Goal: Information Seeking & Learning: Find specific fact

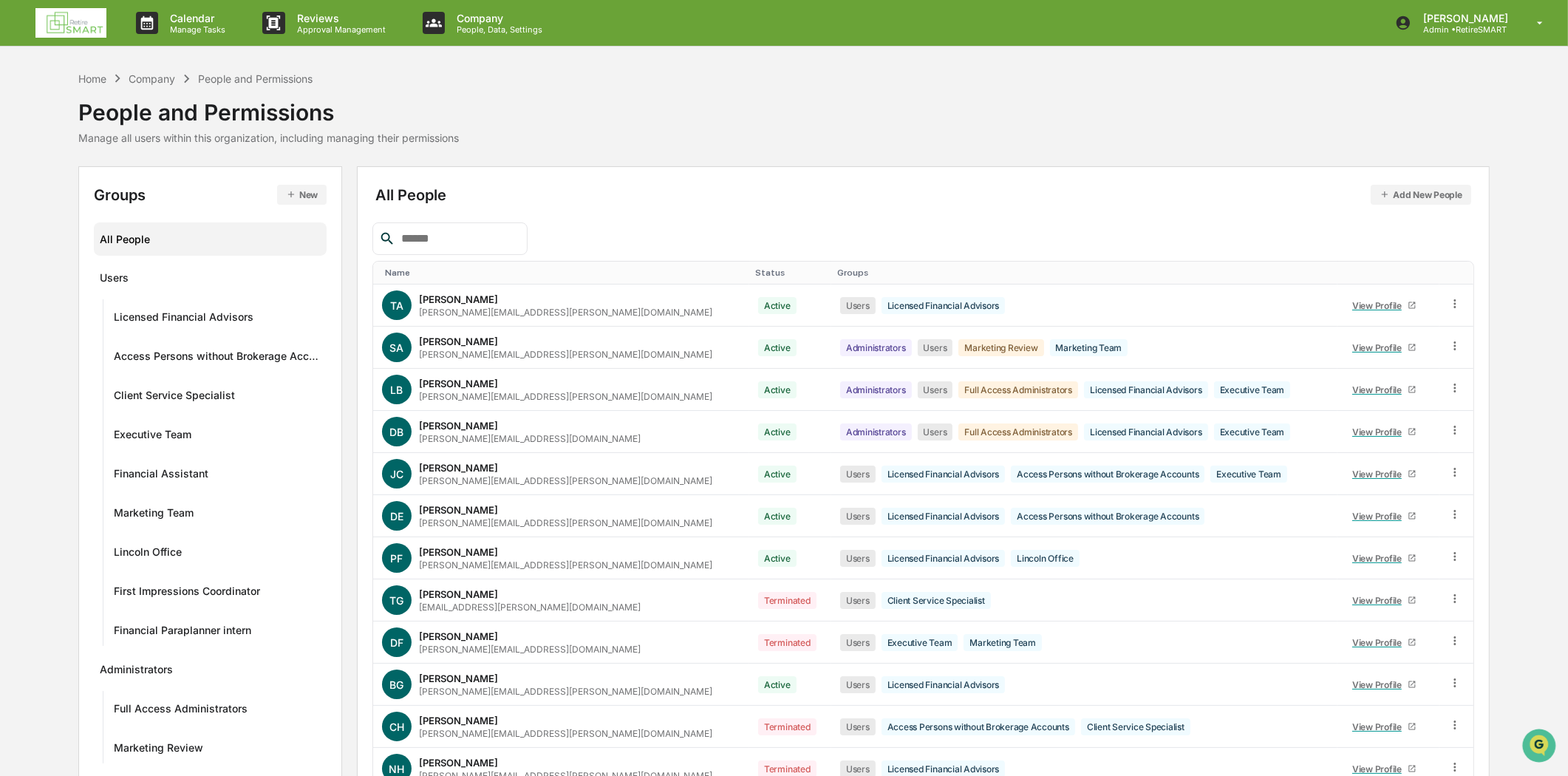
click at [86, 20] on img at bounding box center [71, 23] width 71 height 30
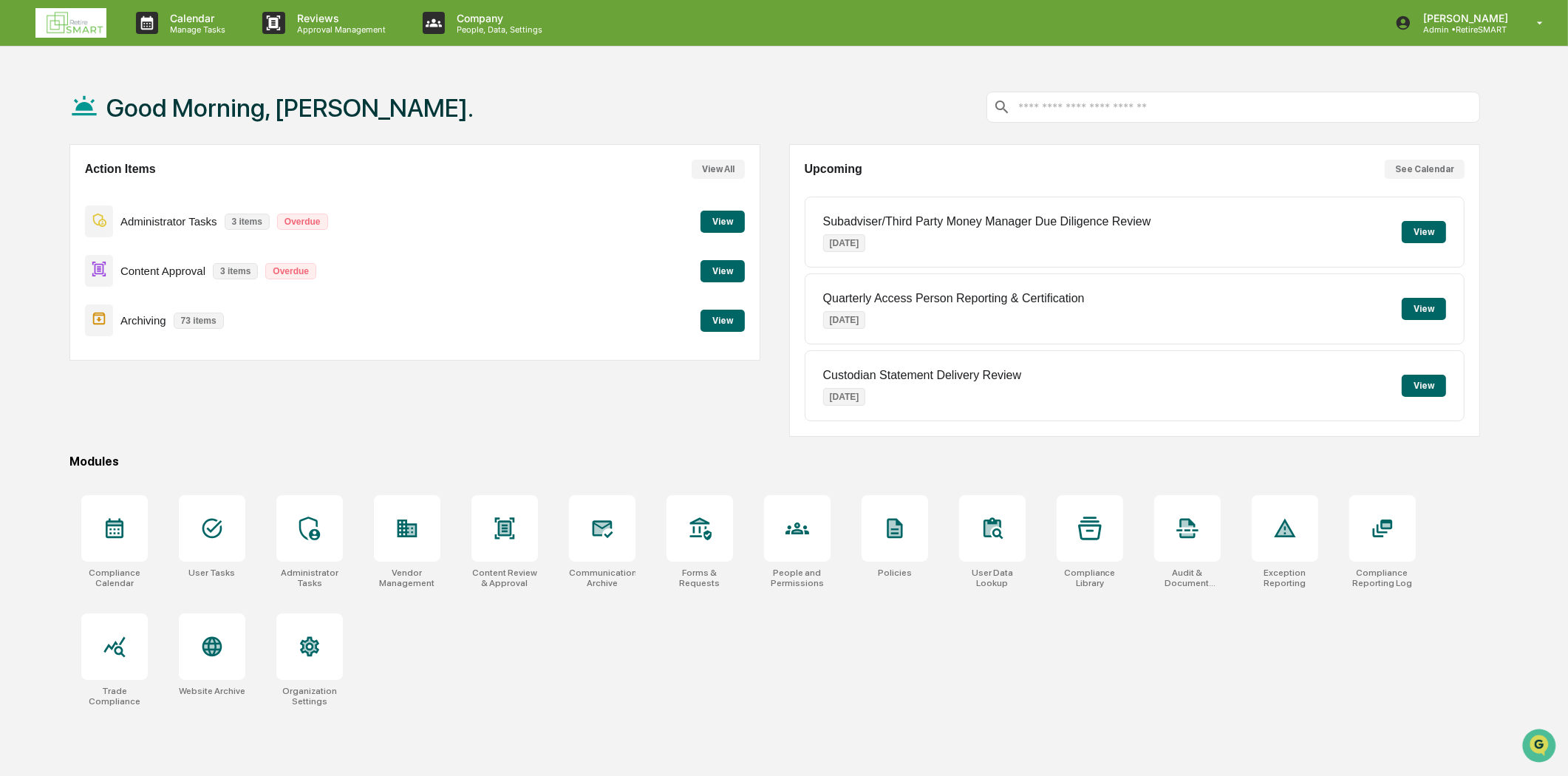
click at [743, 265] on button "View" at bounding box center [722, 271] width 44 height 22
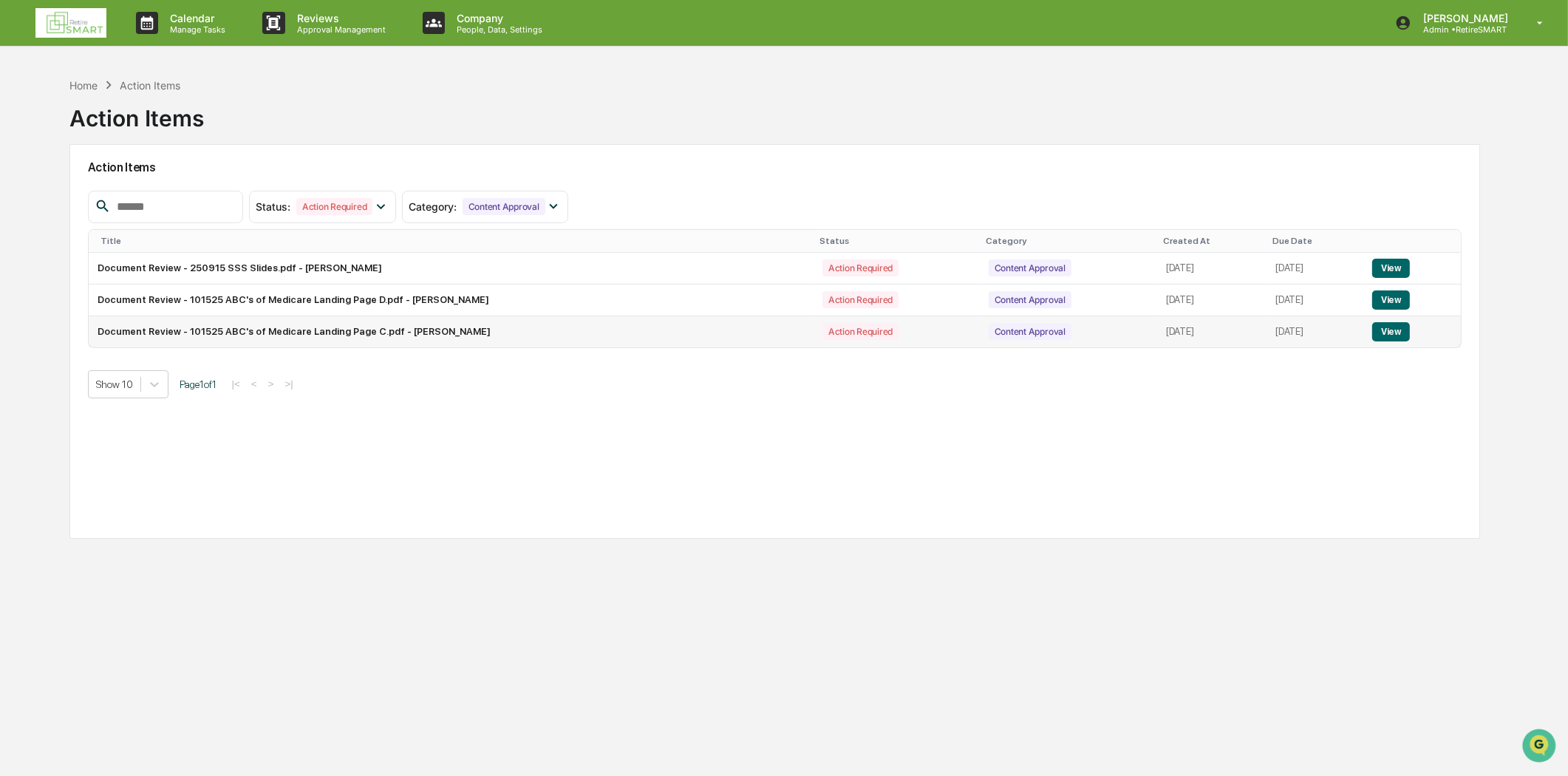
click at [1405, 329] on button "View" at bounding box center [1392, 331] width 38 height 19
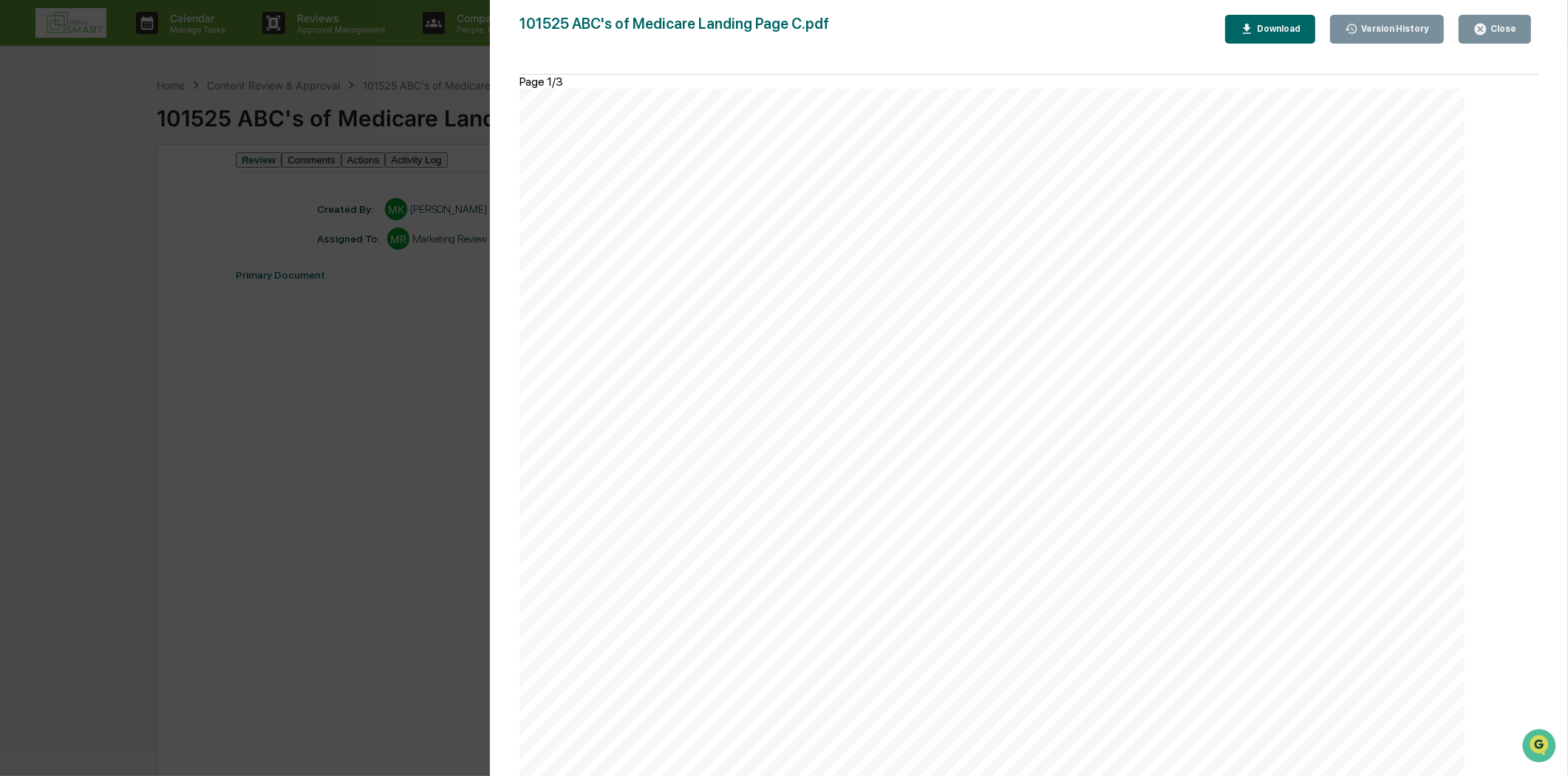
scroll to position [1150, 0]
drag, startPoint x: 926, startPoint y: 150, endPoint x: 604, endPoint y: 155, distance: 322.0
click at [592, 155] on div "DEFEND YOUR RETIREMENT from costly Medicare mistakes ✓ Discover the right Medic…" at bounding box center [993, 701] width 946 height 1224
copy span "[URL][DOMAIN_NAME]"
click at [1488, 19] on button "Close" at bounding box center [1495, 29] width 73 height 29
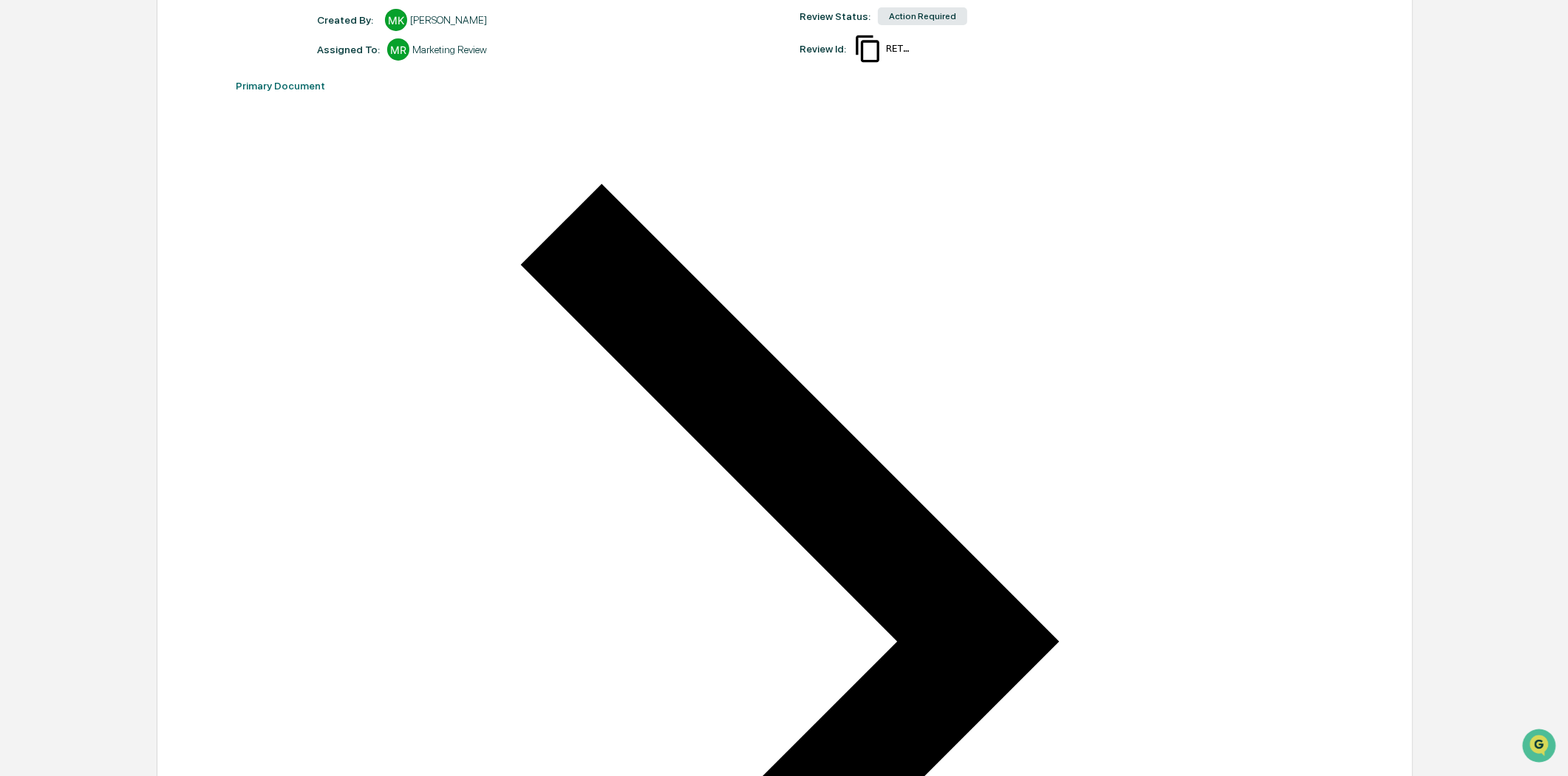
scroll to position [575, 0]
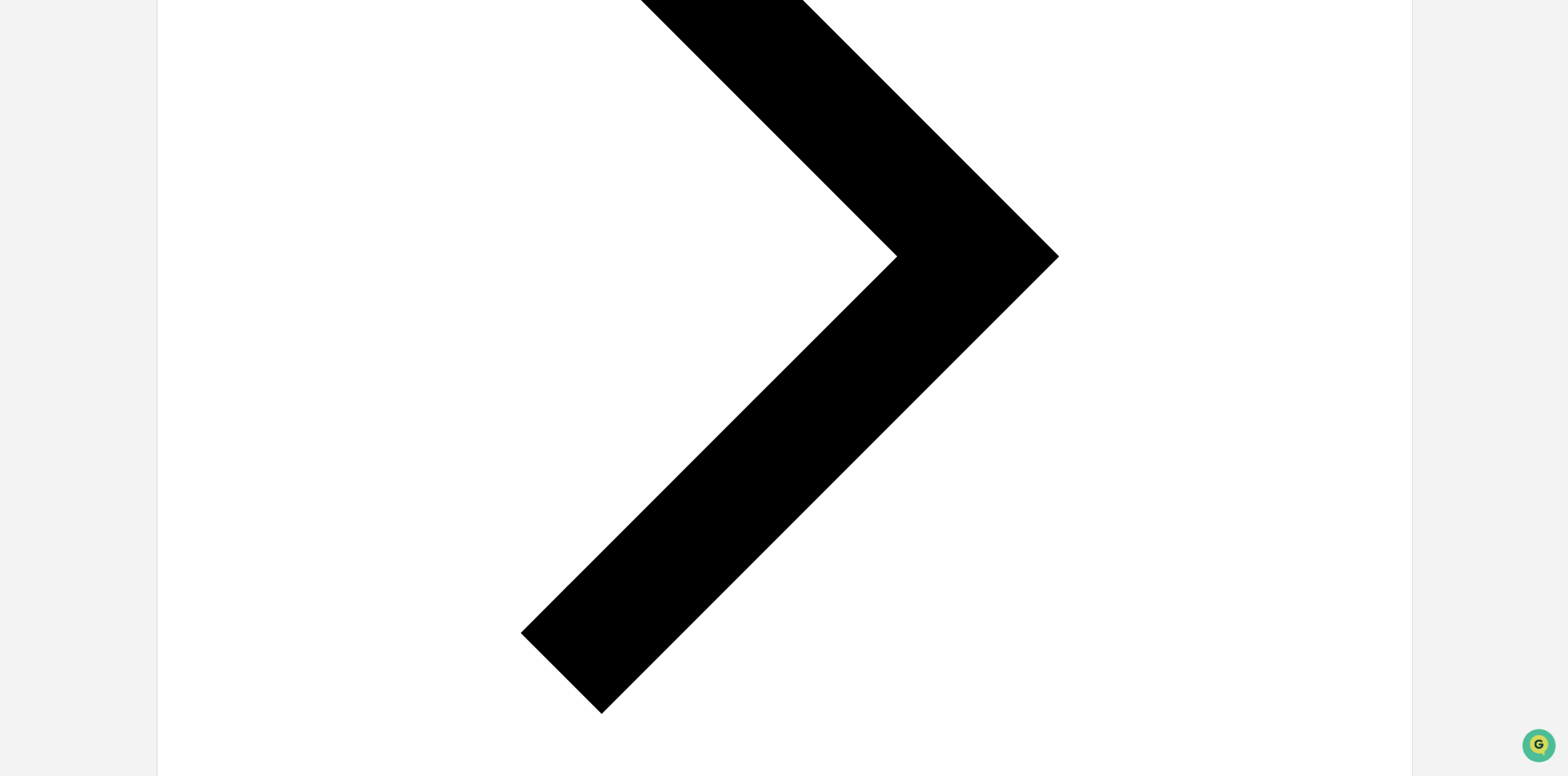
drag, startPoint x: 1161, startPoint y: 178, endPoint x: 757, endPoint y: 209, distance: 405.2
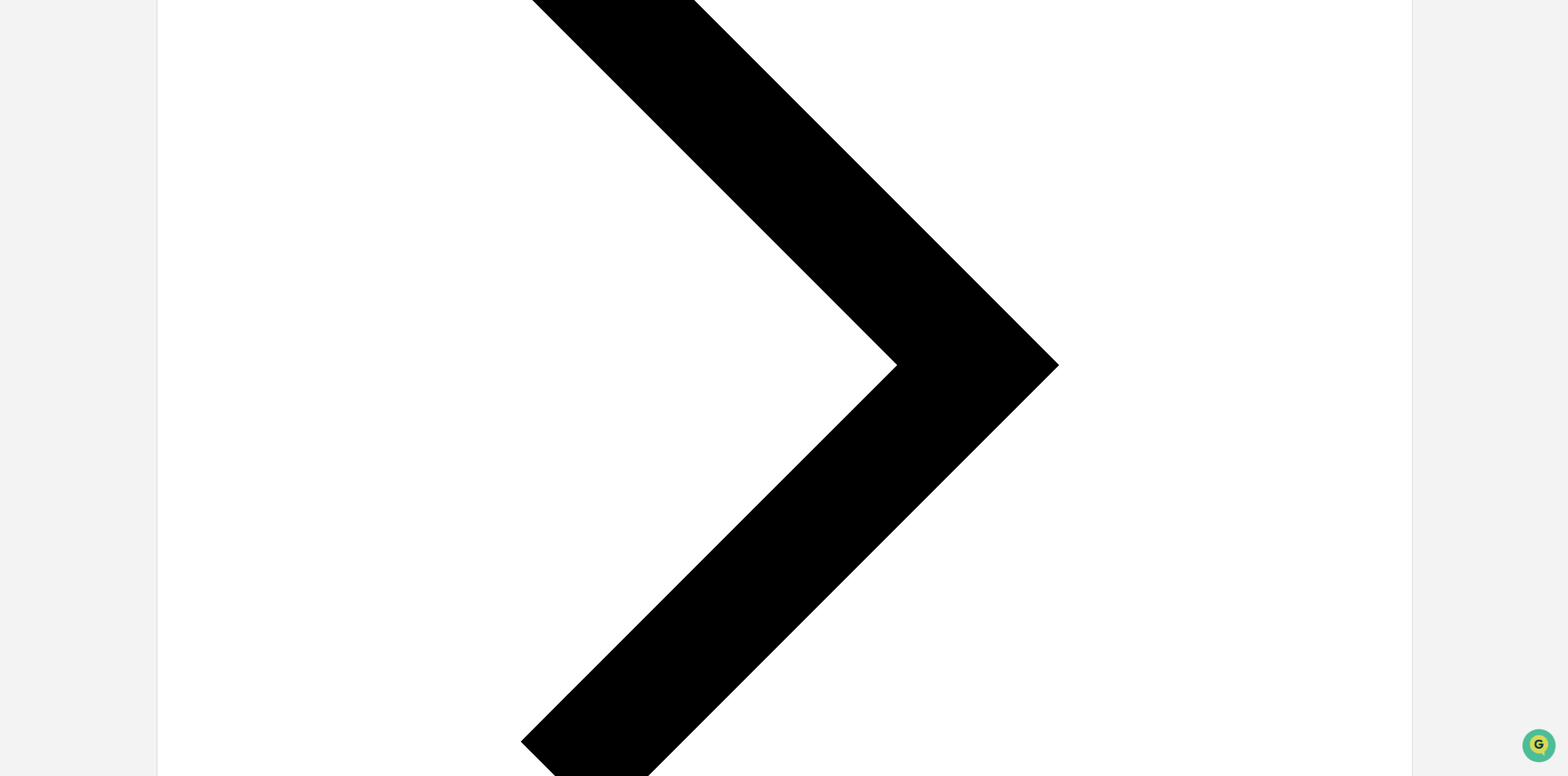
scroll to position [492, 0]
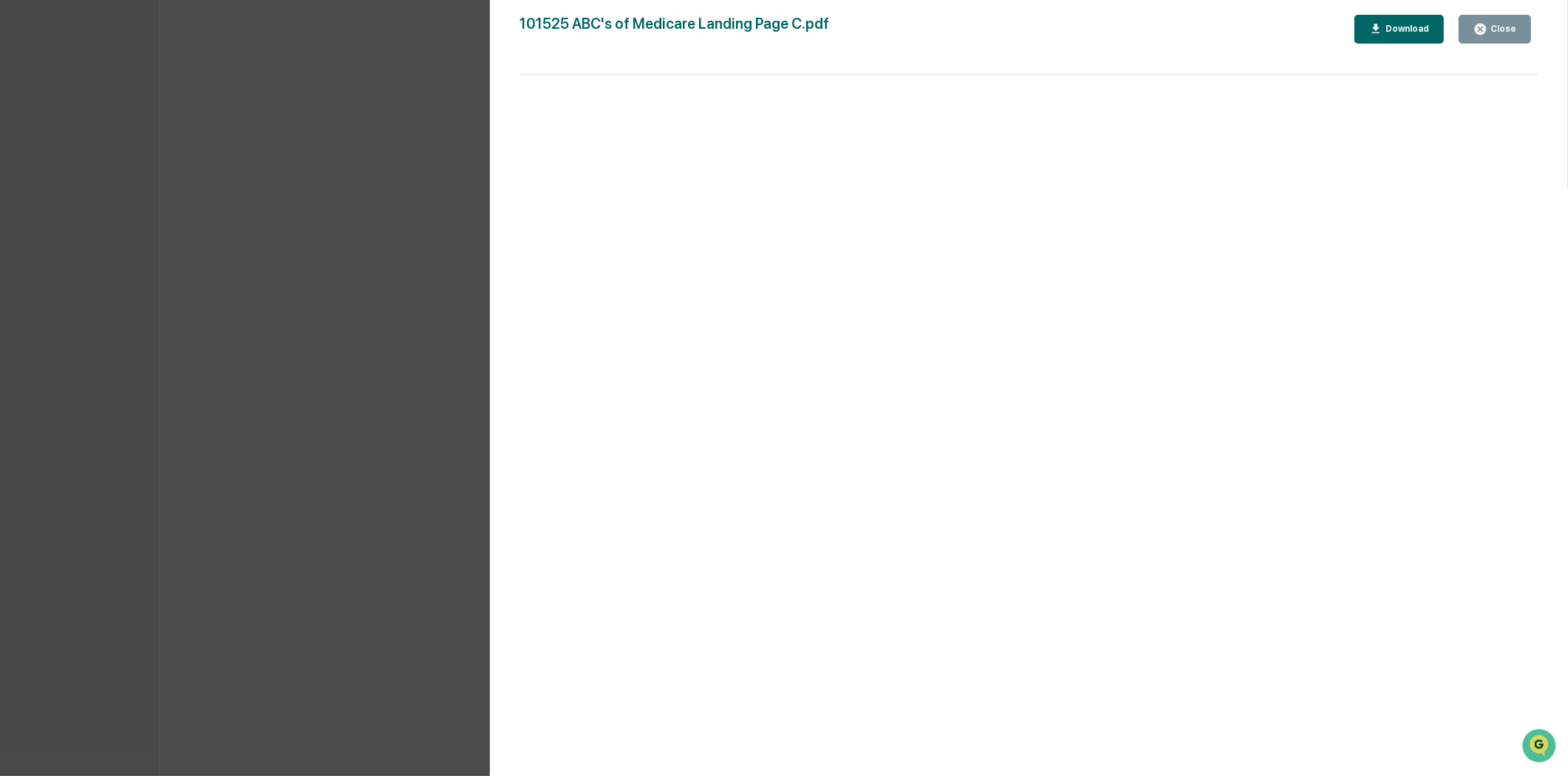
click at [1504, 25] on div "Close" at bounding box center [1503, 28] width 29 height 10
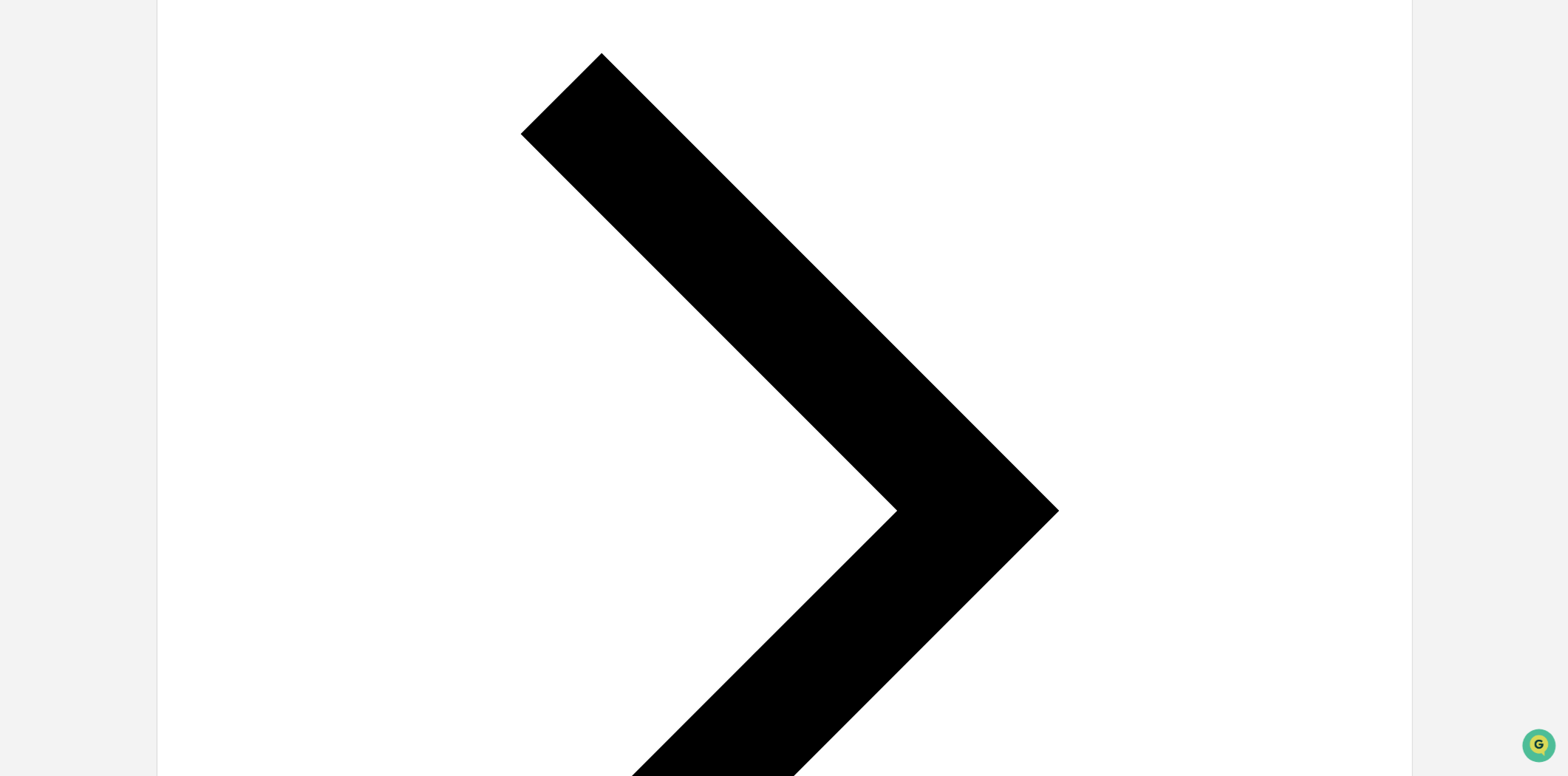
scroll to position [0, 0]
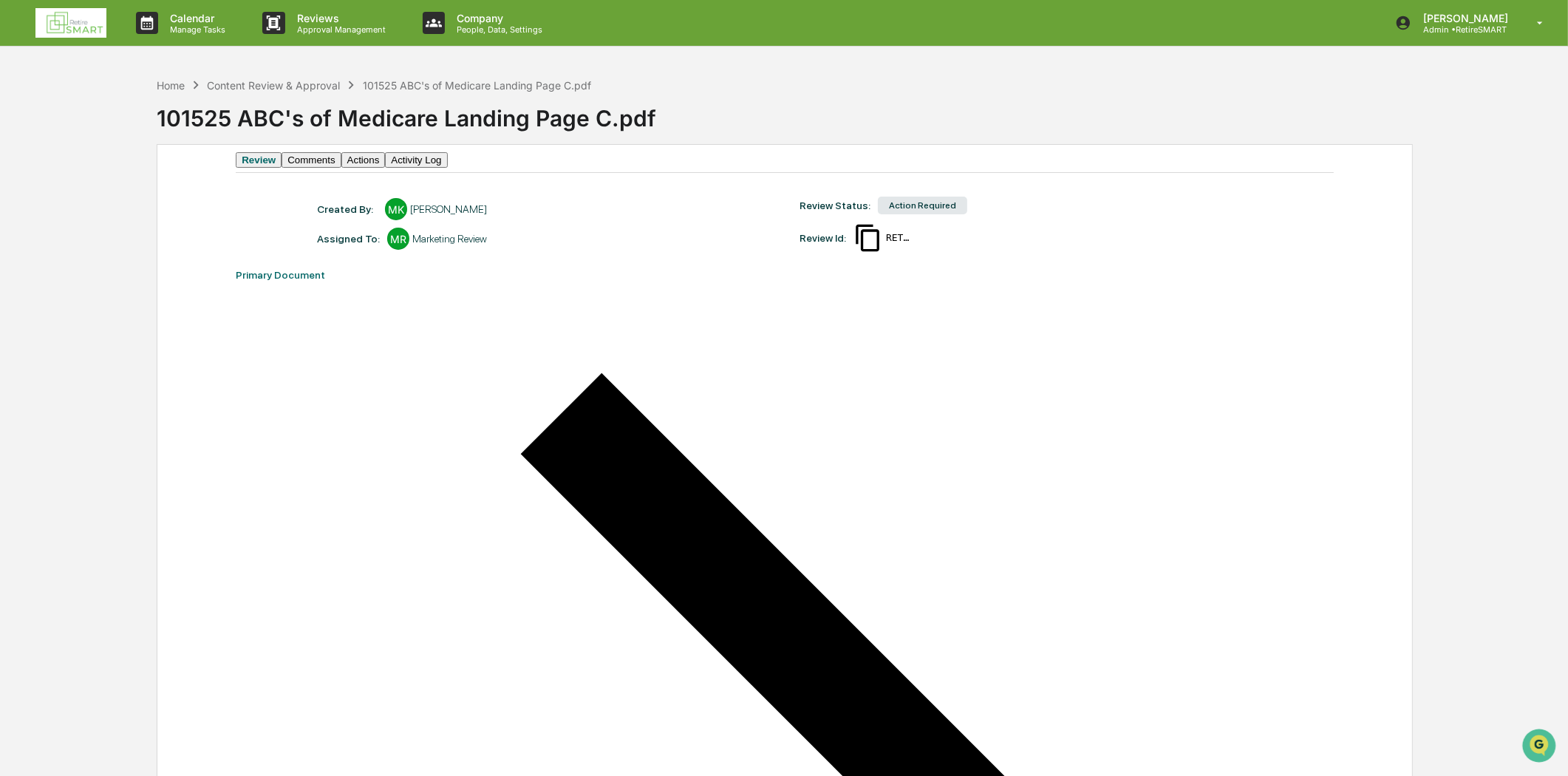
click at [333, 167] on button "Comments" at bounding box center [310, 160] width 59 height 15
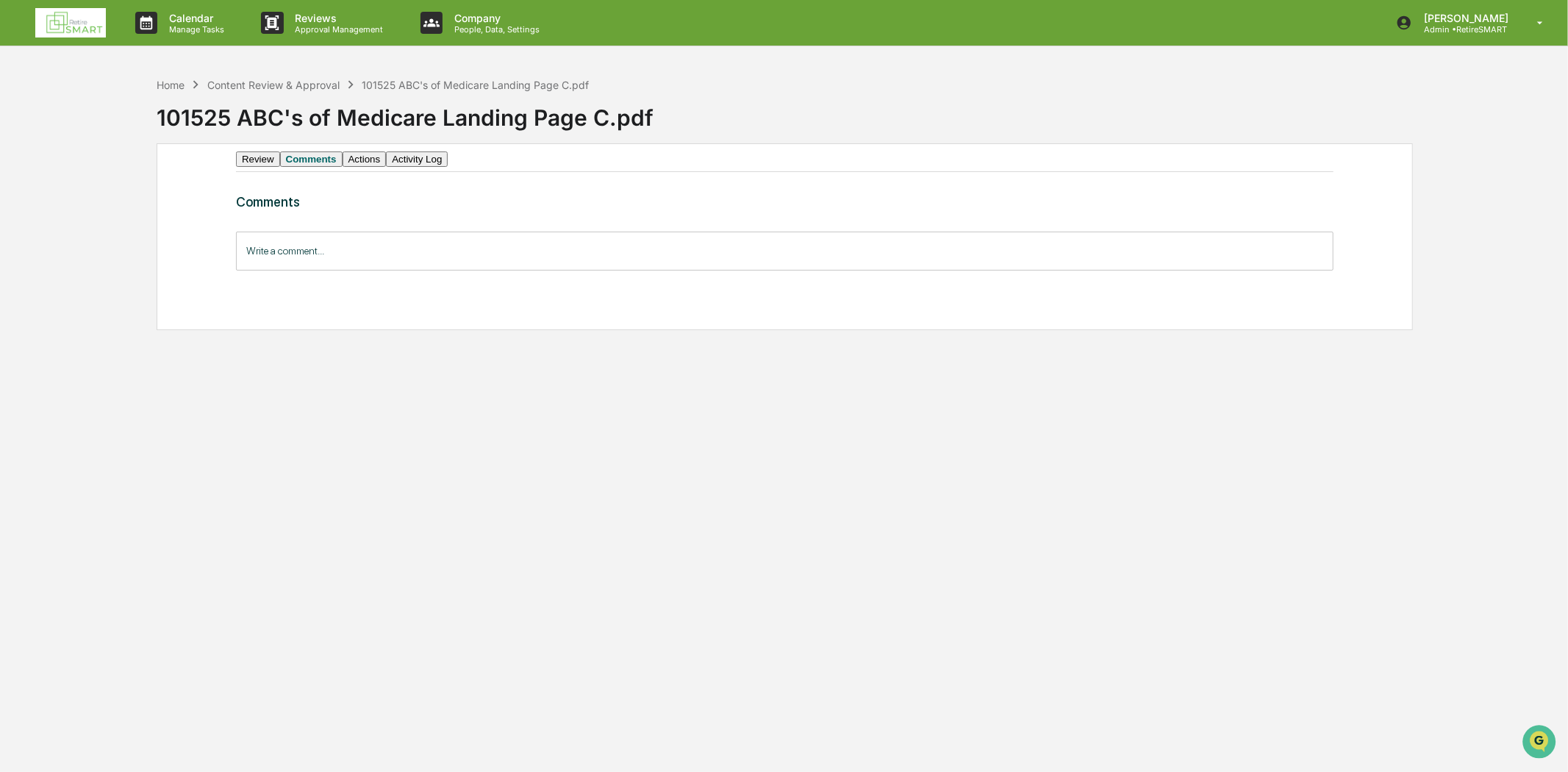
click at [280, 167] on button "Review" at bounding box center [257, 159] width 44 height 15
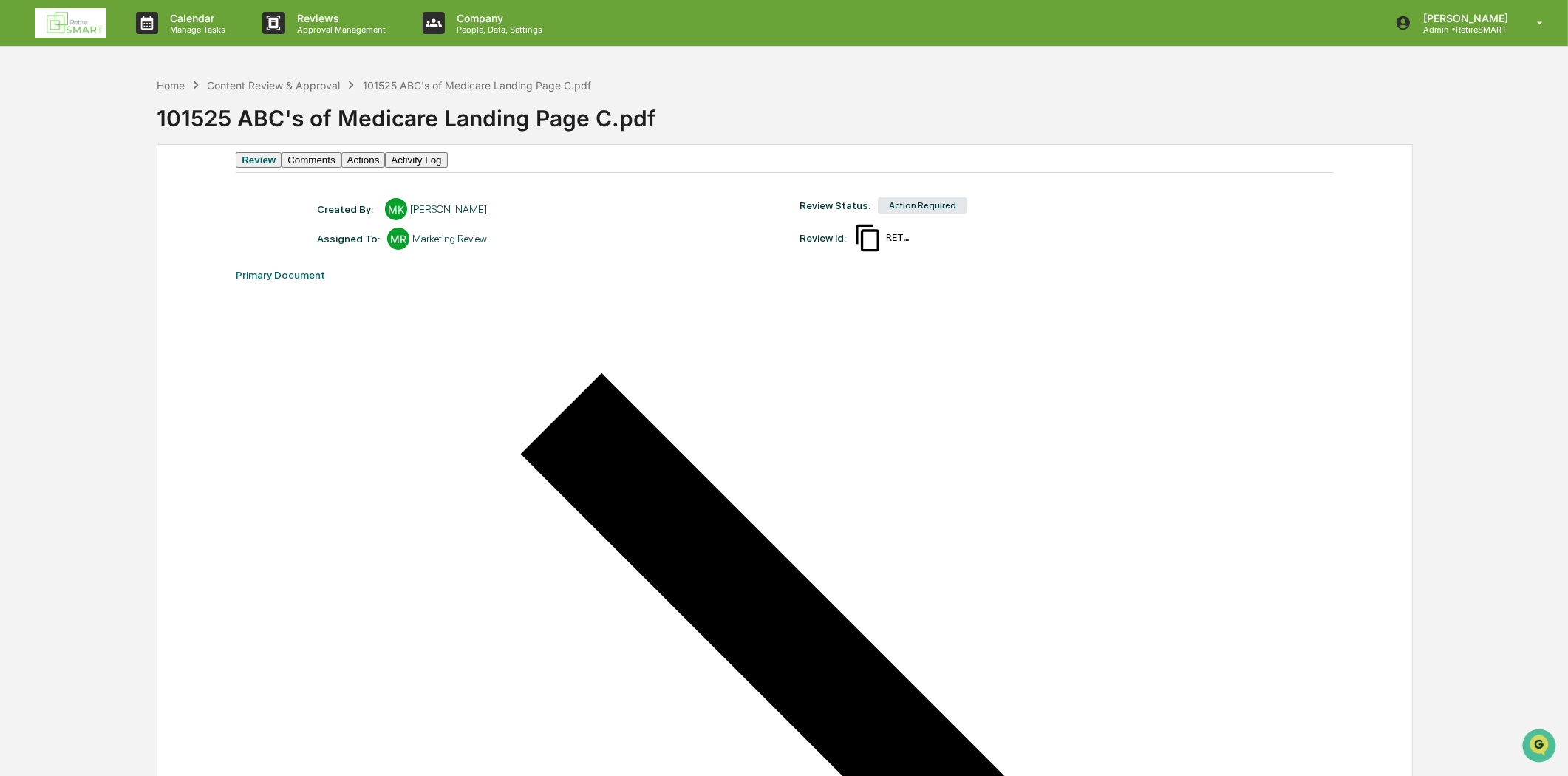
click at [386, 168] on button "Actions" at bounding box center [363, 160] width 44 height 15
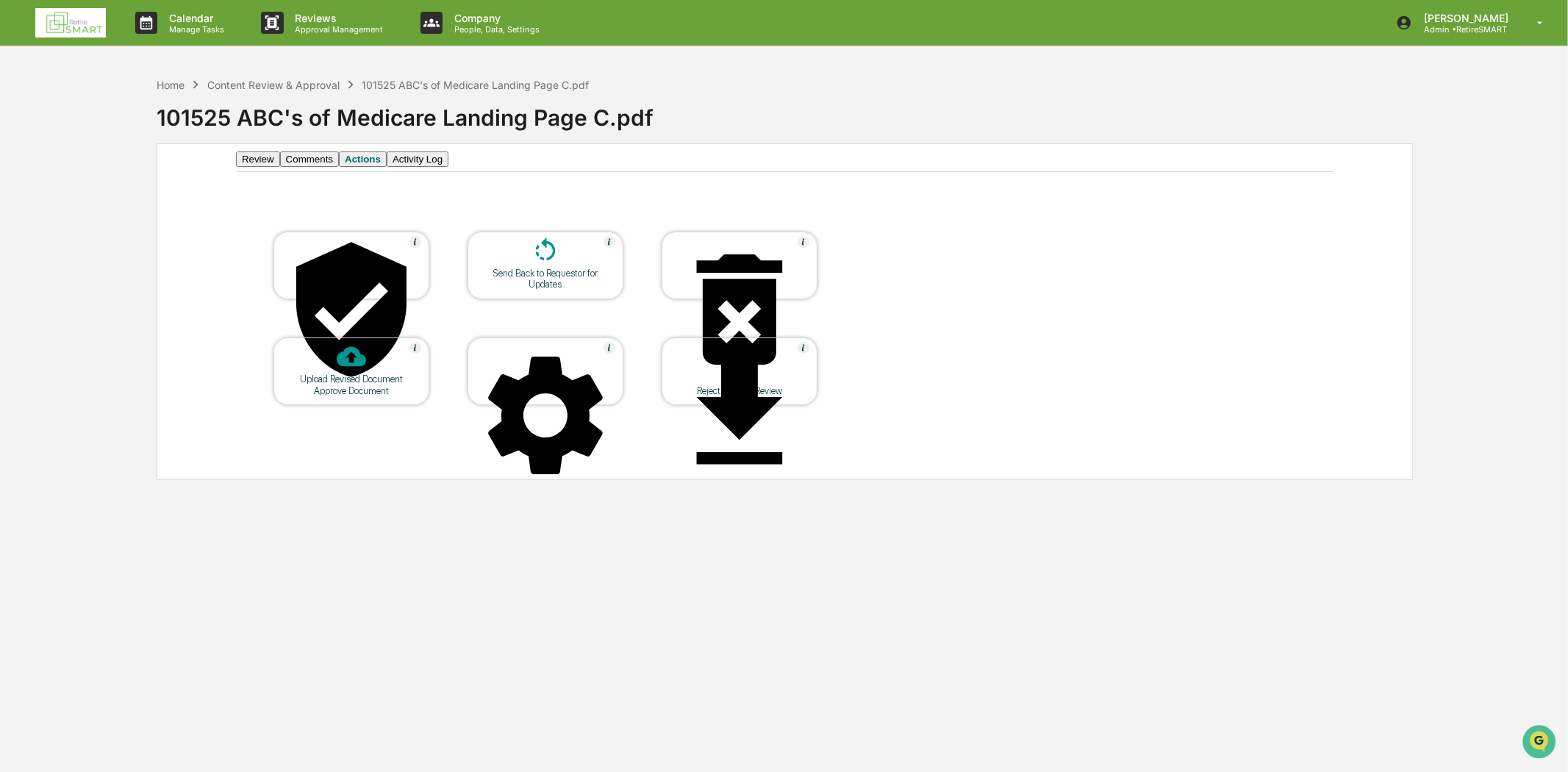
click at [272, 167] on button "Review" at bounding box center [257, 159] width 44 height 15
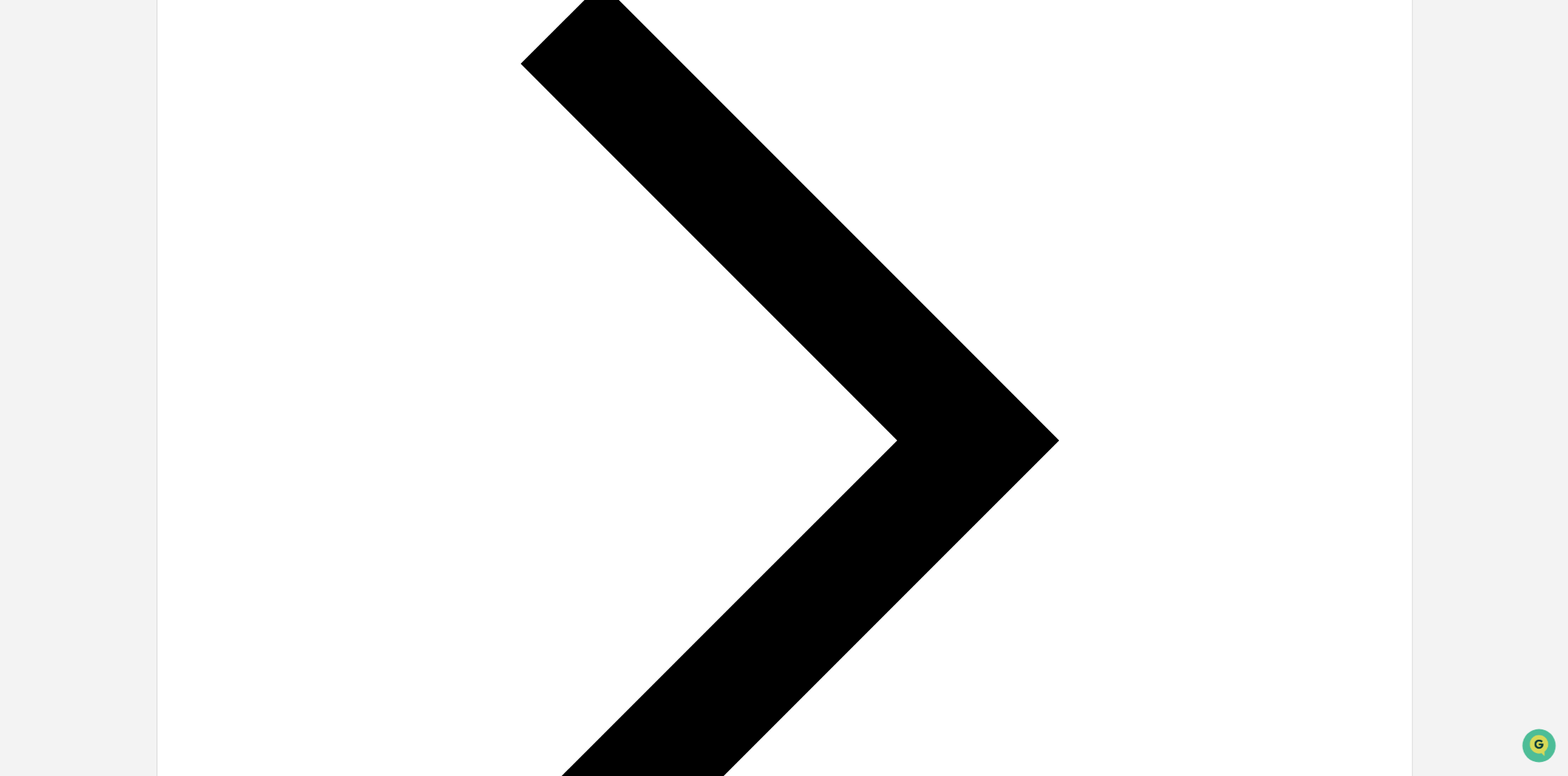
scroll to position [410, 0]
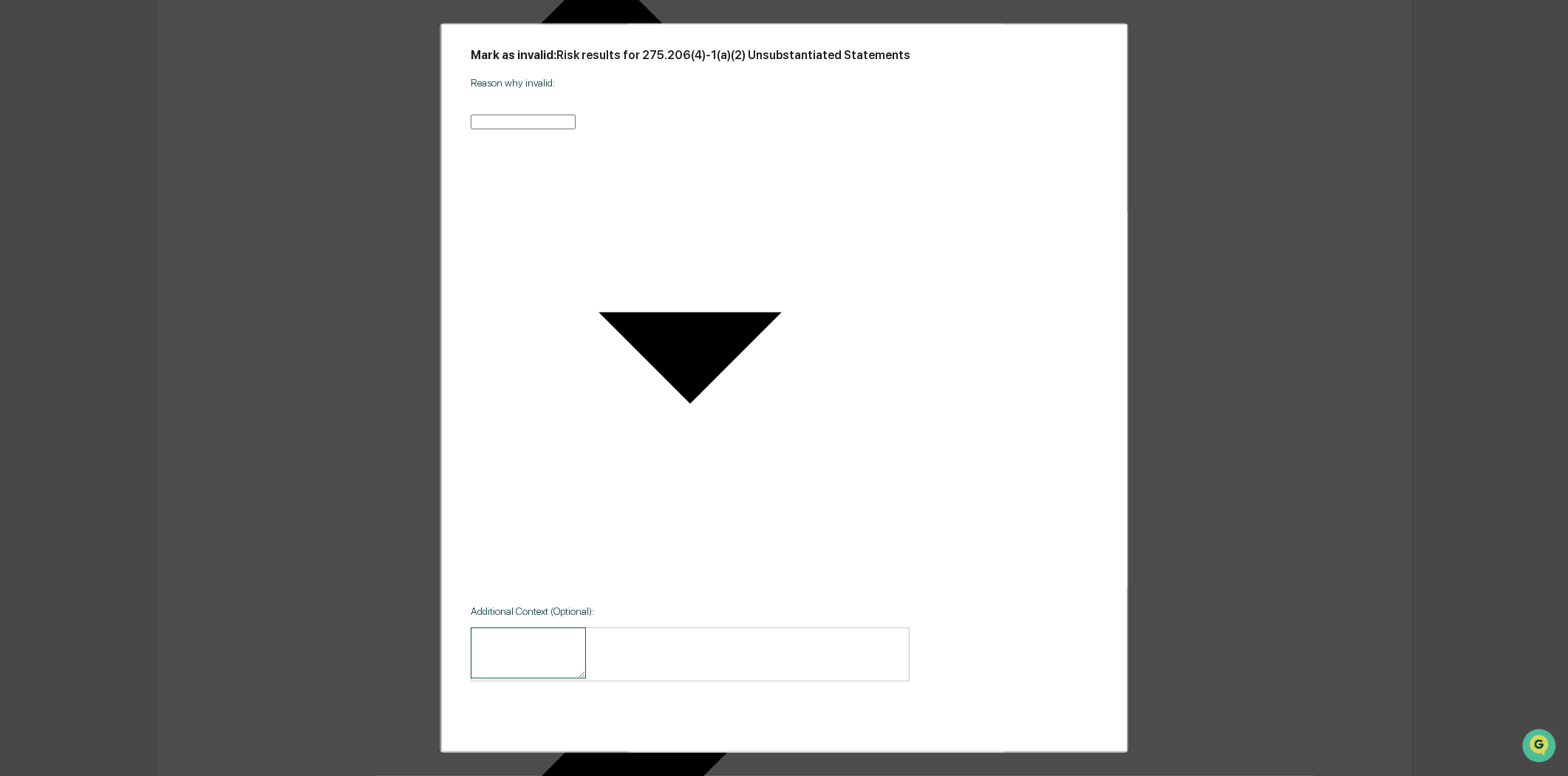
click at [903, 756] on button "CANCEL" at bounding box center [896, 769] width 110 height 25
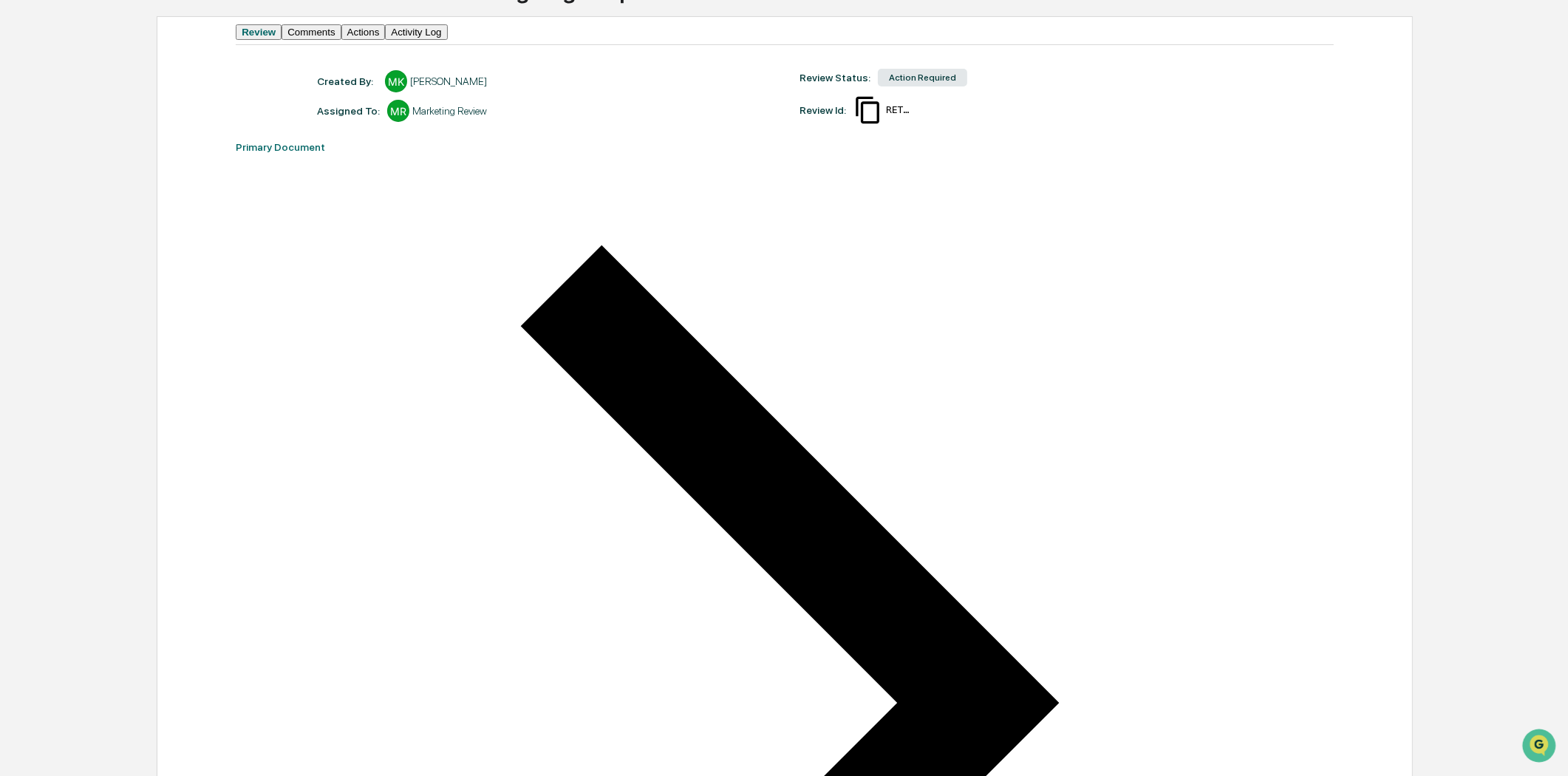
scroll to position [0, 0]
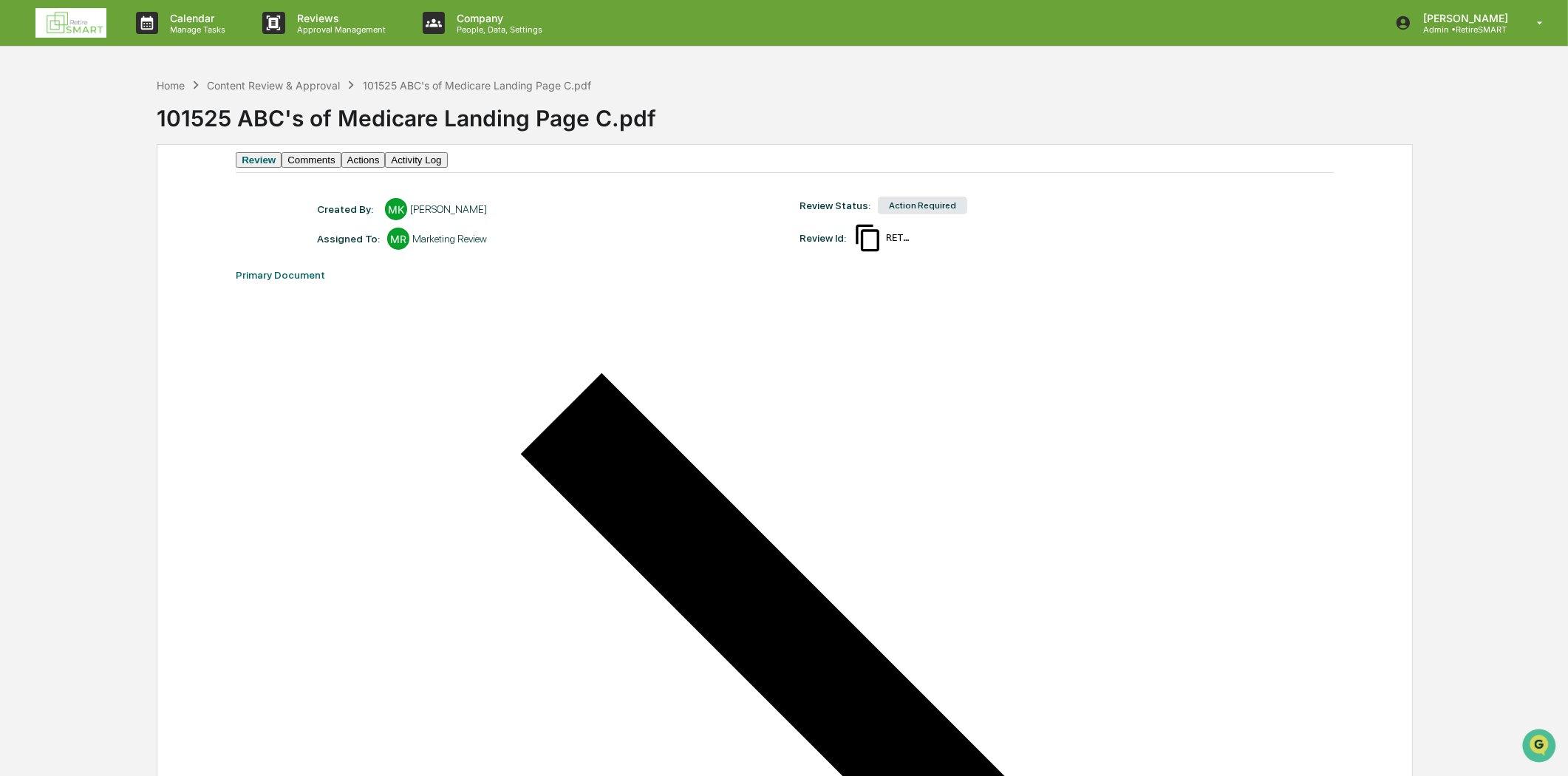
click at [340, 168] on button "Comments" at bounding box center [310, 160] width 59 height 15
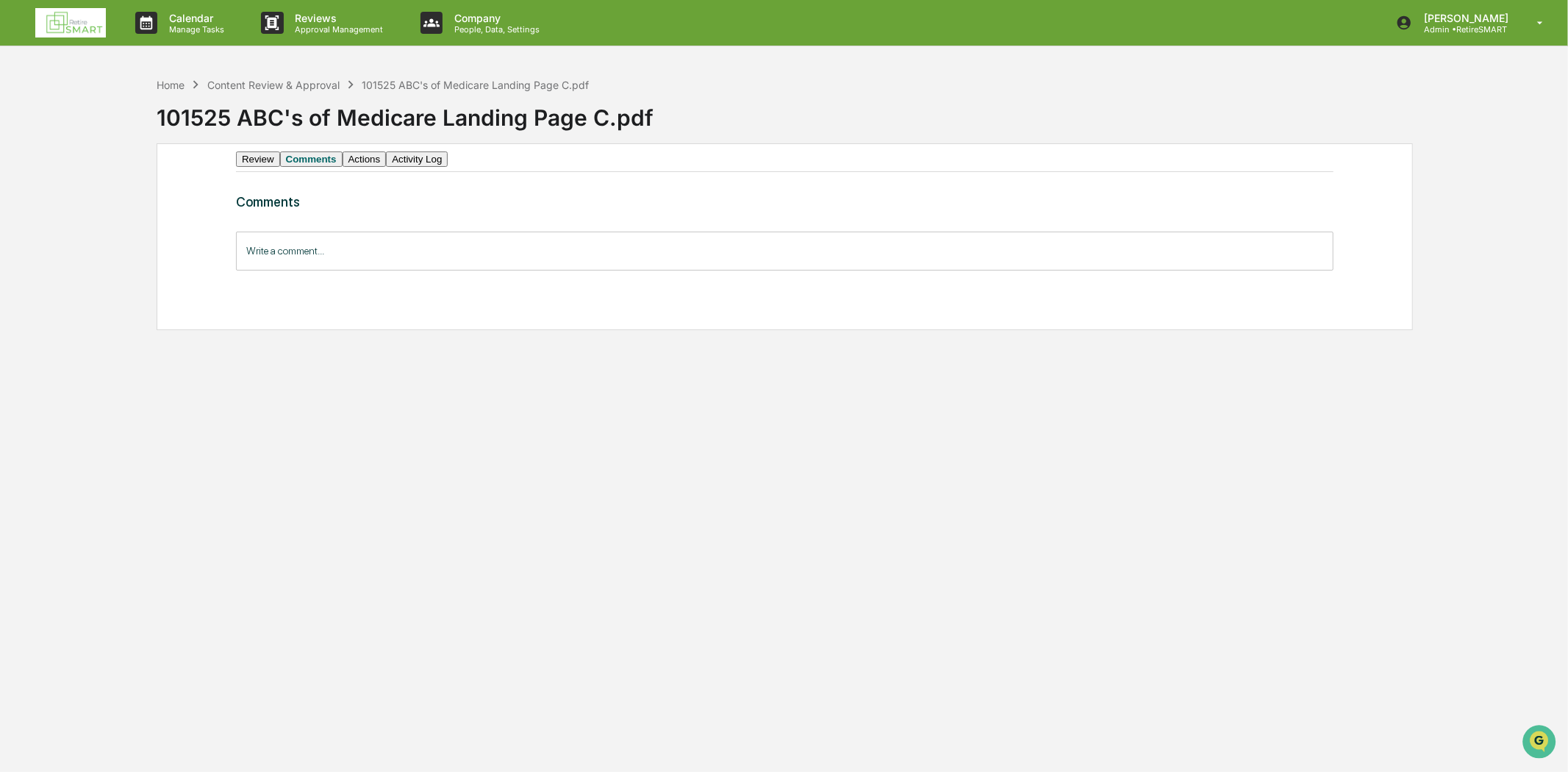
click at [335, 269] on input "Write a comment..." at bounding box center [784, 251] width 1098 height 39
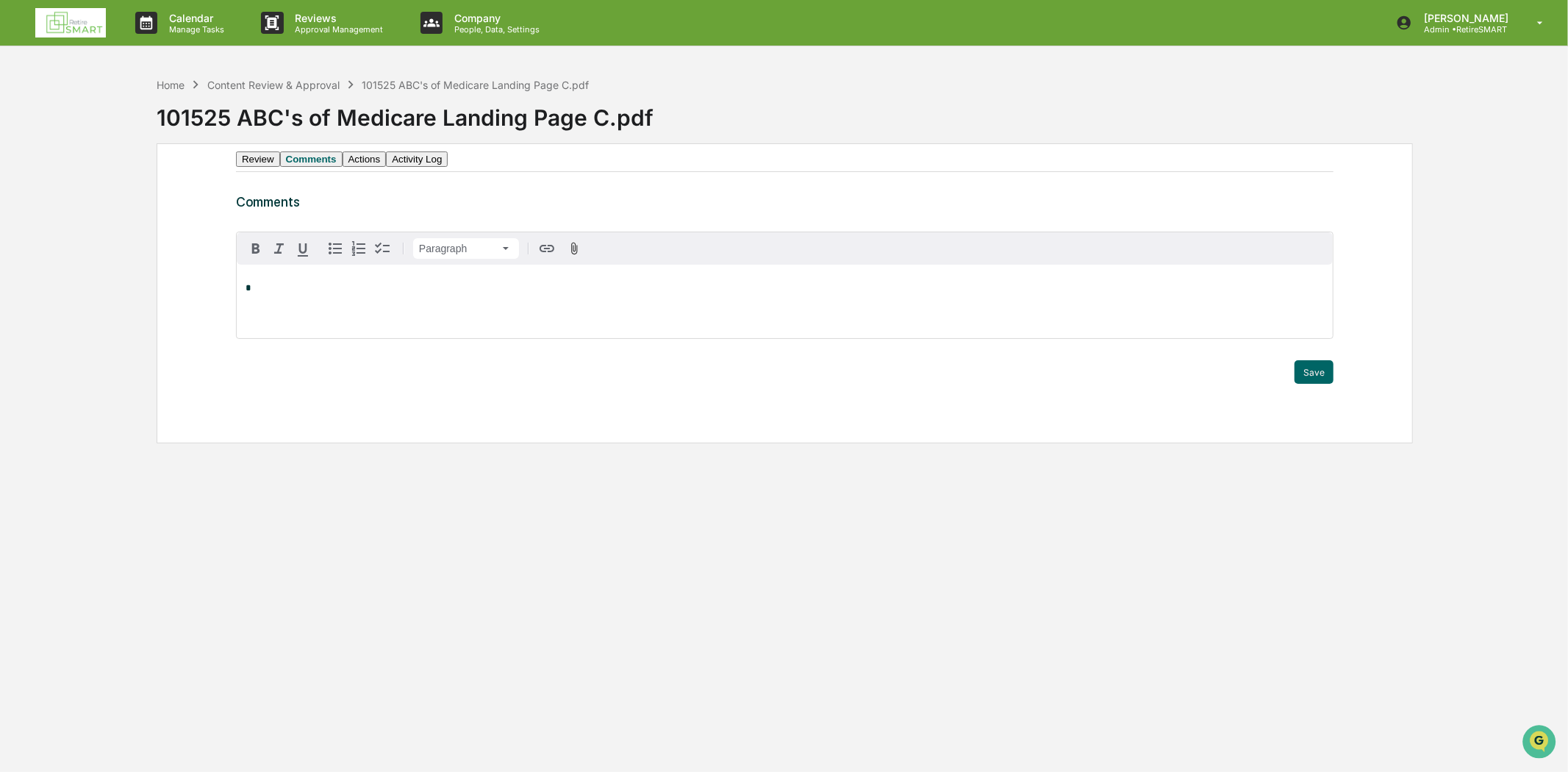
click at [354, 293] on p "*" at bounding box center [784, 288] width 1079 height 10
click at [577, 293] on p "**********" at bounding box center [784, 288] width 1079 height 10
click at [689, 295] on div "**********" at bounding box center [784, 301] width 1096 height 73
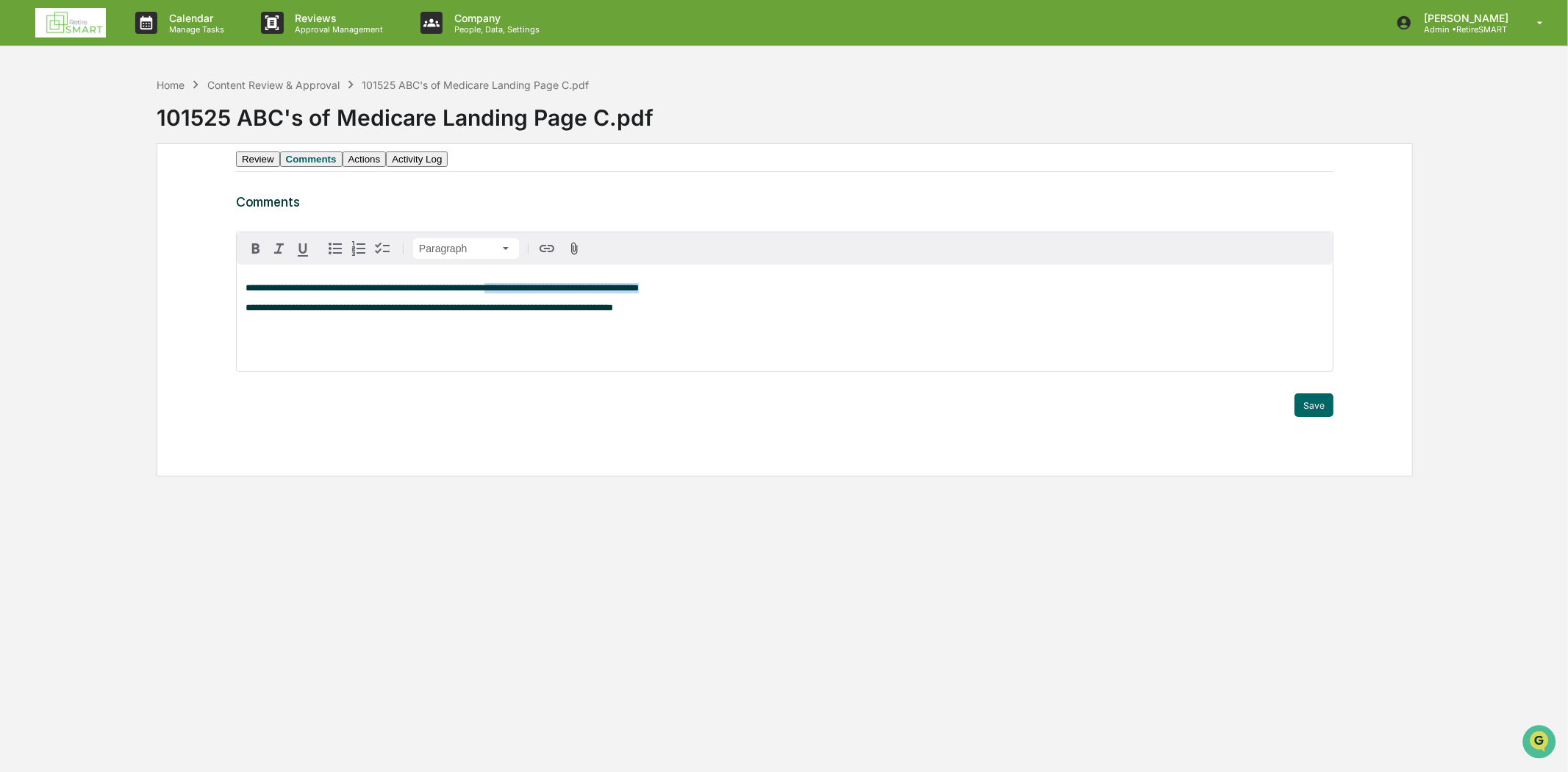
drag, startPoint x: 500, startPoint y: 305, endPoint x: 665, endPoint y: 310, distance: 165.1
click at [665, 293] on p "**********" at bounding box center [784, 288] width 1079 height 10
click at [262, 256] on span "button" at bounding box center [256, 249] width 18 height 18
click at [752, 333] on p at bounding box center [784, 328] width 1079 height 10
drag, startPoint x: 387, startPoint y: 325, endPoint x: 561, endPoint y: 328, distance: 174.0
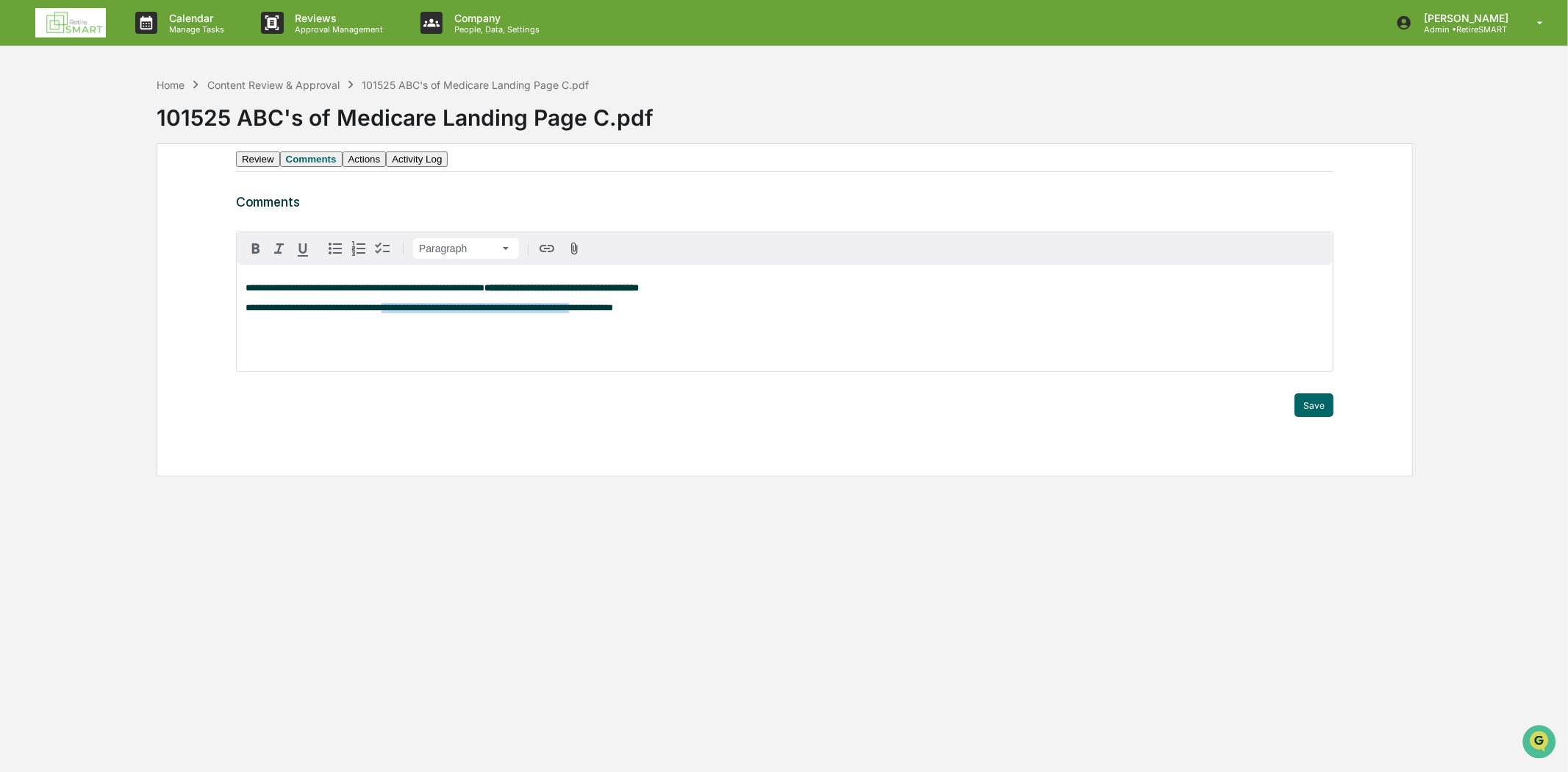
click at [571, 312] on span "**********" at bounding box center [429, 308] width 367 height 10
drag, startPoint x: 496, startPoint y: 350, endPoint x: 469, endPoint y: 339, distance: 29.2
click at [490, 333] on p at bounding box center [784, 328] width 1079 height 10
drag, startPoint x: 438, startPoint y: 325, endPoint x: 625, endPoint y: 316, distance: 187.2
click at [625, 316] on div "**********" at bounding box center [784, 318] width 1096 height 107
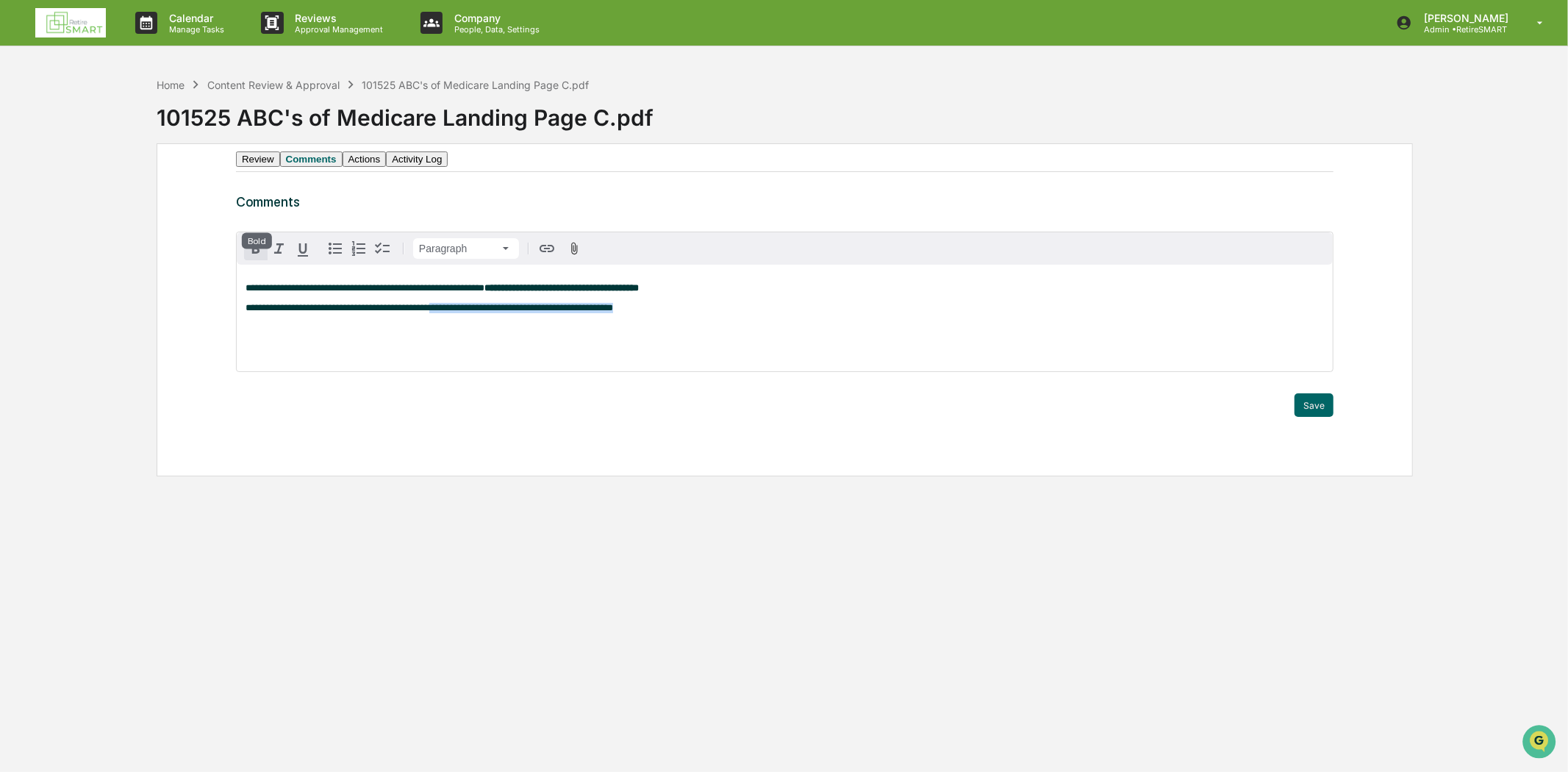
click at [254, 254] on icon "button" at bounding box center [255, 248] width 7 height 10
click at [696, 358] on div "**********" at bounding box center [784, 318] width 1096 height 107
drag, startPoint x: 553, startPoint y: 303, endPoint x: 502, endPoint y: 303, distance: 51.0
click at [502, 293] on strong "**********" at bounding box center [561, 288] width 154 height 10
click at [254, 257] on icon "button" at bounding box center [256, 249] width 18 height 18
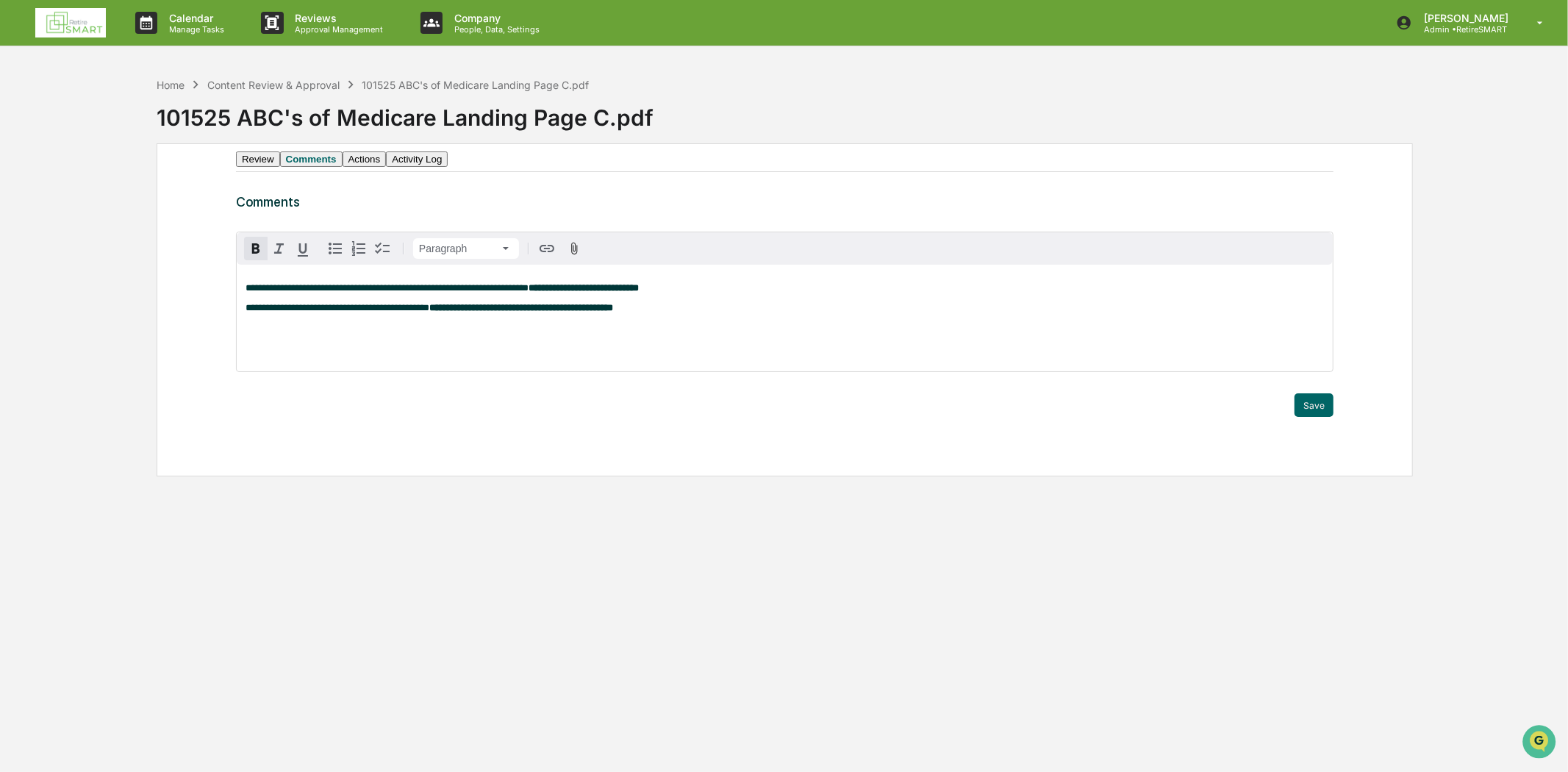
click at [714, 313] on p "**********" at bounding box center [784, 308] width 1079 height 10
click at [652, 313] on p "**********" at bounding box center [784, 308] width 1079 height 10
click at [673, 313] on p "**********" at bounding box center [784, 308] width 1079 height 10
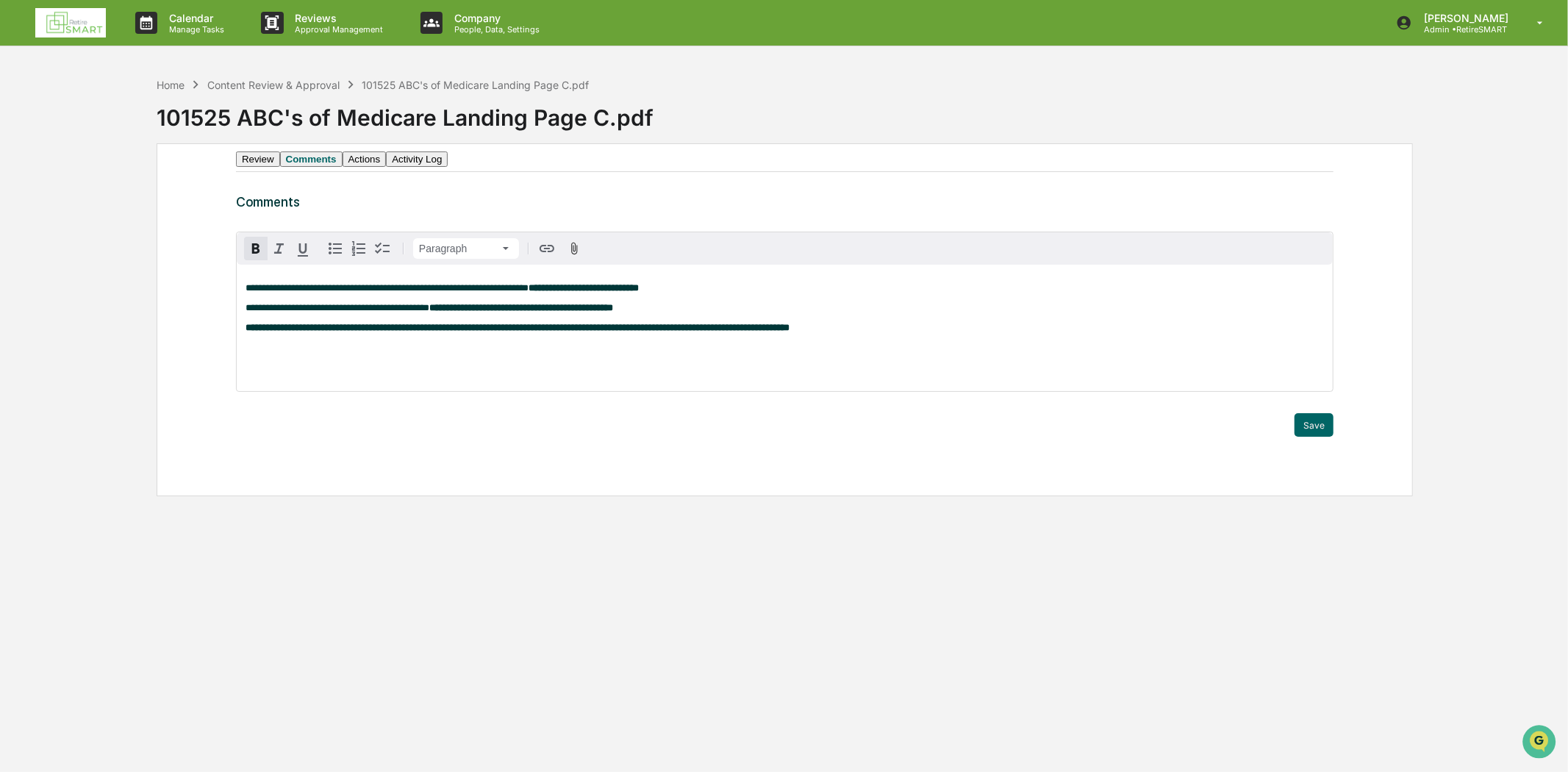
click at [918, 333] on p "**********" at bounding box center [784, 328] width 1079 height 10
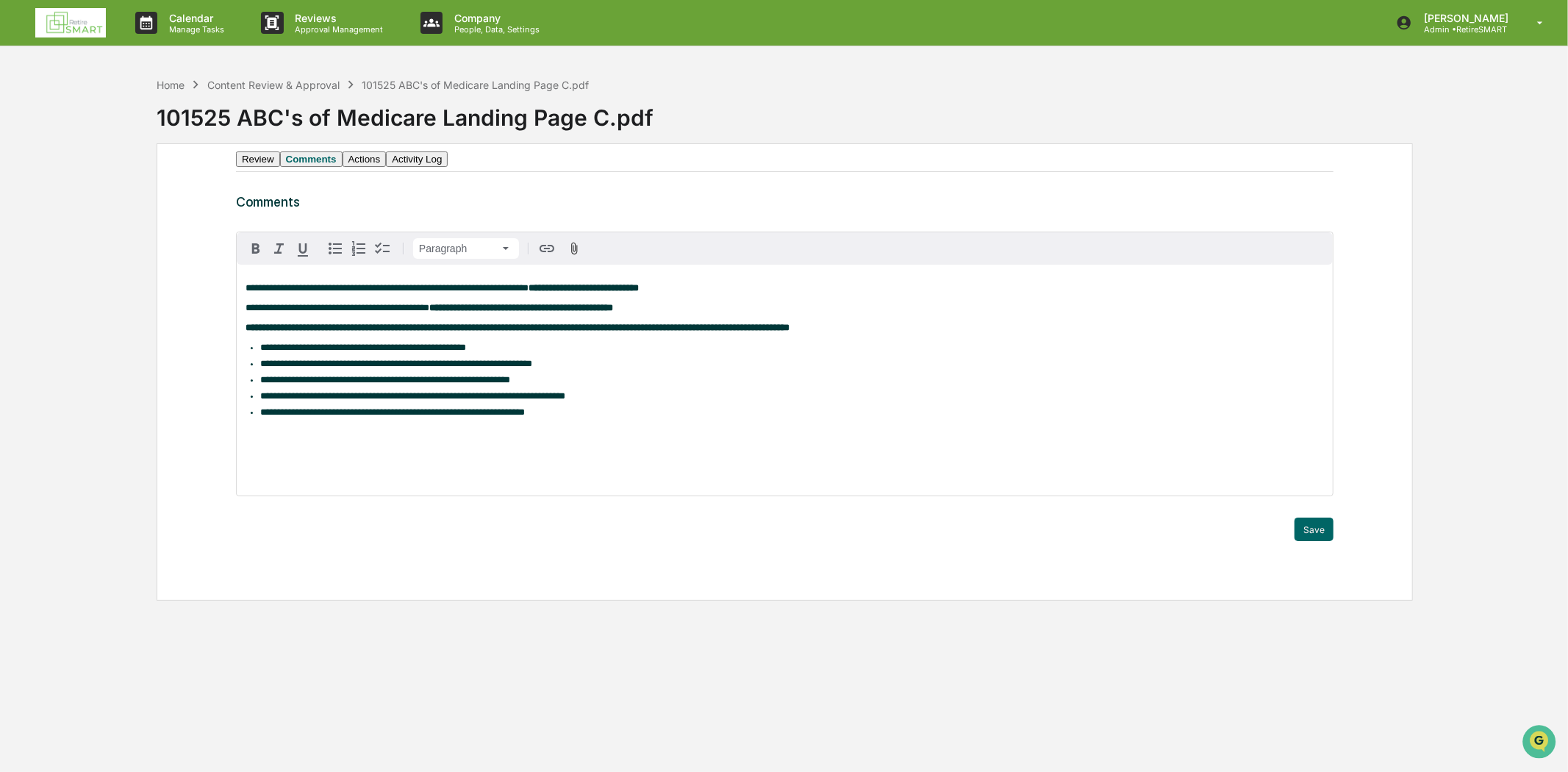
click at [255, 468] on div "**********" at bounding box center [784, 380] width 1096 height 231
click at [253, 451] on div "**********" at bounding box center [784, 380] width 1096 height 231
click at [247, 437] on strong "**********" at bounding box center [298, 432] width 105 height 10
click at [390, 438] on p "**********" at bounding box center [784, 432] width 1079 height 10
click at [269, 458] on p at bounding box center [784, 451] width 1079 height 10
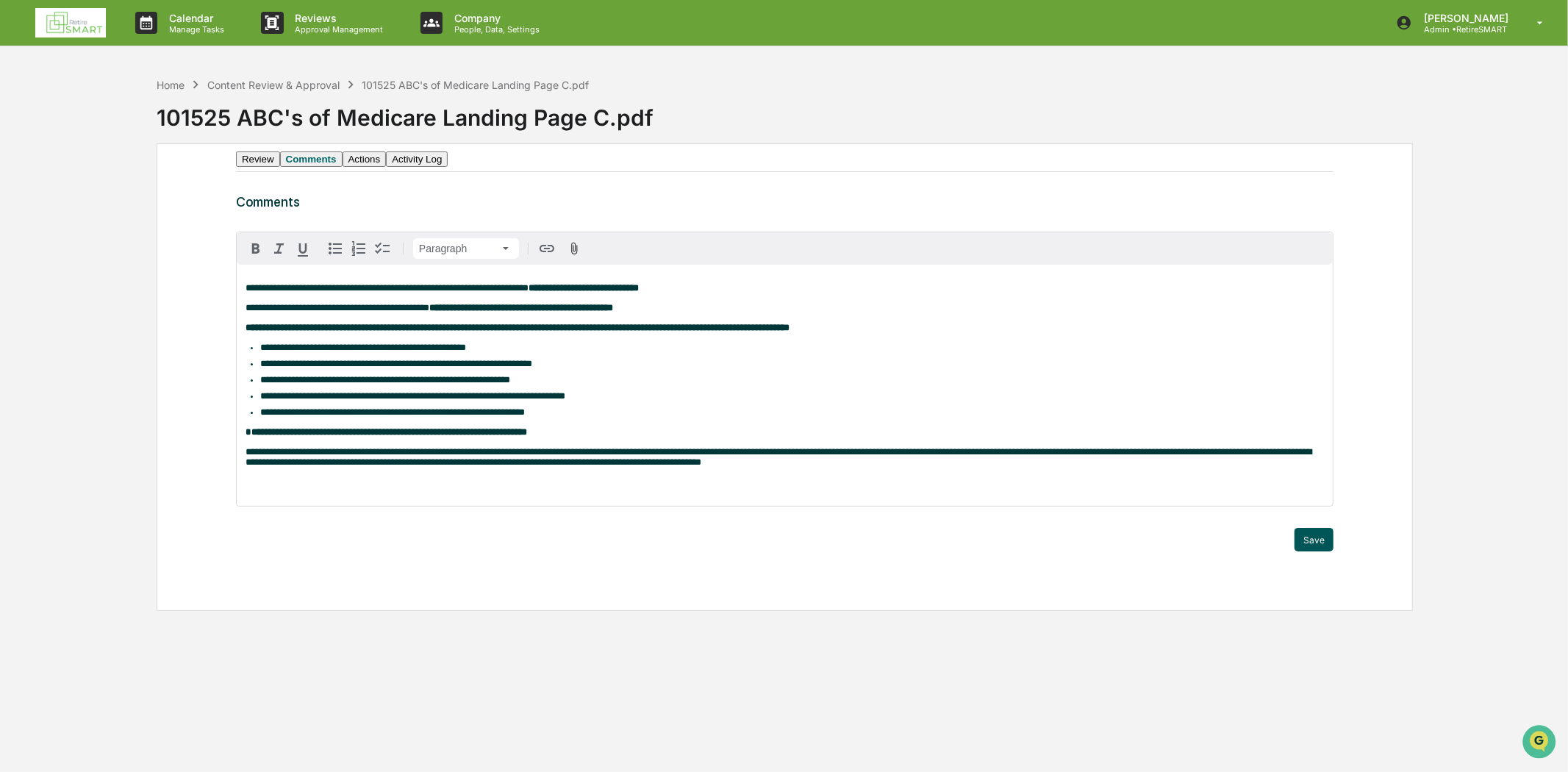
click at [1314, 552] on button "Save" at bounding box center [1313, 540] width 39 height 23
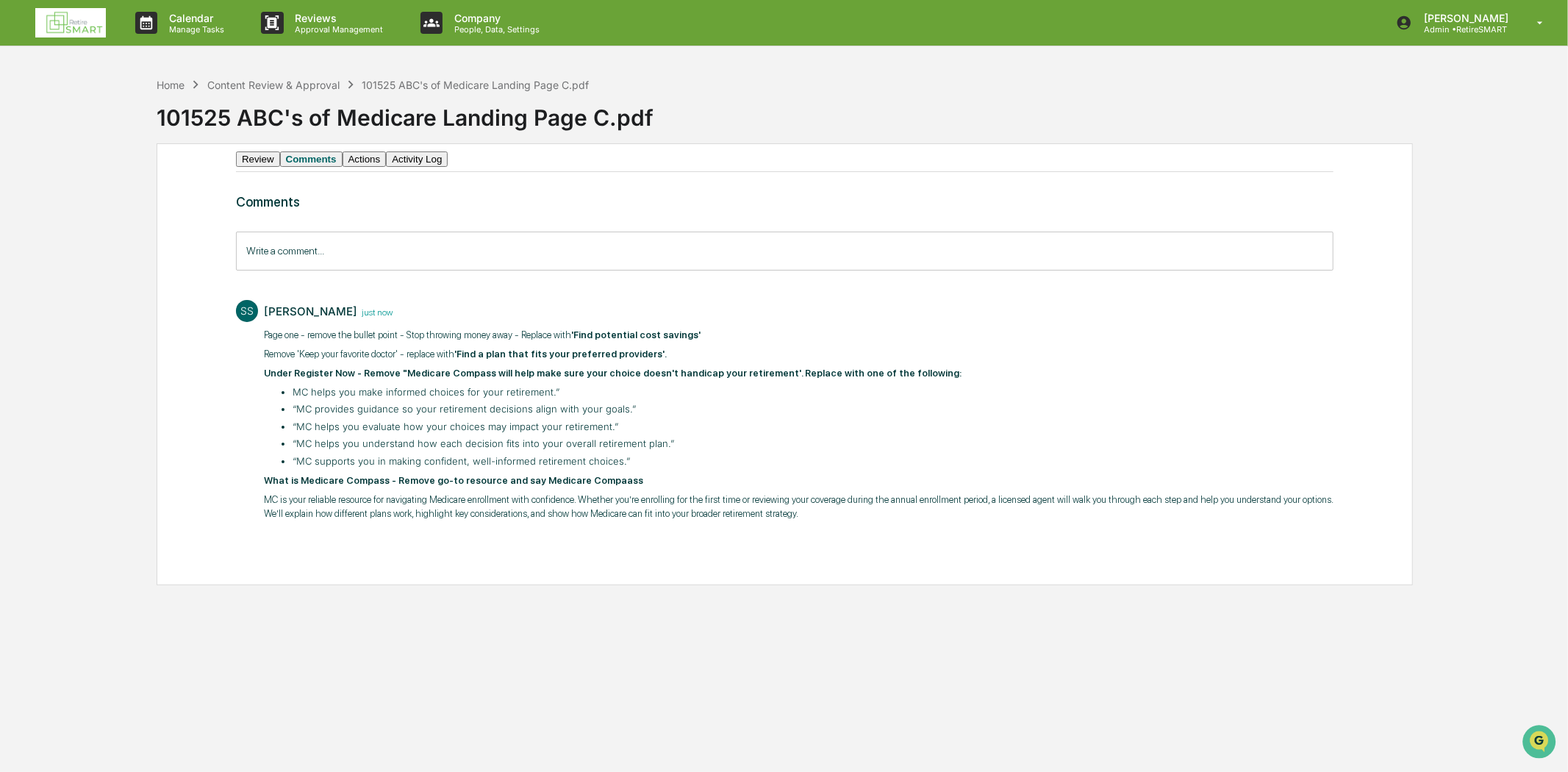
click at [448, 167] on button "Activity Log" at bounding box center [417, 159] width 61 height 15
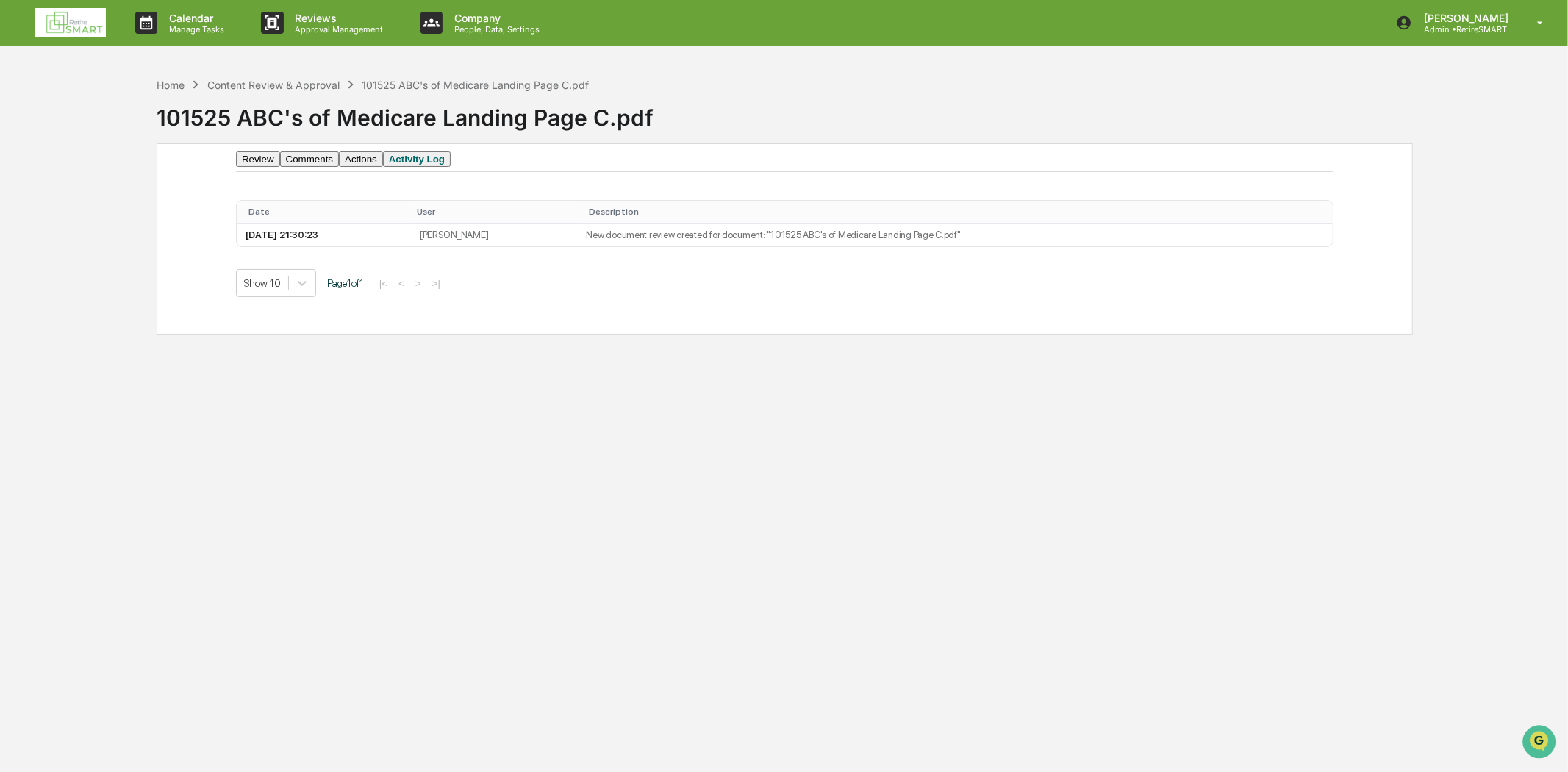
click at [264, 166] on button "Review" at bounding box center [257, 159] width 44 height 15
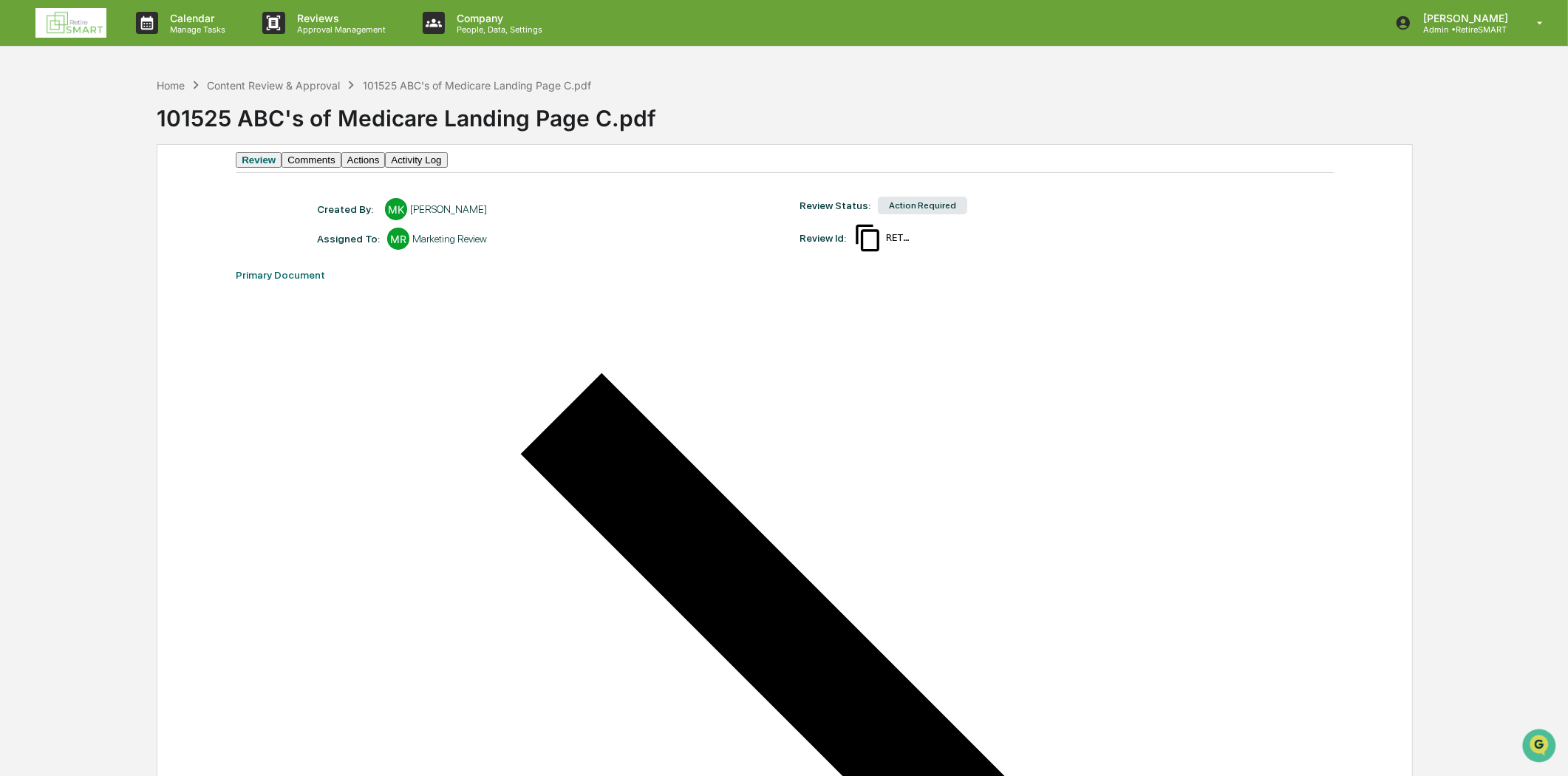
click at [386, 162] on button "Actions" at bounding box center [363, 160] width 44 height 15
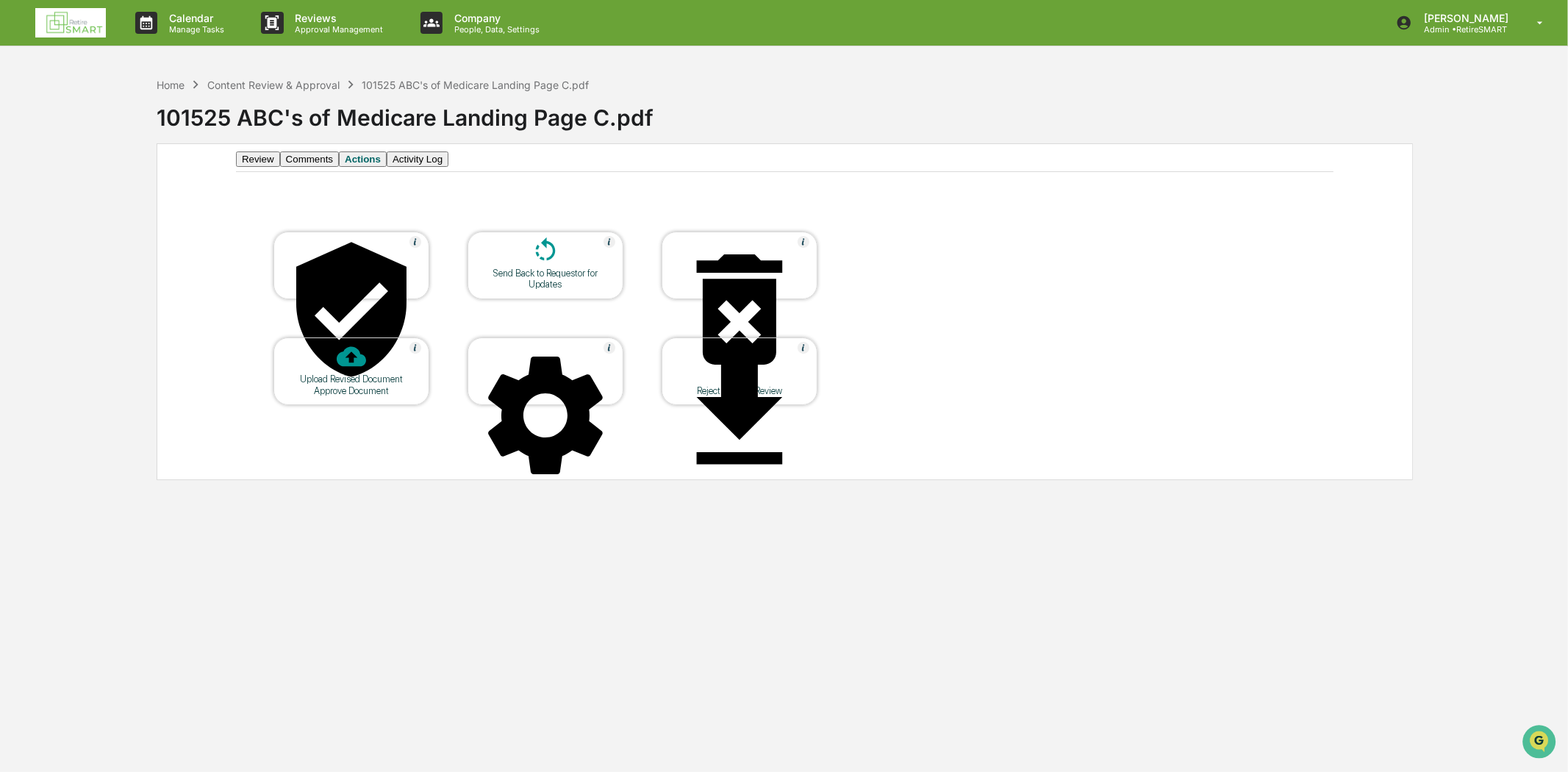
click at [514, 289] on div "Send Back to Requestor for Updates" at bounding box center [545, 278] width 133 height 22
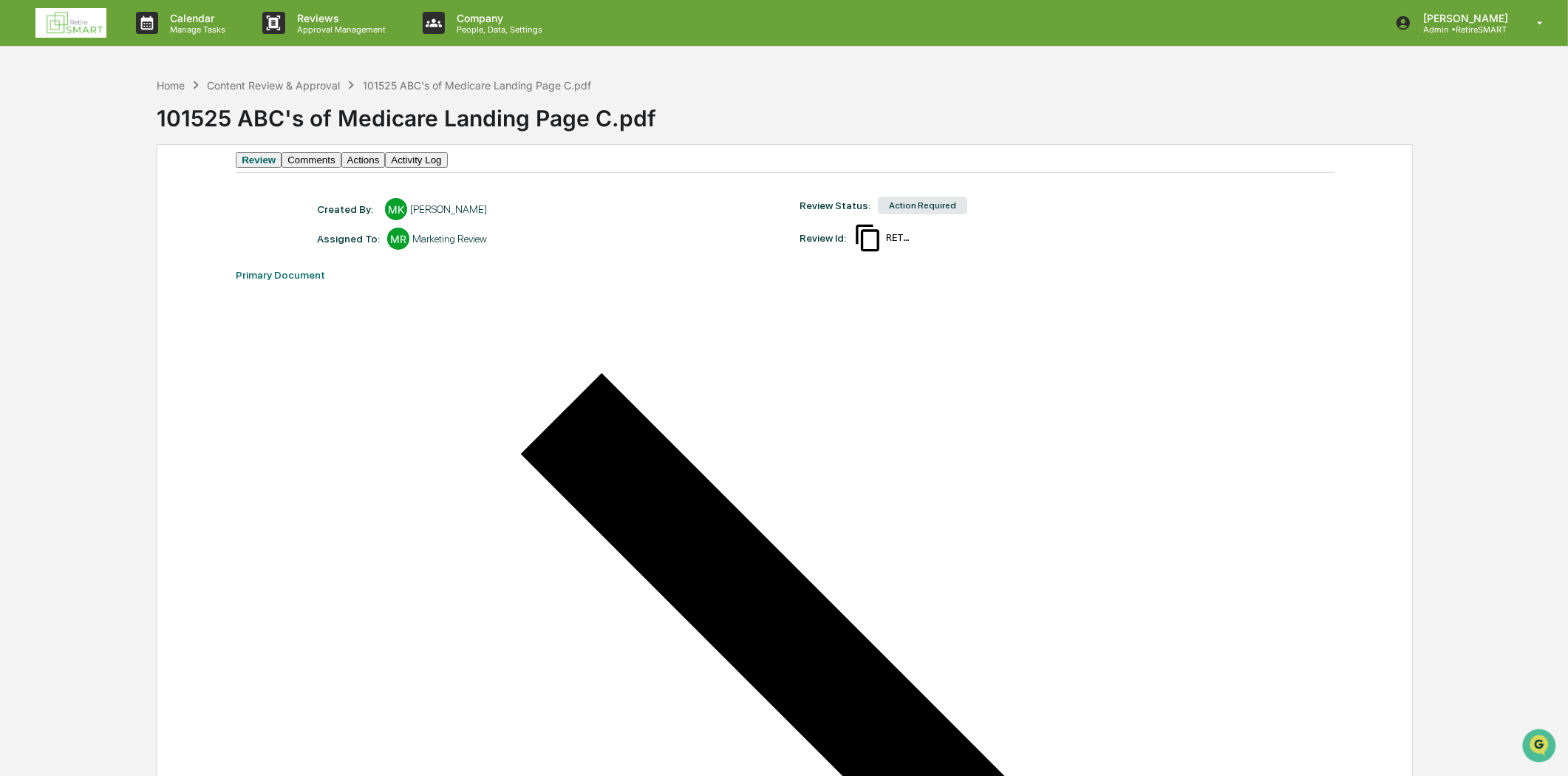
click at [340, 167] on button "Comments" at bounding box center [310, 160] width 59 height 15
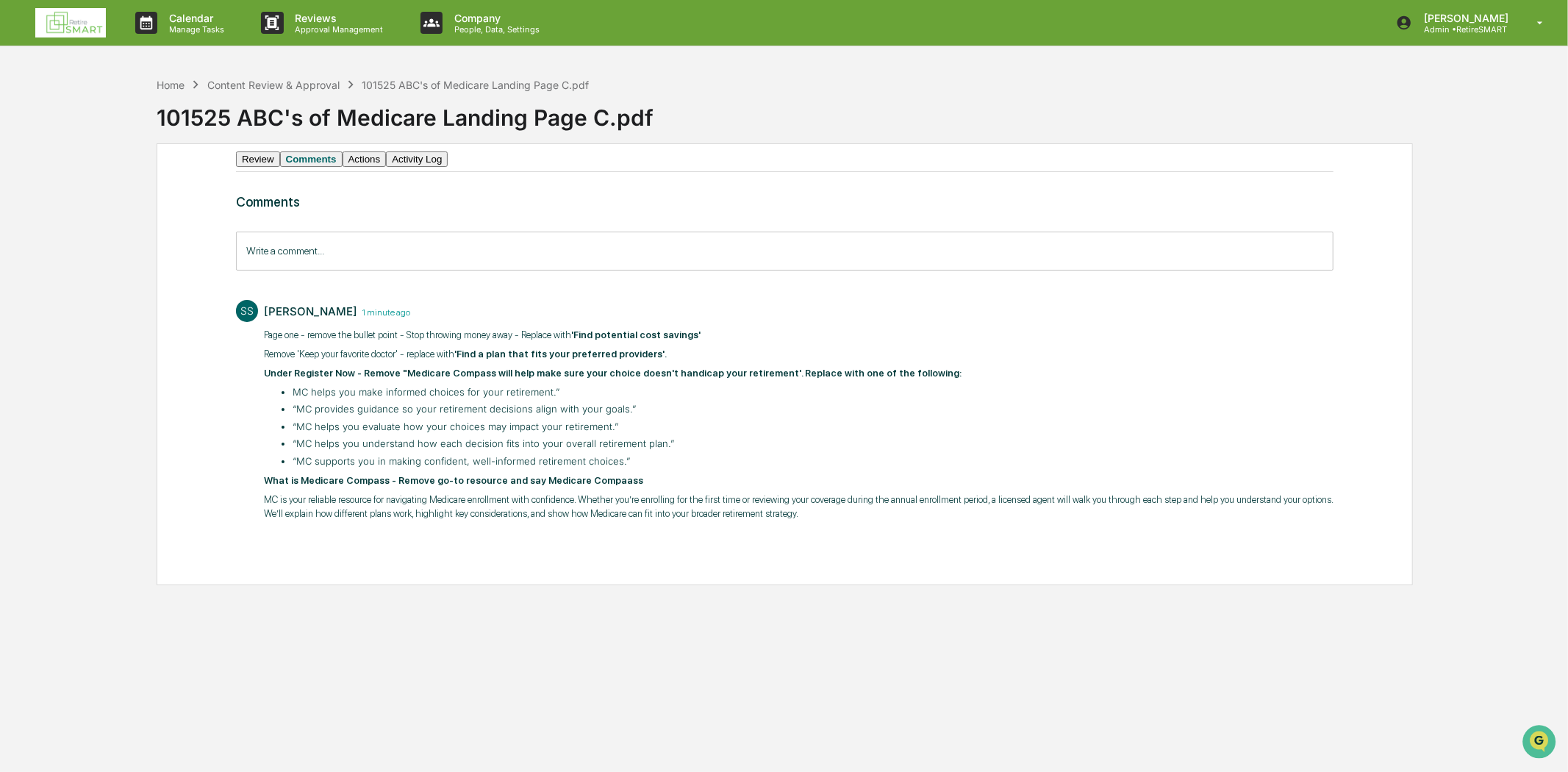
click at [261, 161] on button "Review" at bounding box center [257, 159] width 44 height 15
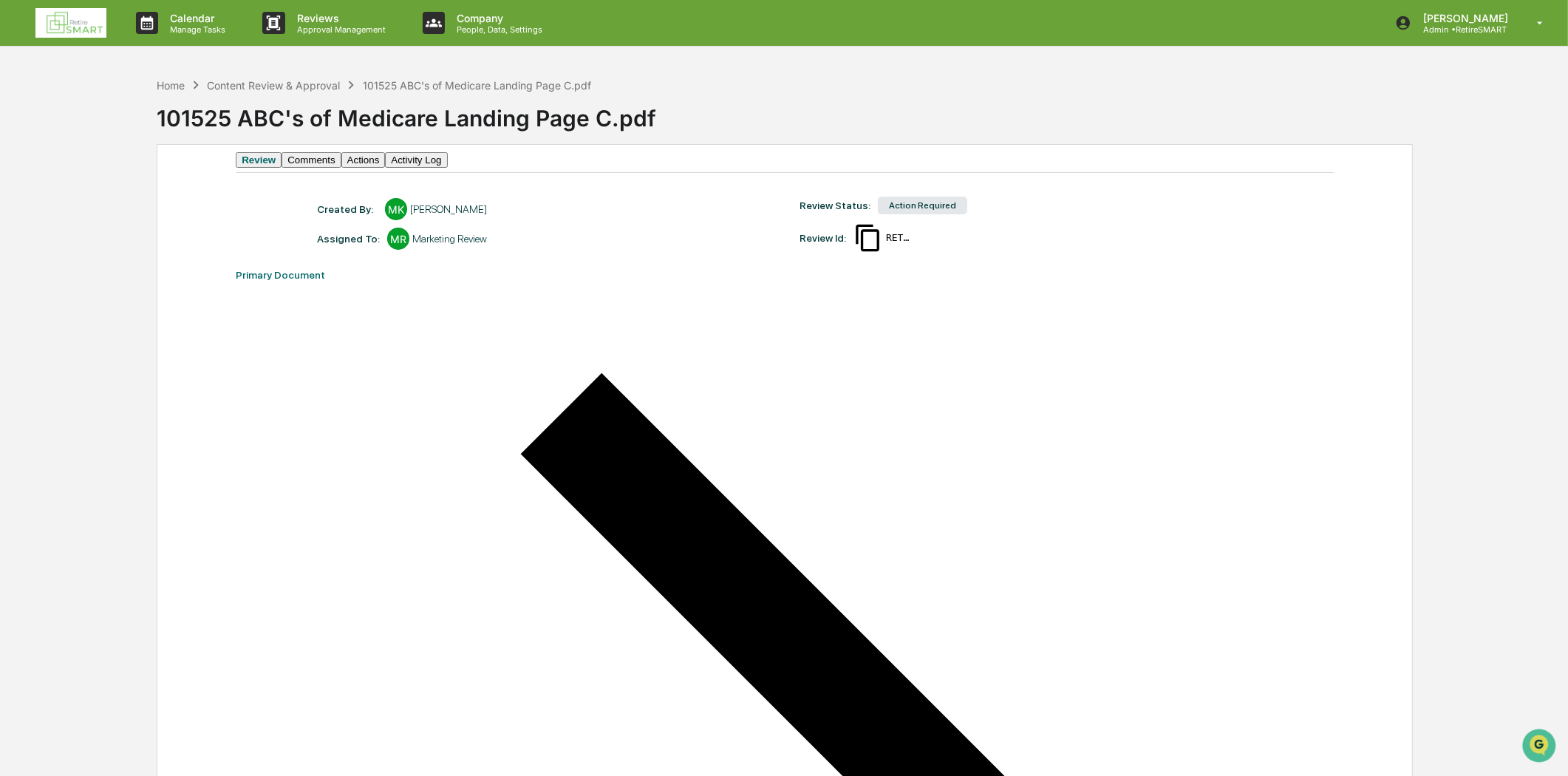
click at [272, 162] on button "Review" at bounding box center [259, 160] width 46 height 15
click at [71, 8] on img at bounding box center [71, 23] width 71 height 30
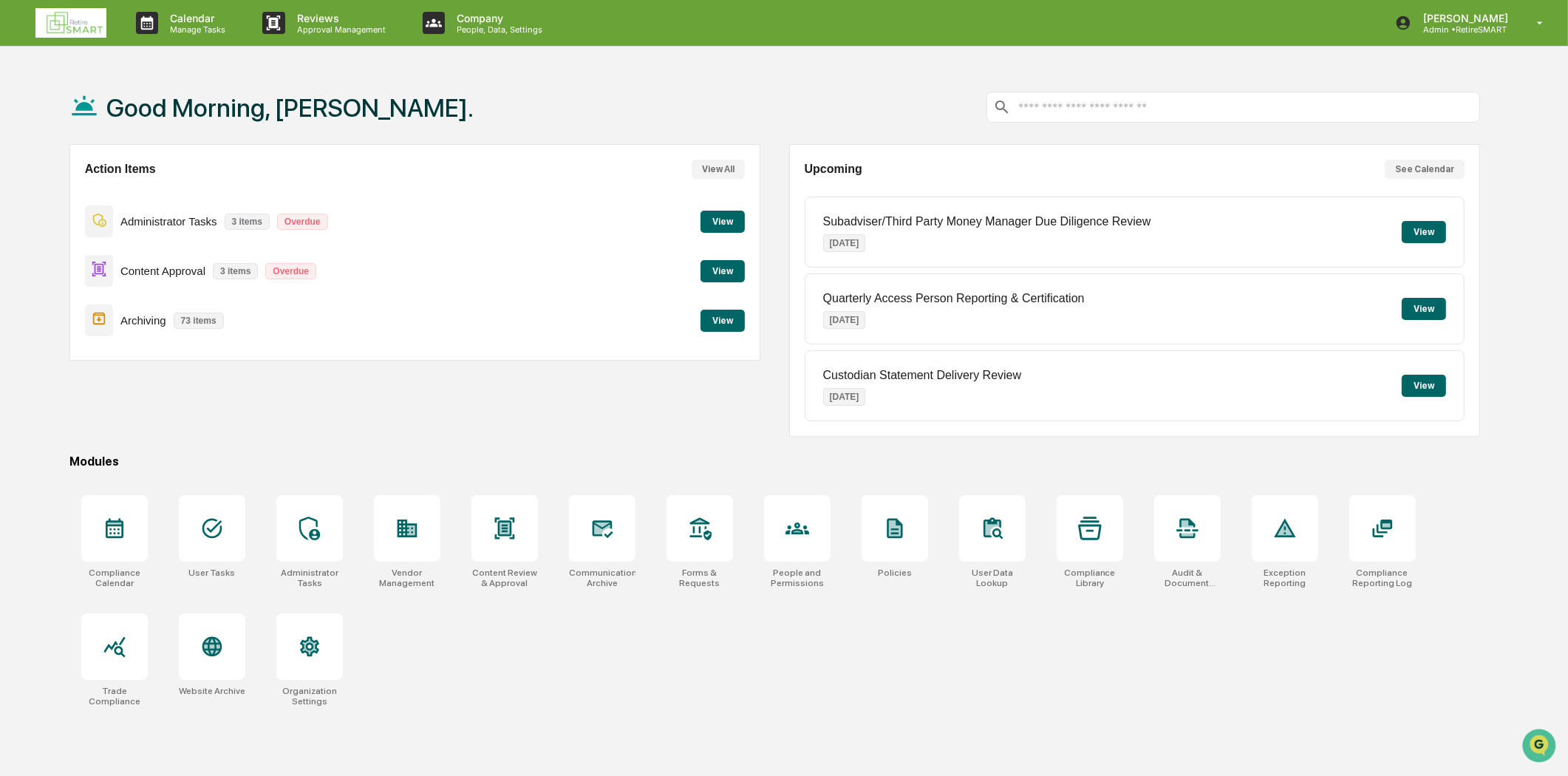
click at [735, 268] on button "View" at bounding box center [722, 271] width 44 height 22
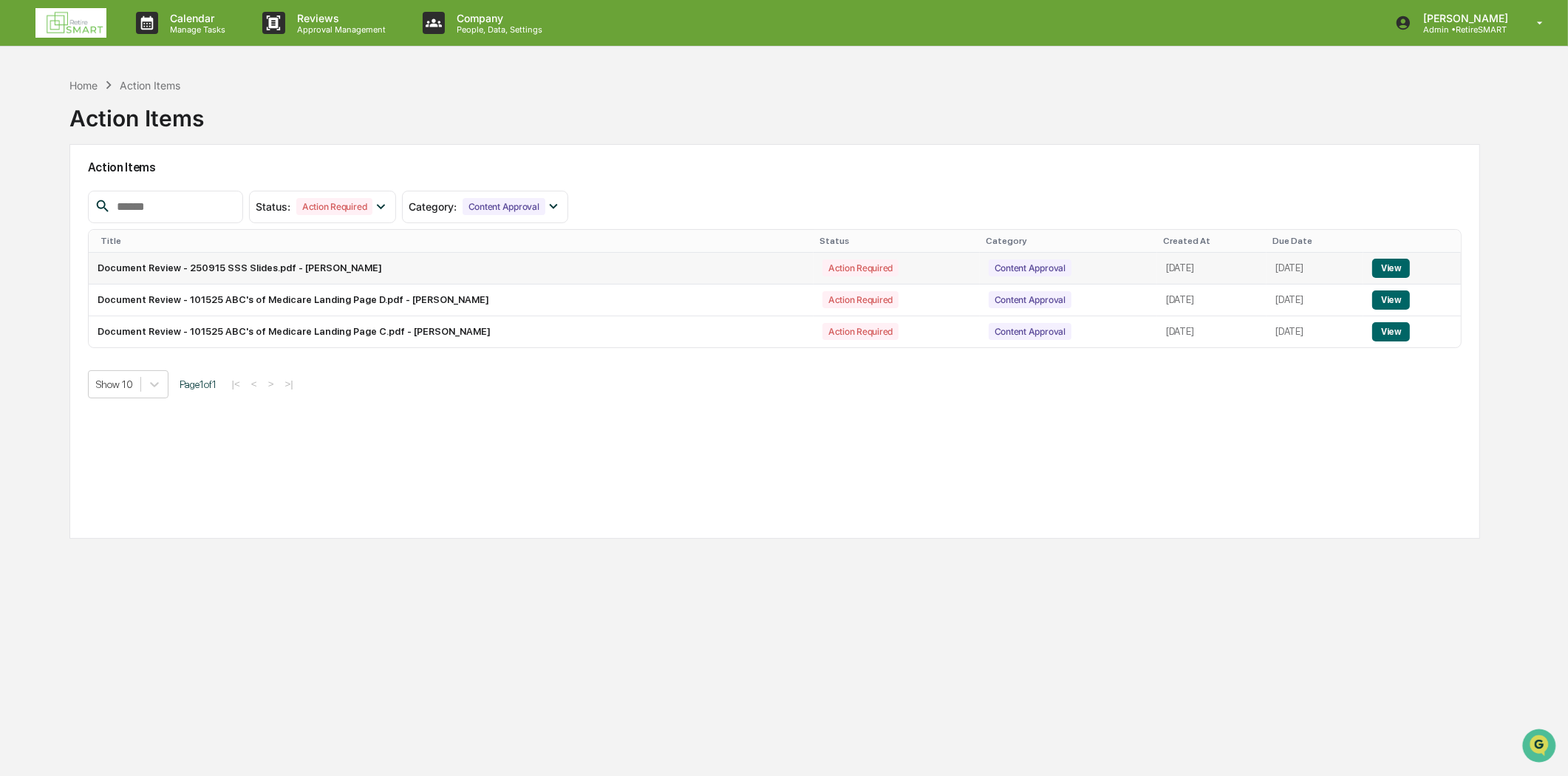
click at [1391, 267] on button "View" at bounding box center [1392, 268] width 38 height 19
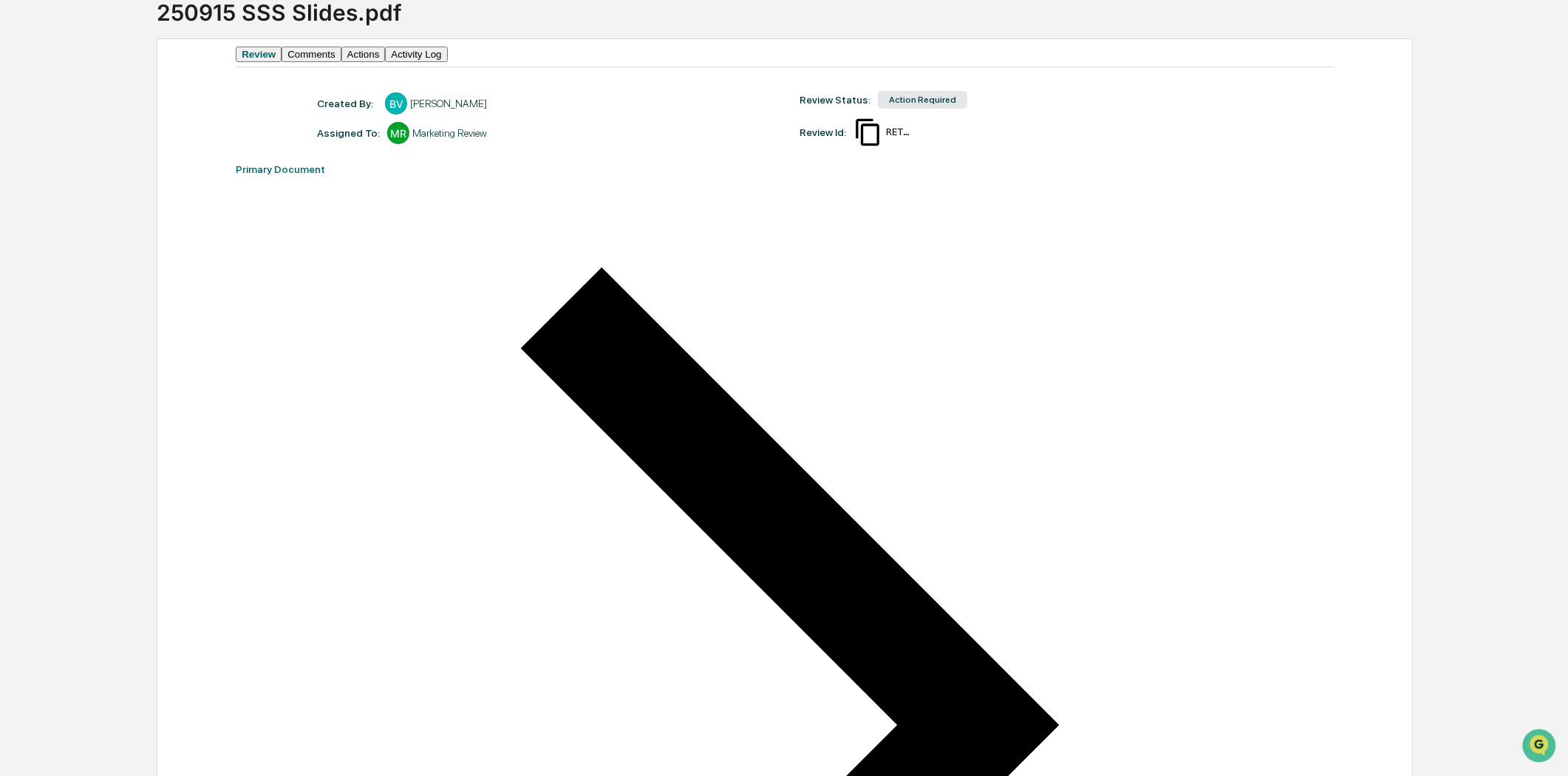
scroll to position [225, 0]
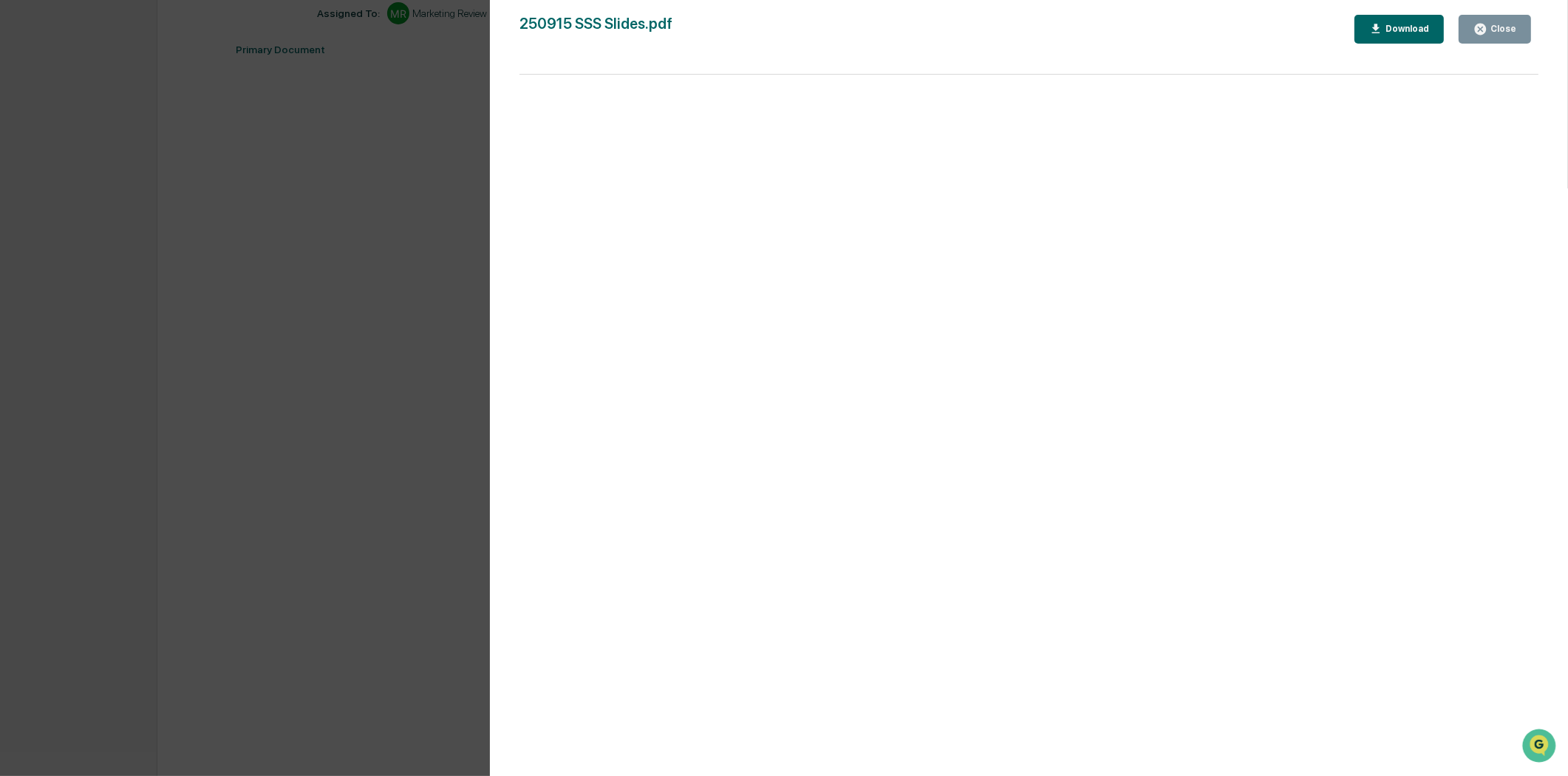
click at [1485, 25] on icon "button" at bounding box center [1481, 29] width 11 height 11
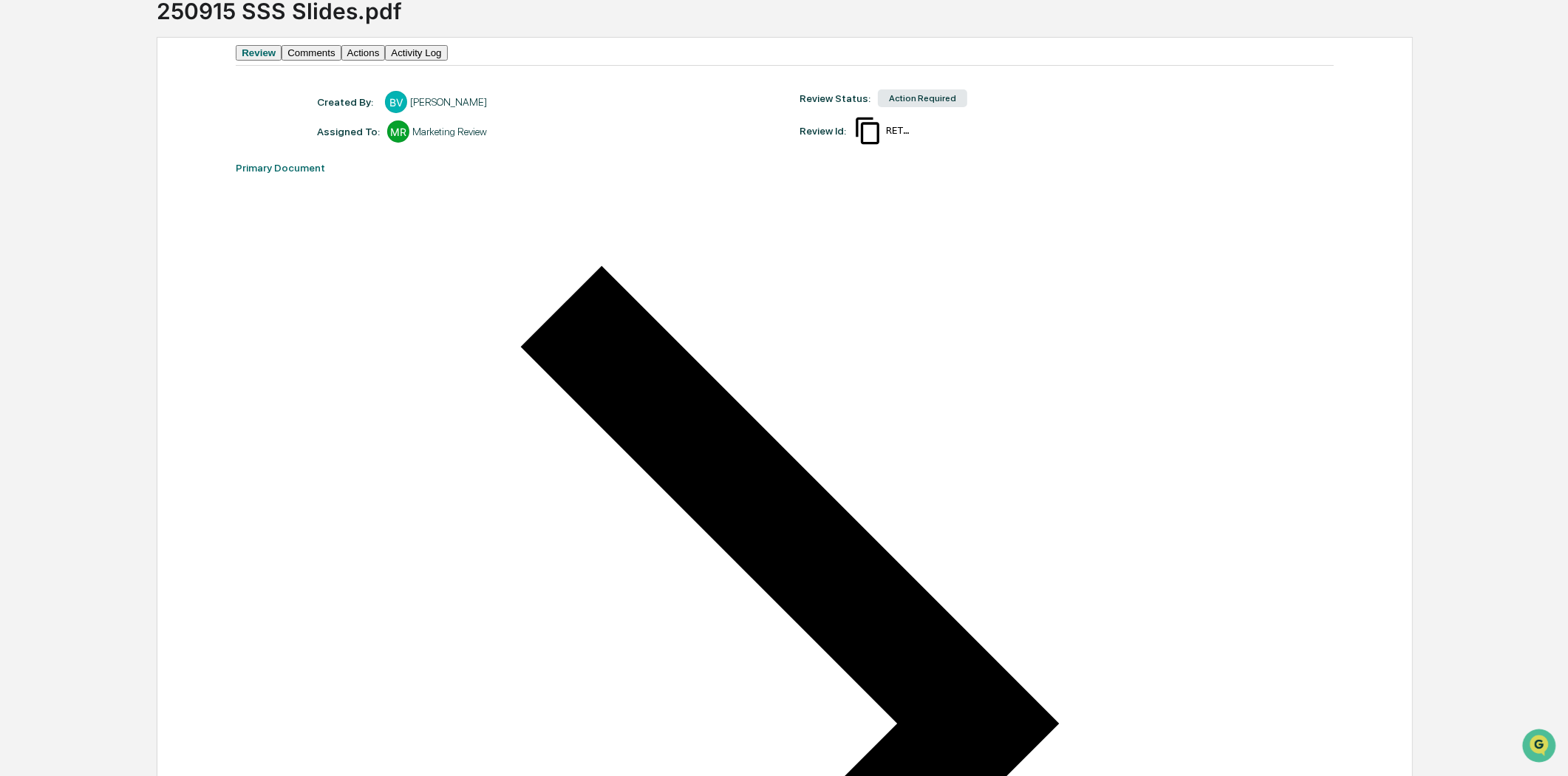
scroll to position [0, 0]
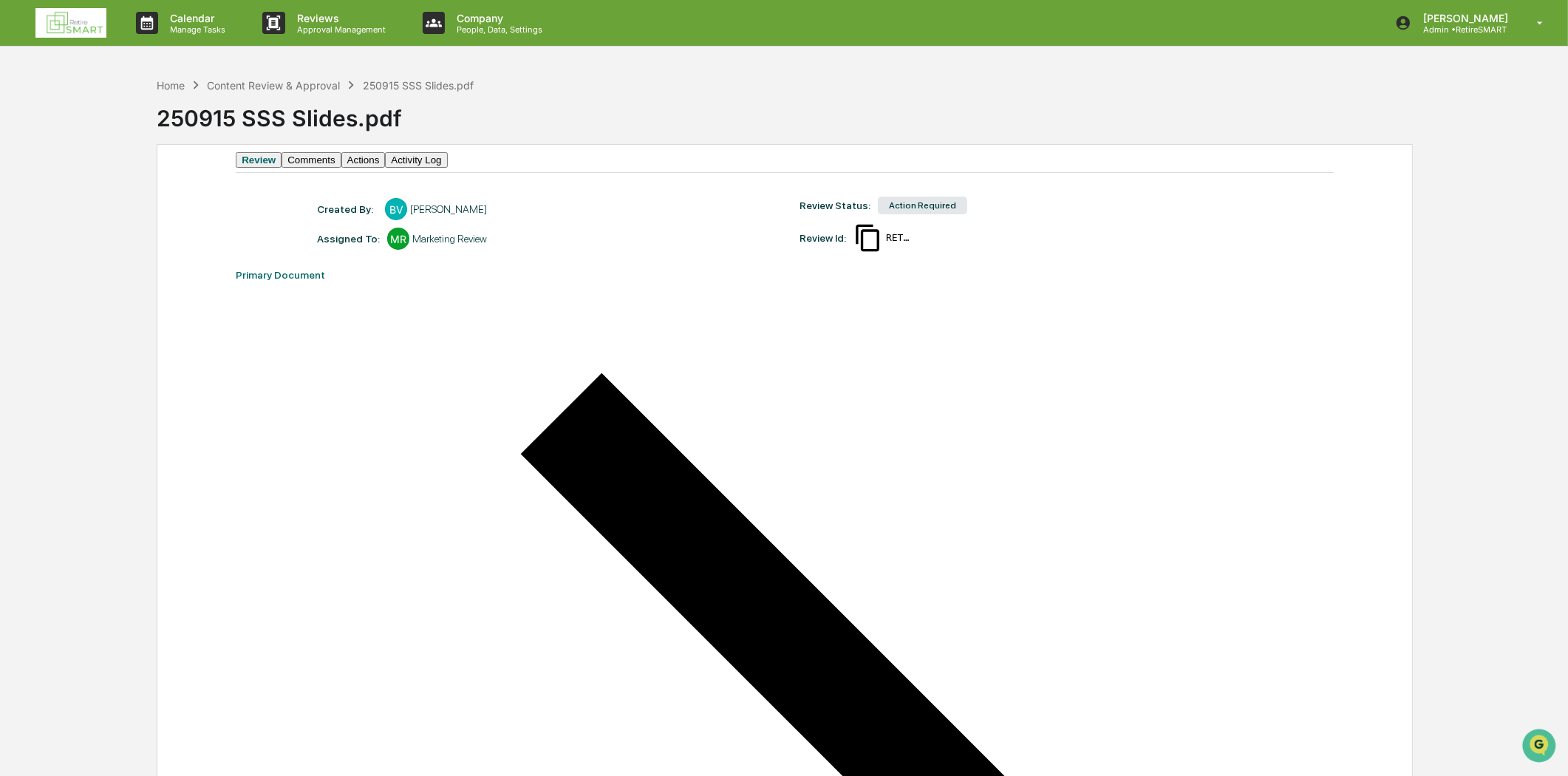
click at [84, 23] on img at bounding box center [71, 23] width 71 height 30
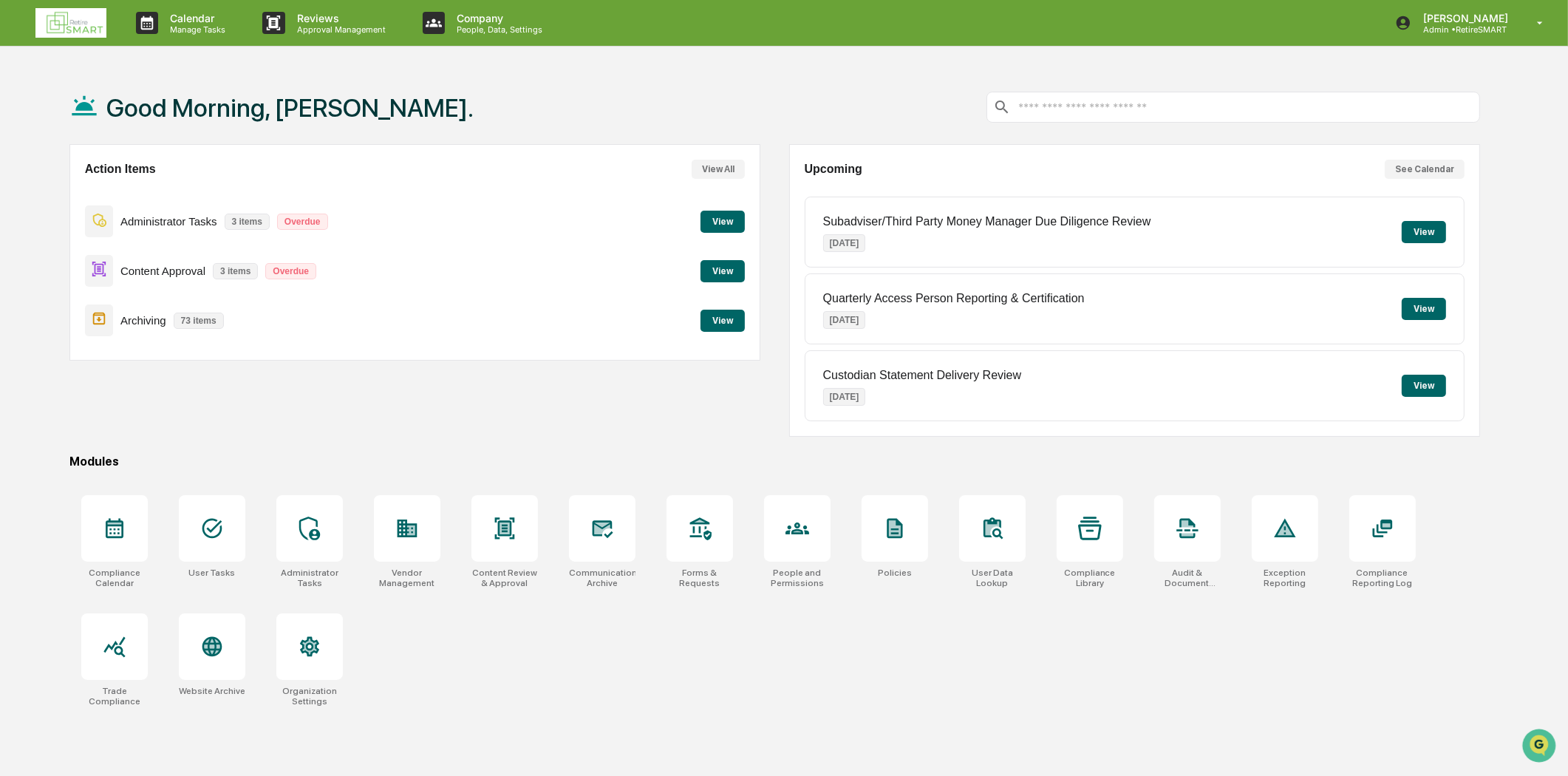
click at [724, 315] on button "View" at bounding box center [722, 320] width 44 height 22
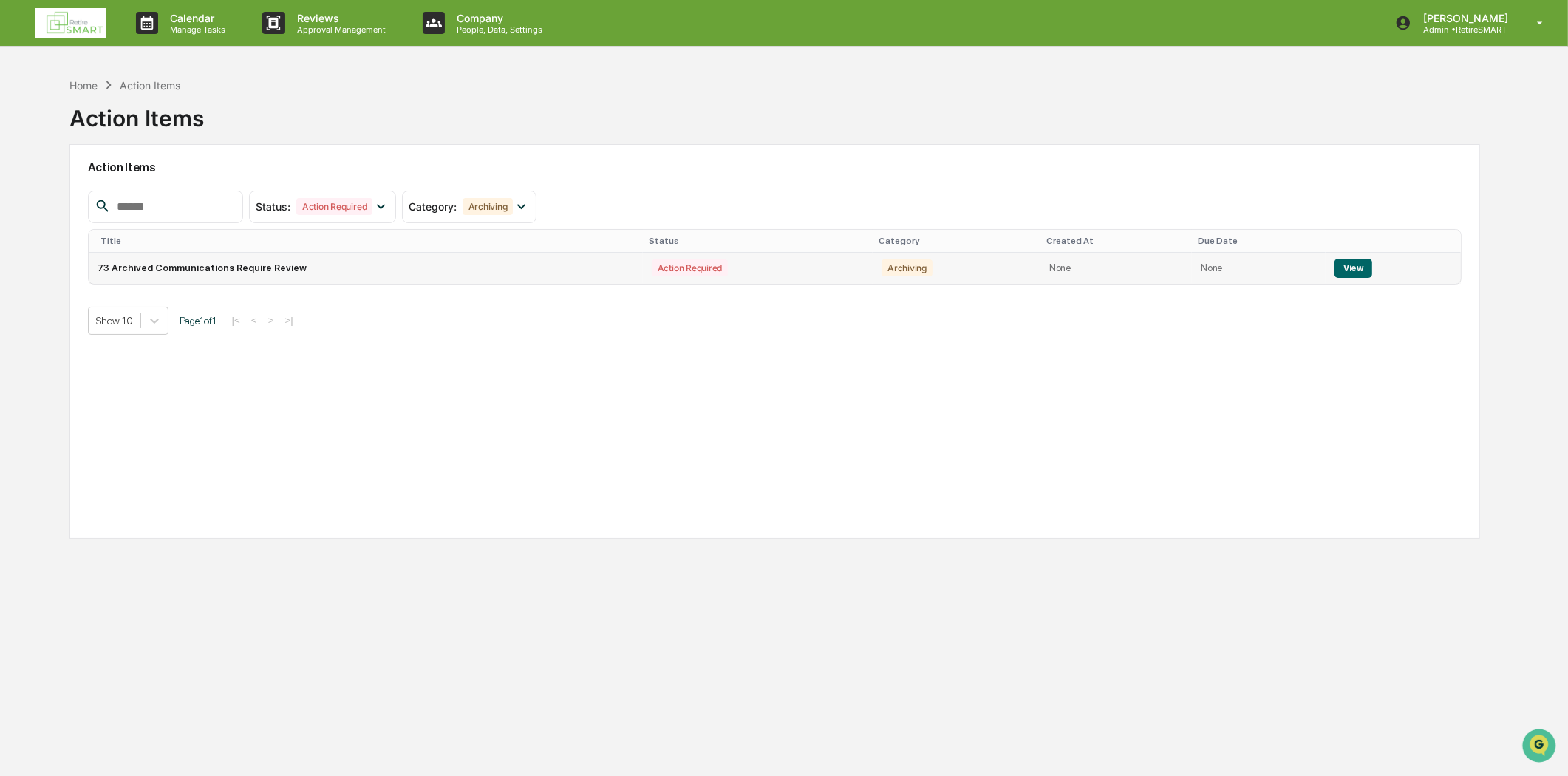
click at [1337, 262] on button "View" at bounding box center [1354, 268] width 38 height 19
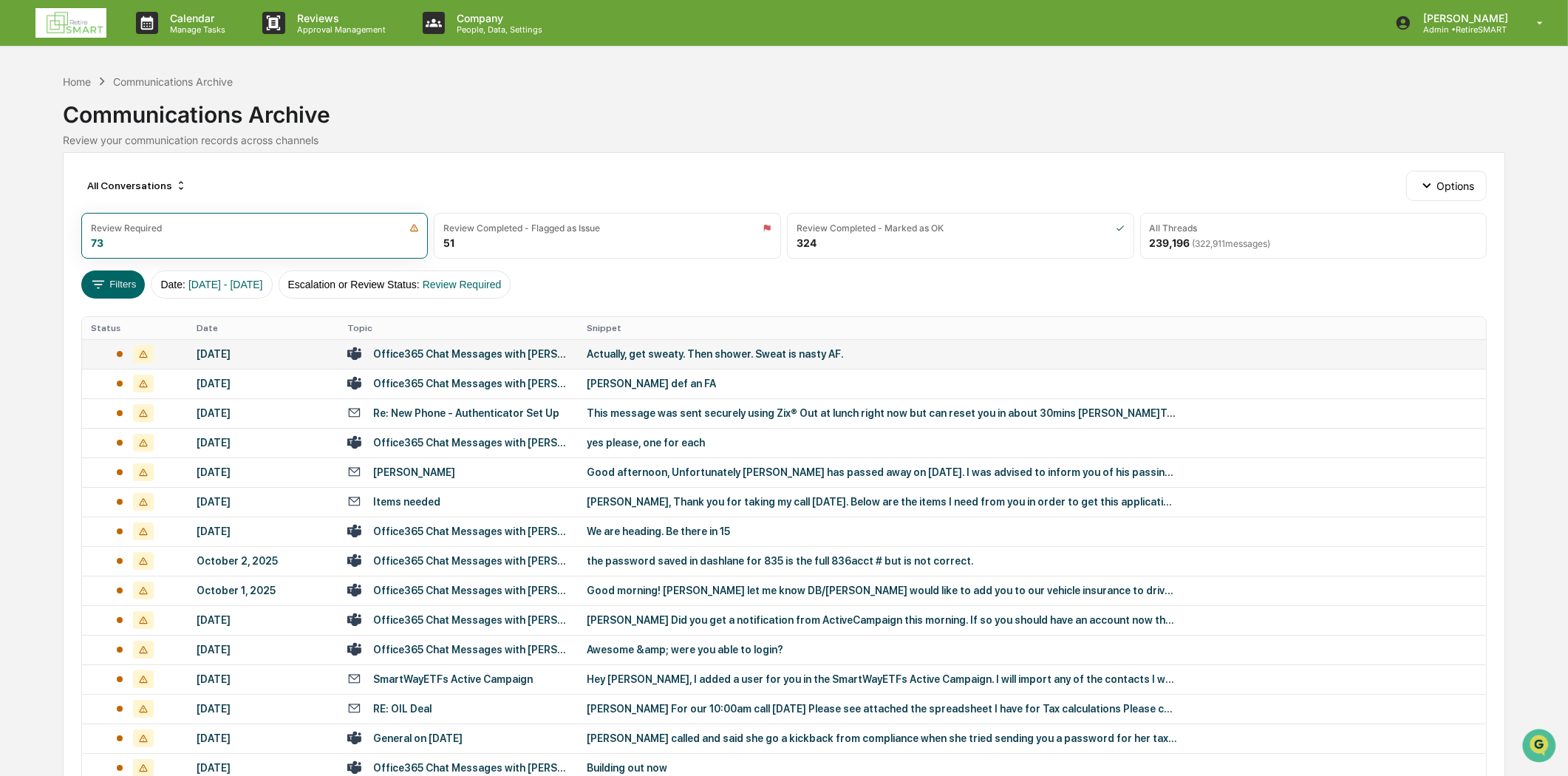
click at [467, 366] on td "Office365 Chat Messages with [PERSON_NAME], [PERSON_NAME] on [DATE]" at bounding box center [458, 354] width 240 height 30
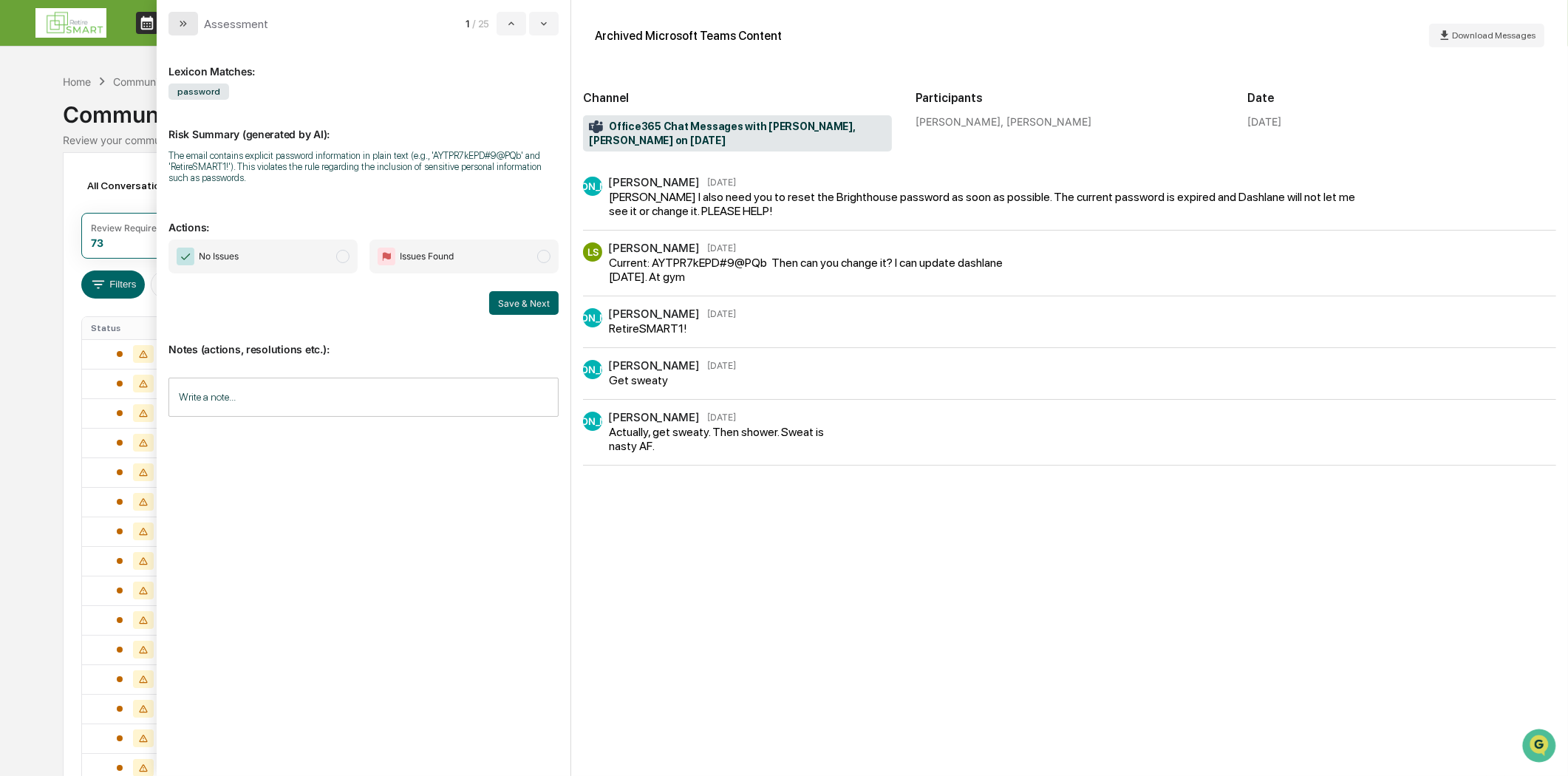
click at [188, 21] on icon "modal" at bounding box center [182, 24] width 12 height 12
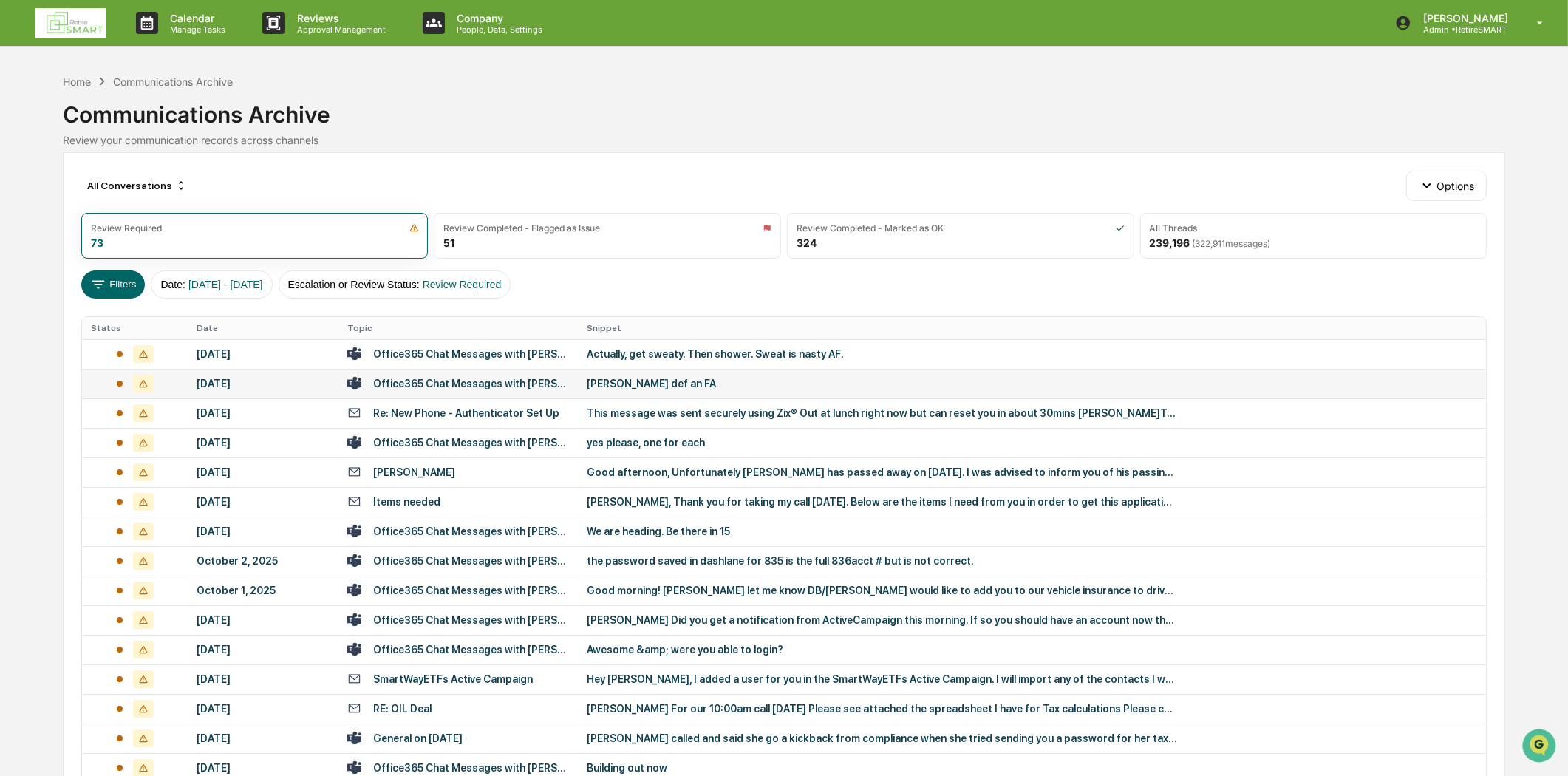
click at [416, 382] on div "Office365 Chat Messages with [PERSON_NAME], [PERSON_NAME], [PERSON_NAME], [PERS…" at bounding box center [471, 383] width 196 height 12
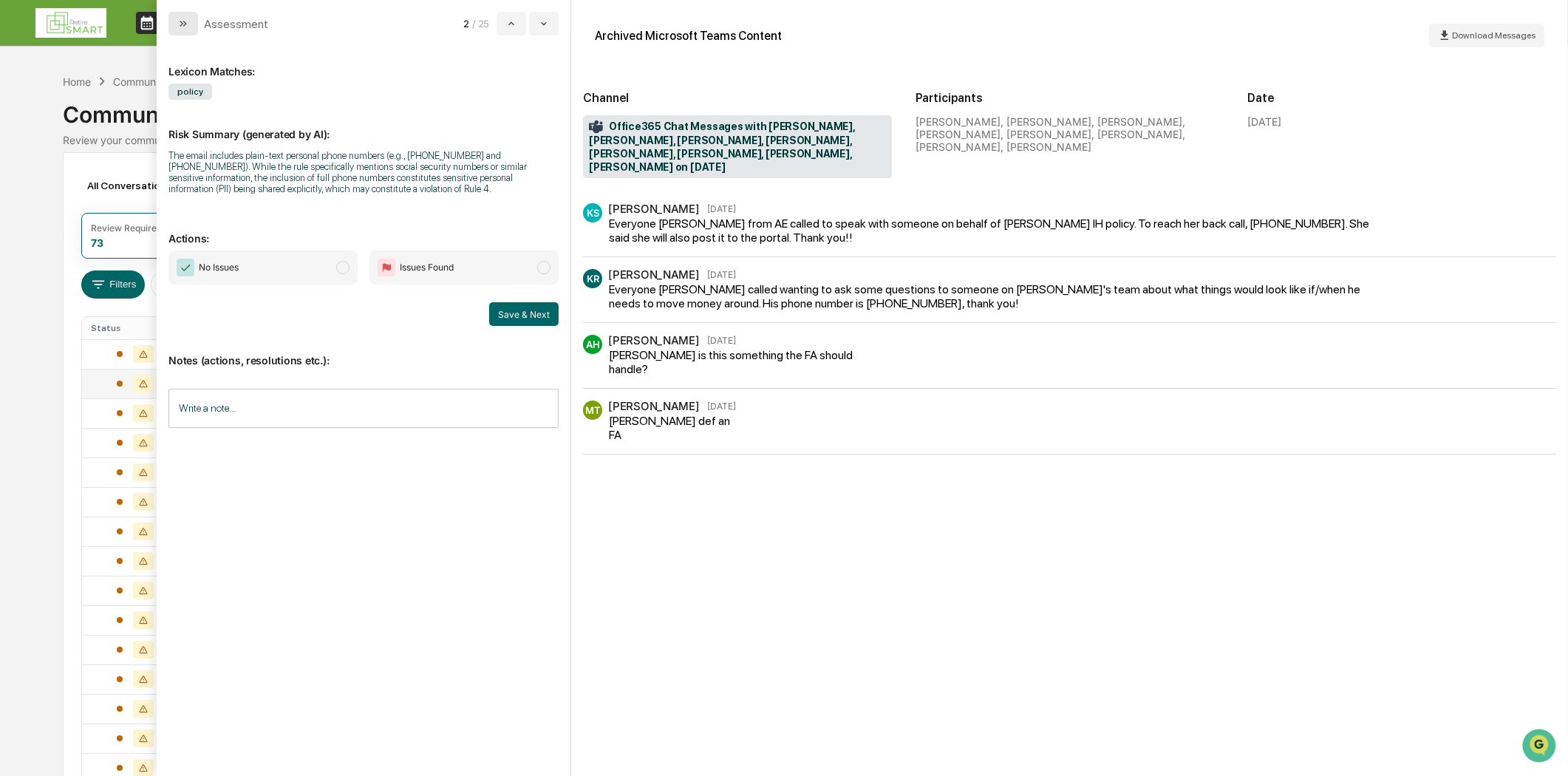
click at [190, 18] on button "modal" at bounding box center [183, 24] width 30 height 24
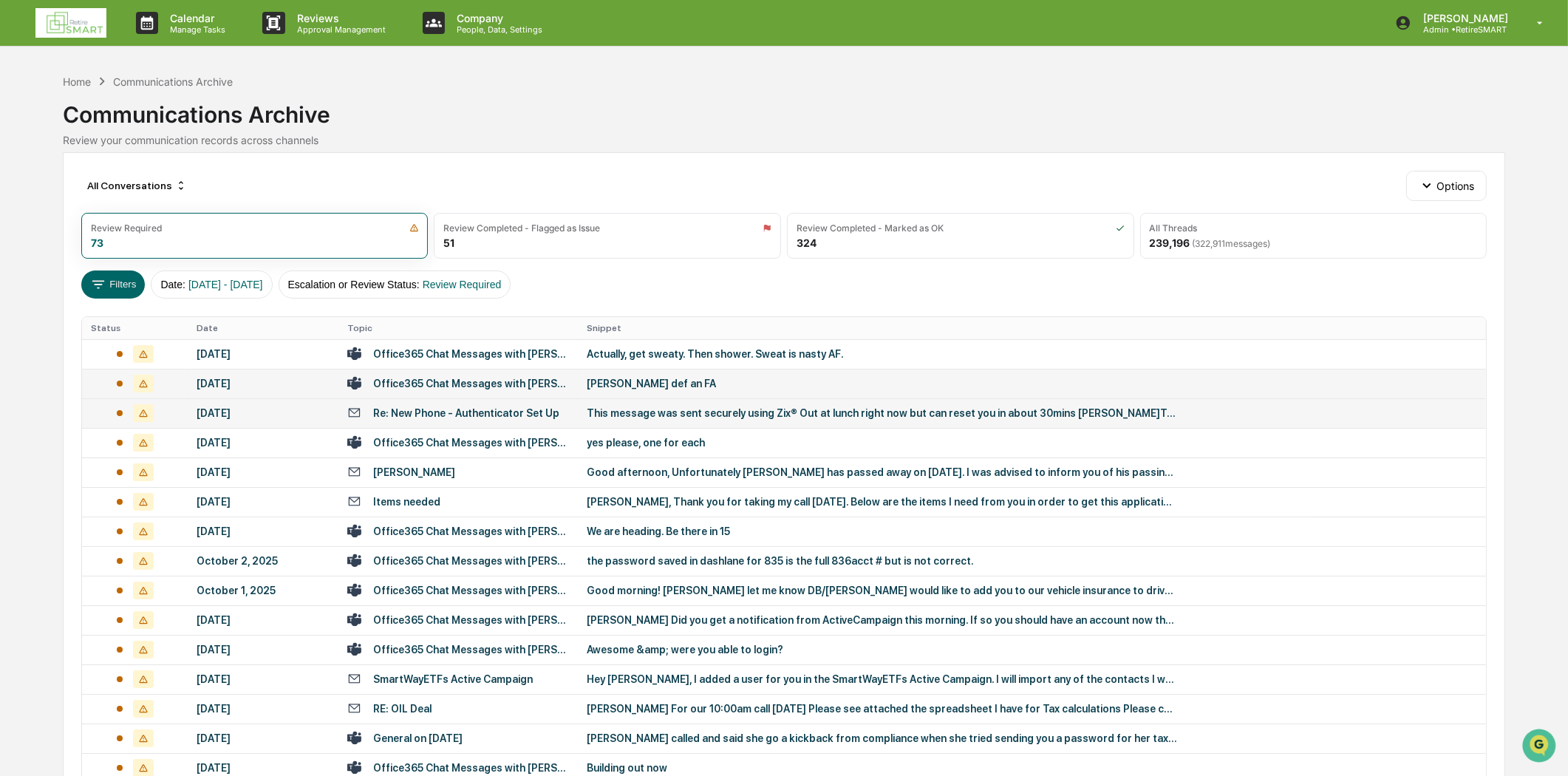
click at [396, 414] on div "Re: New Phone - Authenticator Set Up" at bounding box center [466, 413] width 186 height 12
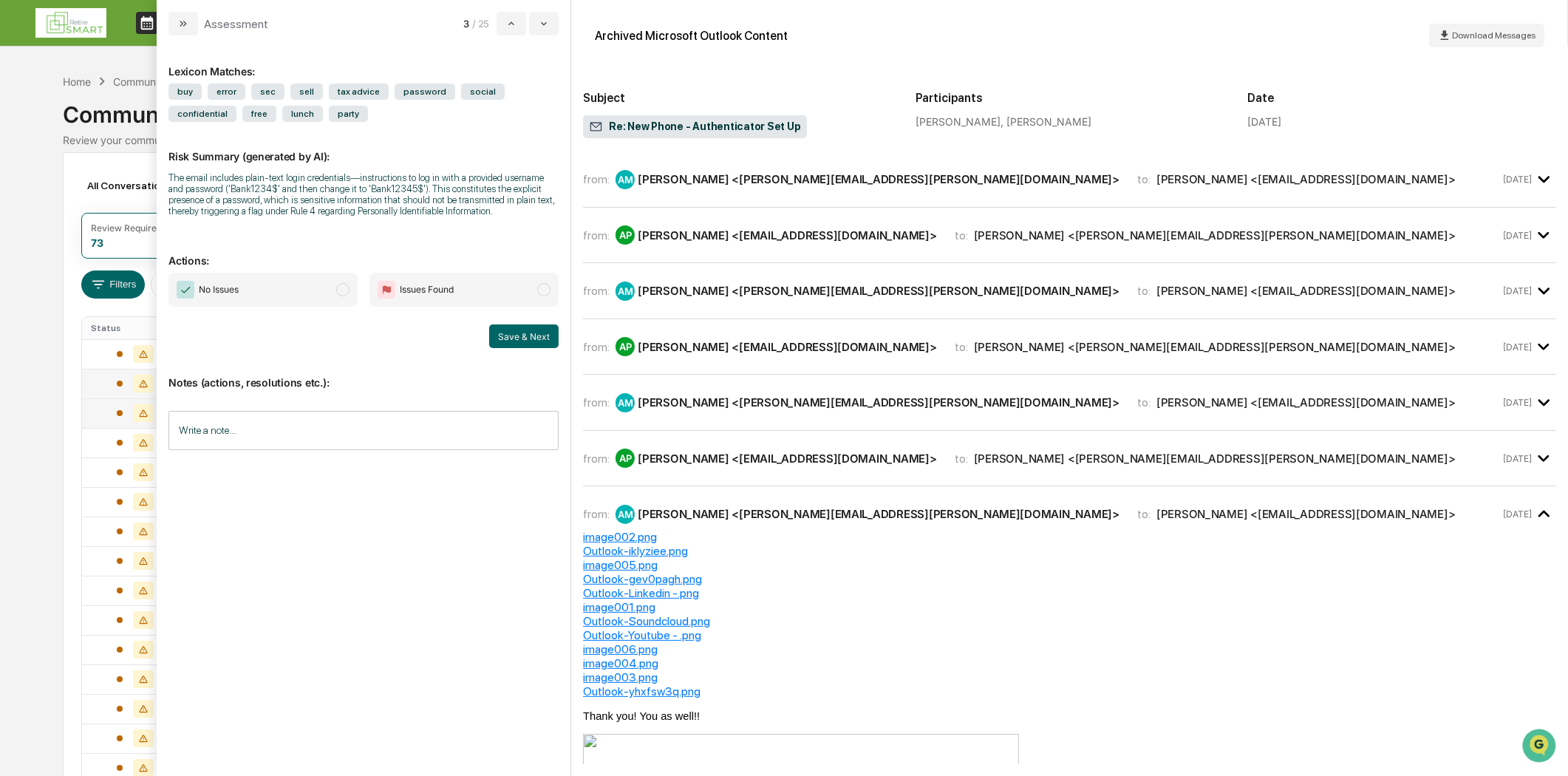
click at [749, 162] on div "Archived Microsoft Outlook Content Download Messages Subject Re: New Phone - Au…" at bounding box center [1070, 87] width 974 height 152
click at [749, 181] on div "[PERSON_NAME] <[PERSON_NAME][EMAIL_ADDRESS][PERSON_NAME][DOMAIN_NAME]>" at bounding box center [878, 179] width 482 height 14
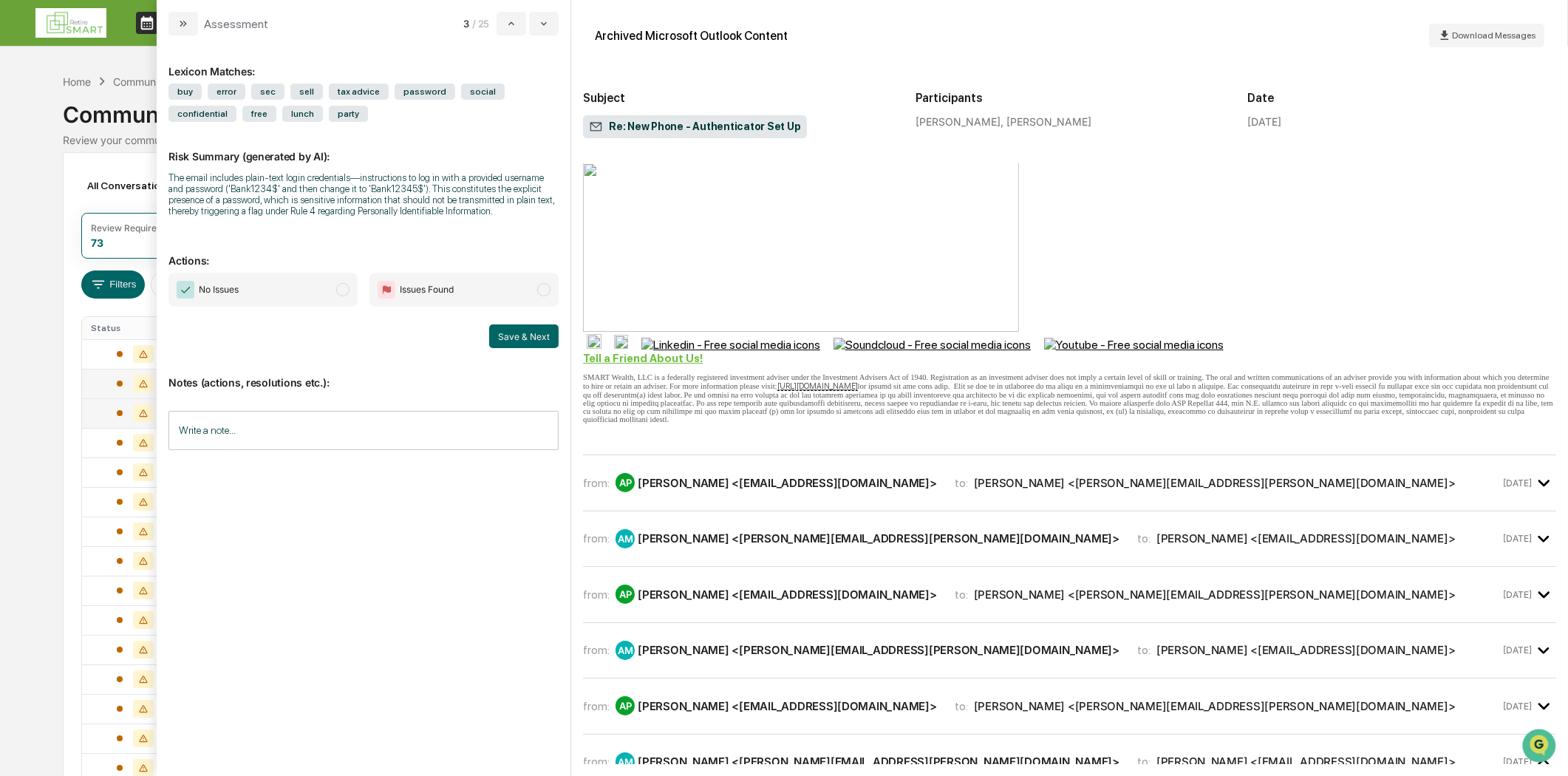
scroll to position [246, 0]
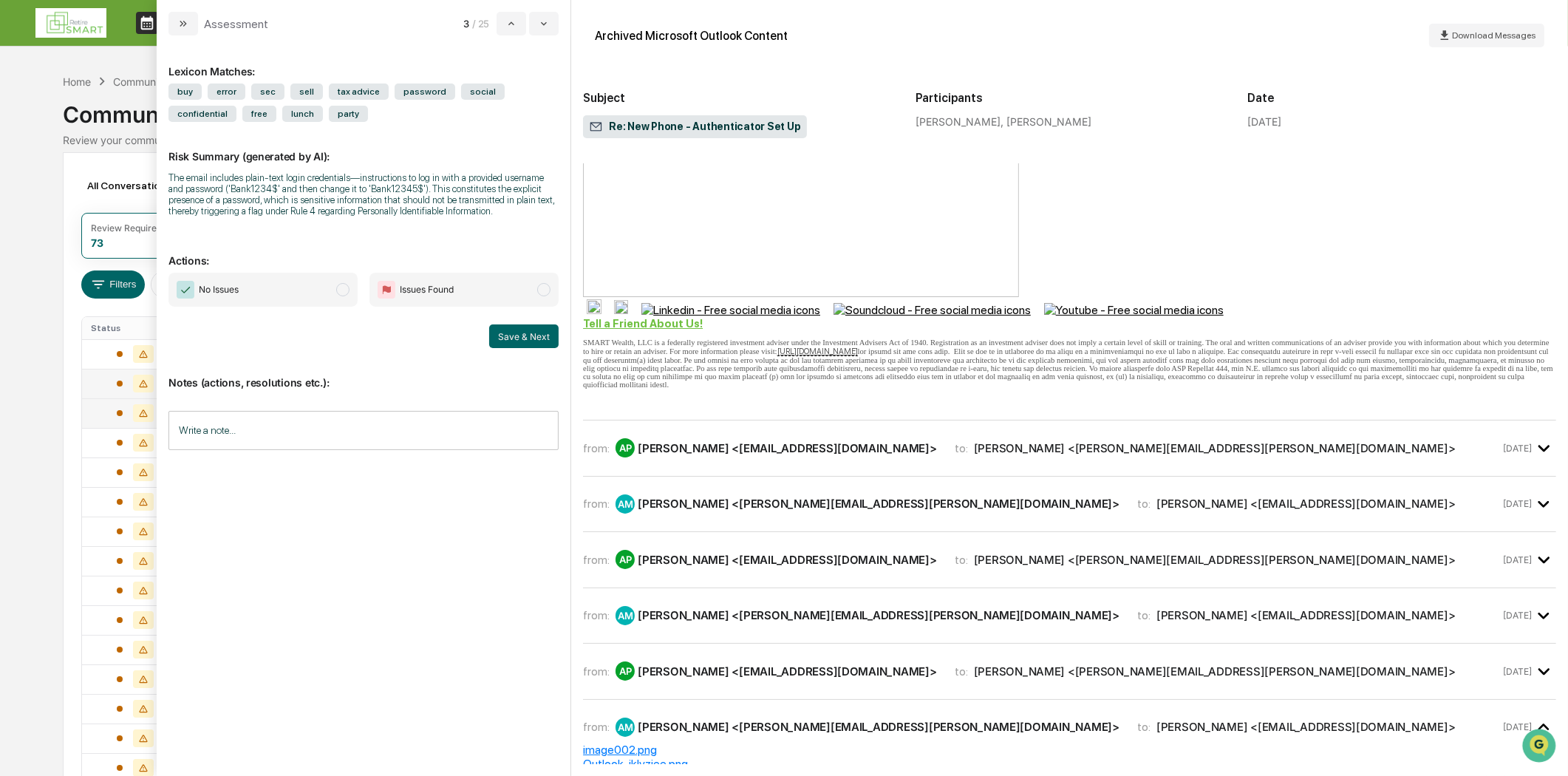
click at [818, 457] on div "AP [PERSON_NAME] <[EMAIL_ADDRESS][DOMAIN_NAME]>" at bounding box center [777, 447] width 321 height 19
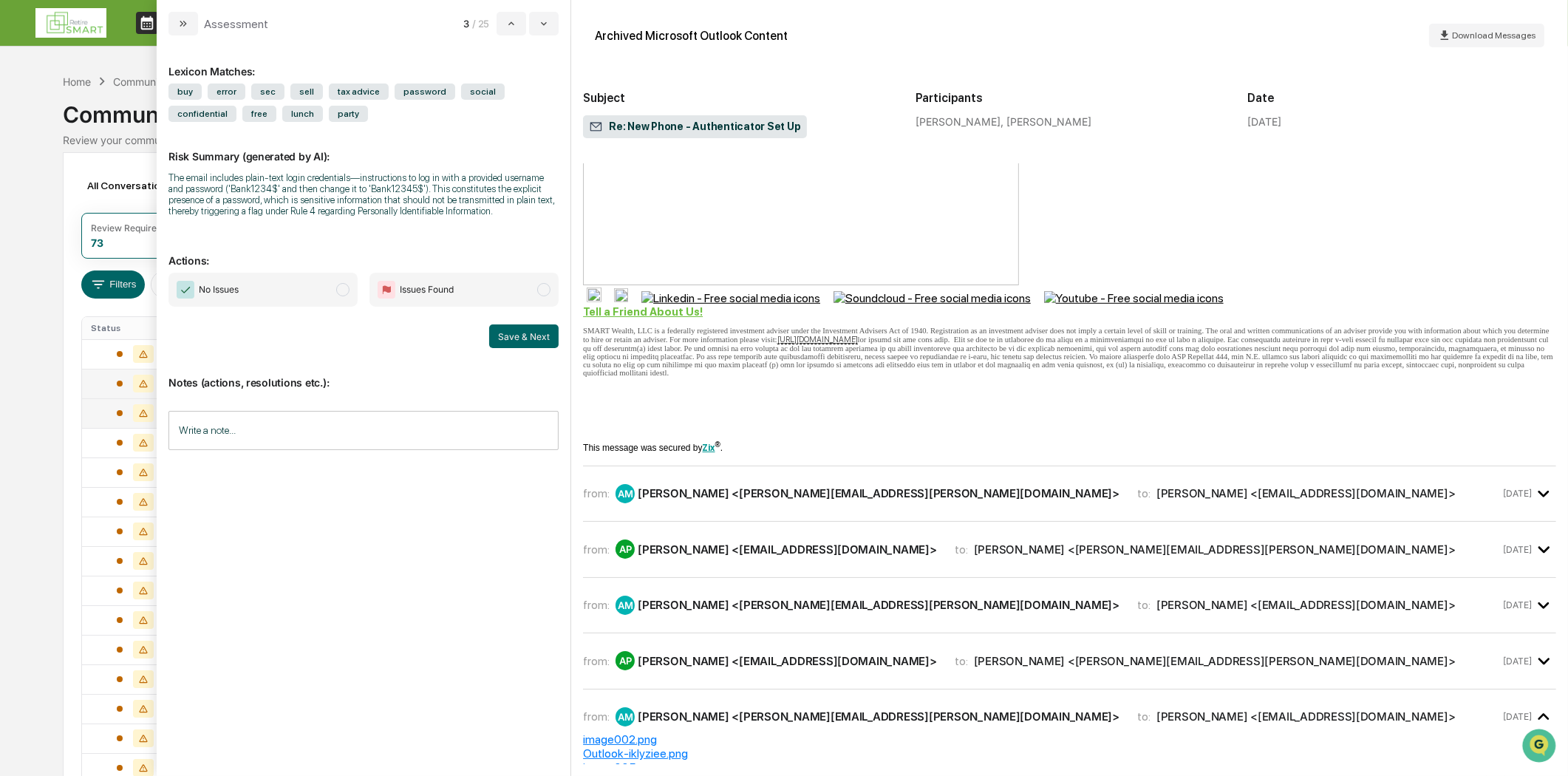
scroll to position [1313, 0]
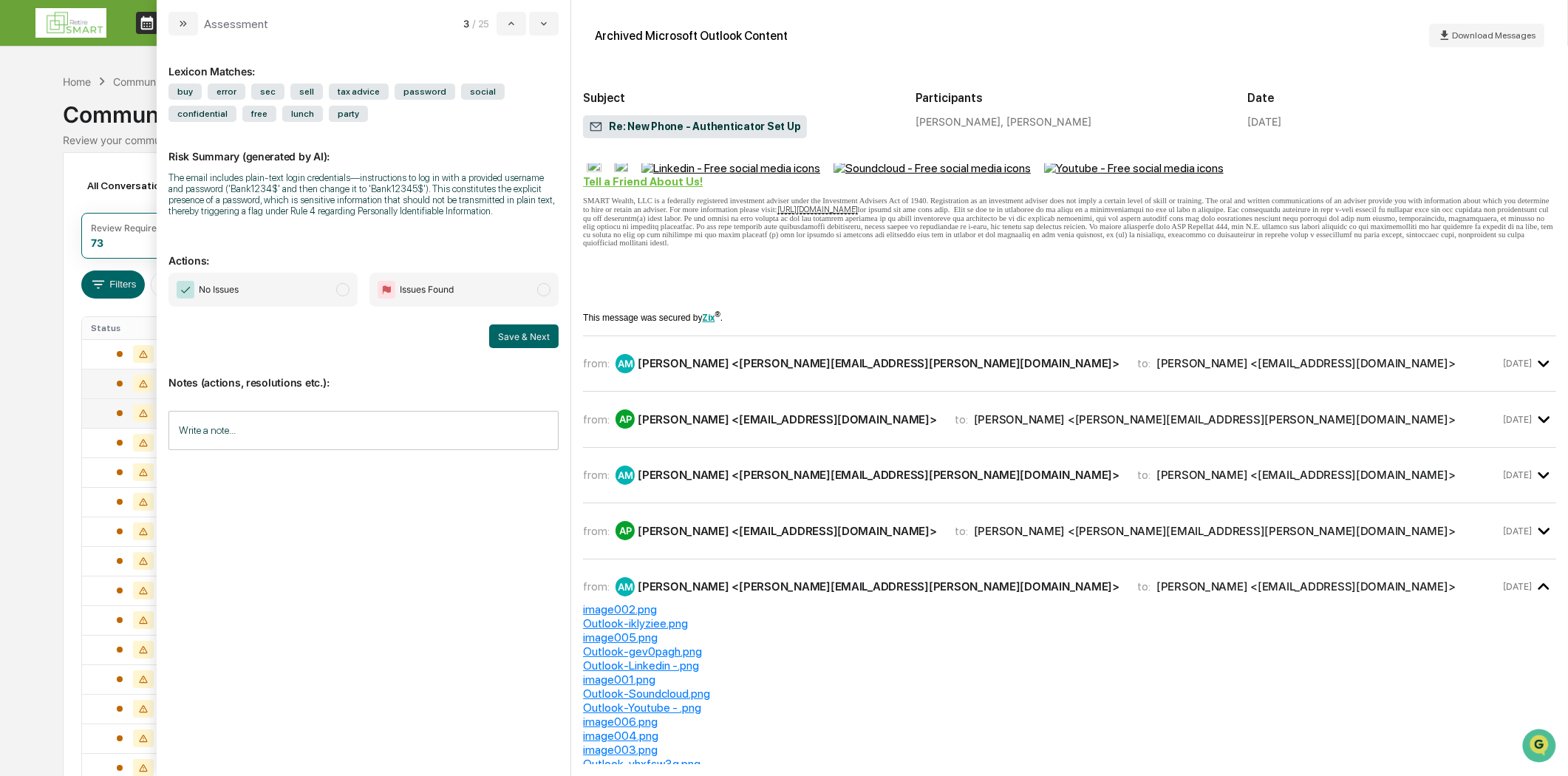
click at [1138, 370] on span "to:" at bounding box center [1144, 363] width 14 height 14
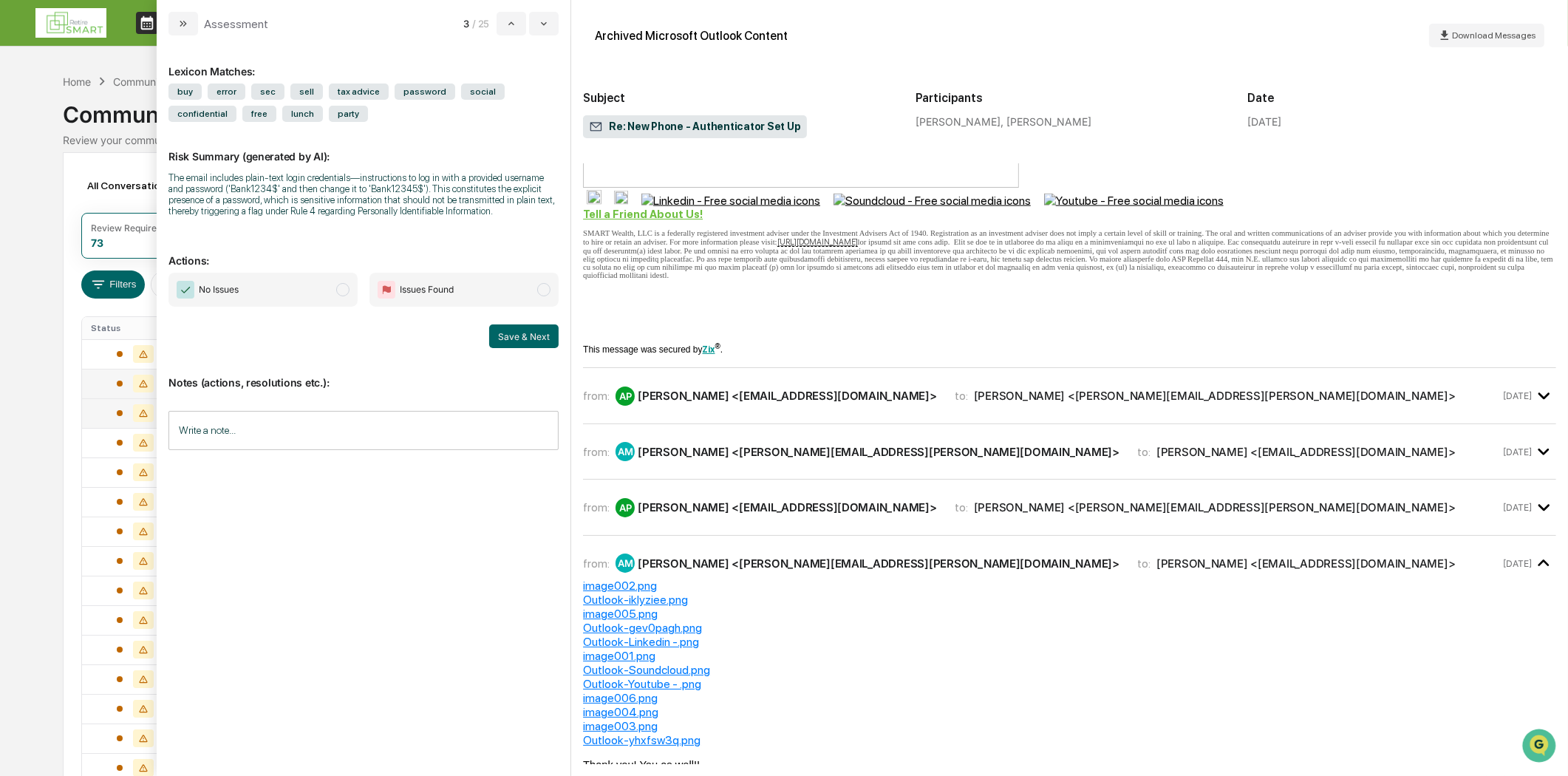
scroll to position [2792, 0]
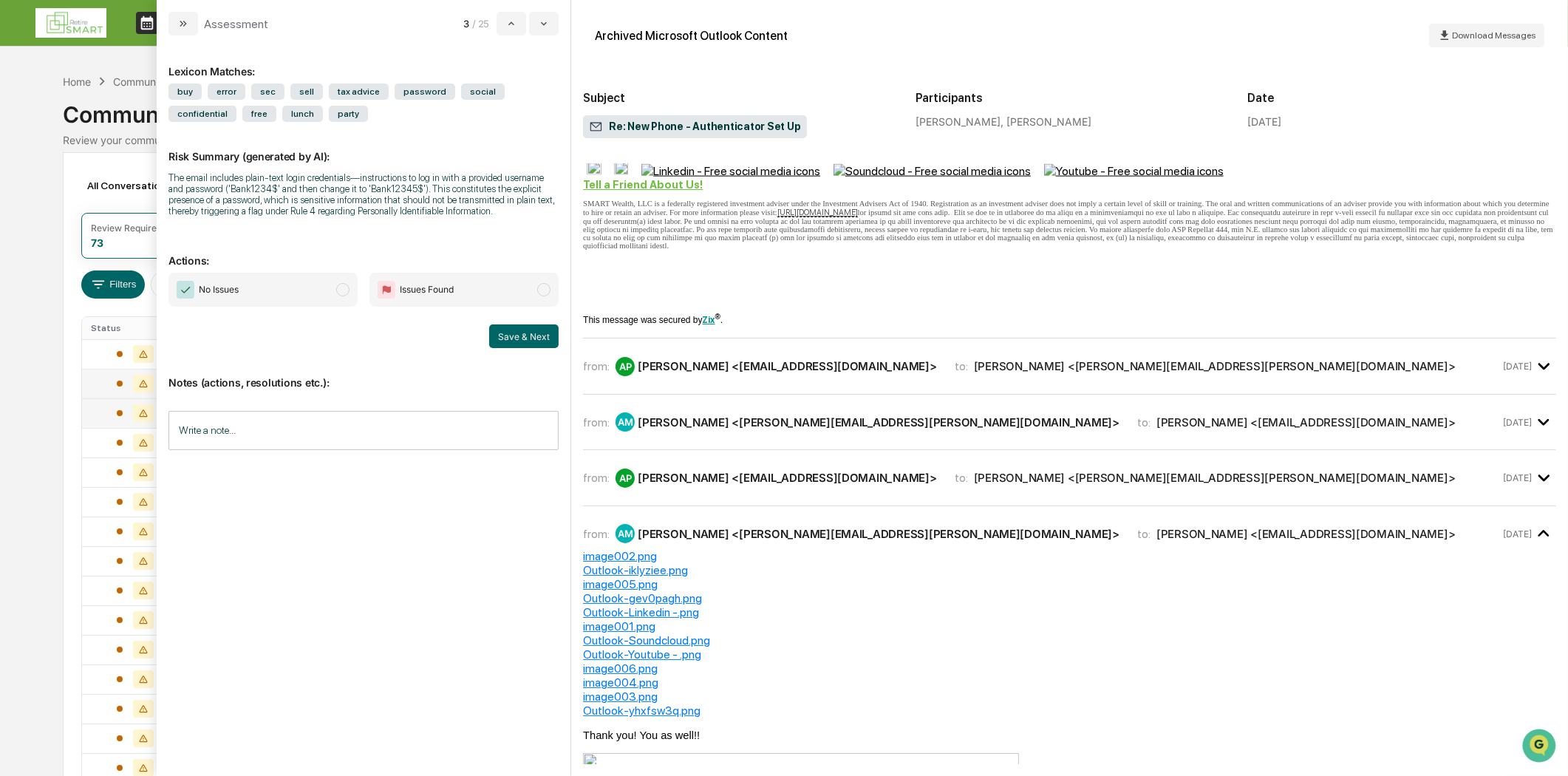
click at [774, 395] on div "from: AP [PERSON_NAME] <[EMAIL_ADDRESS][DOMAIN_NAME]> to: [PERSON_NAME] <[PERSO…" at bounding box center [1070, 372] width 974 height 44
click at [766, 377] on div "AP [PERSON_NAME] <[EMAIL_ADDRESS][DOMAIN_NAME]>" at bounding box center [777, 366] width 321 height 19
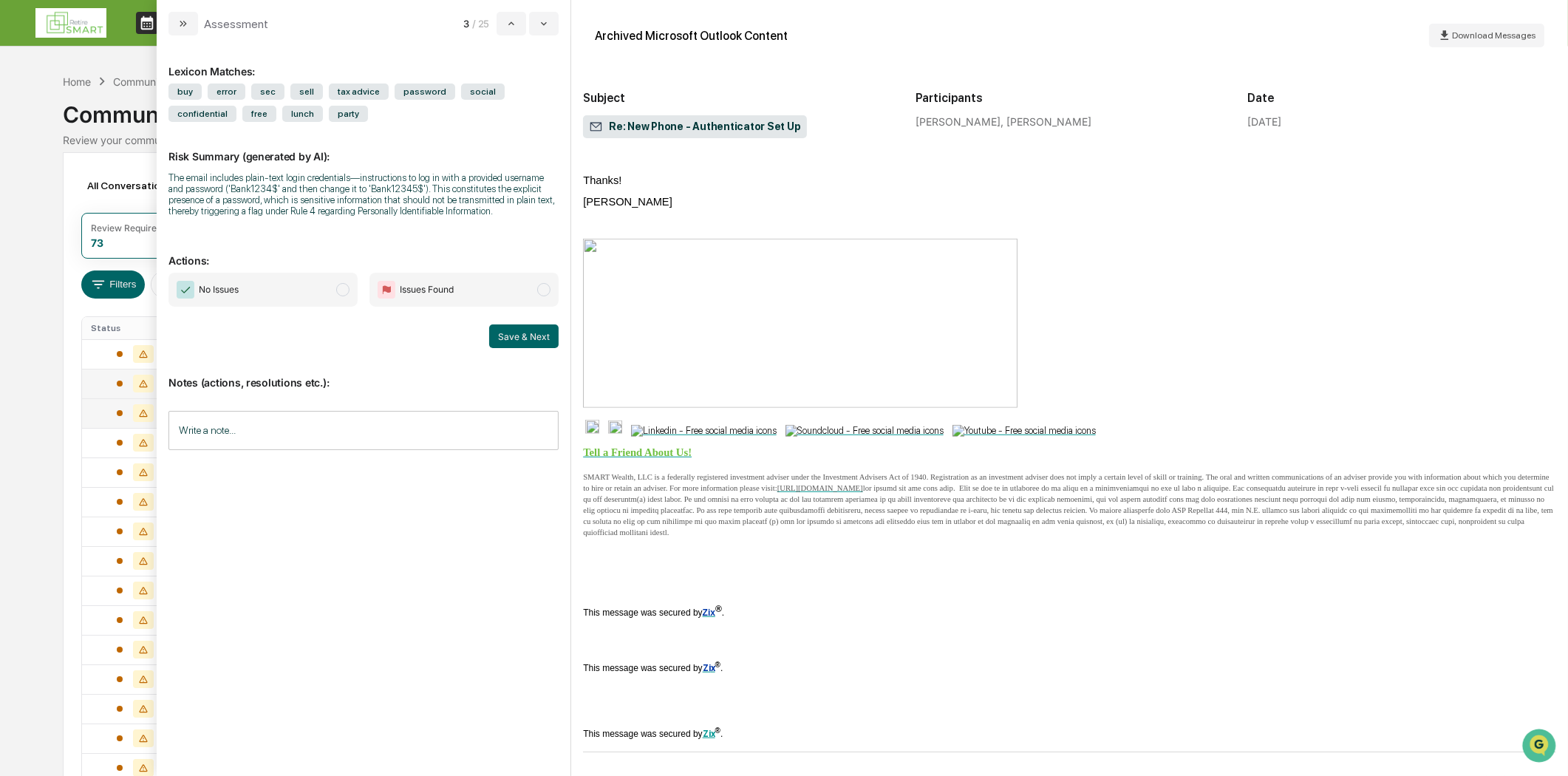
scroll to position [9006, 0]
click at [181, 25] on icon "modal" at bounding box center [182, 24] width 4 height 6
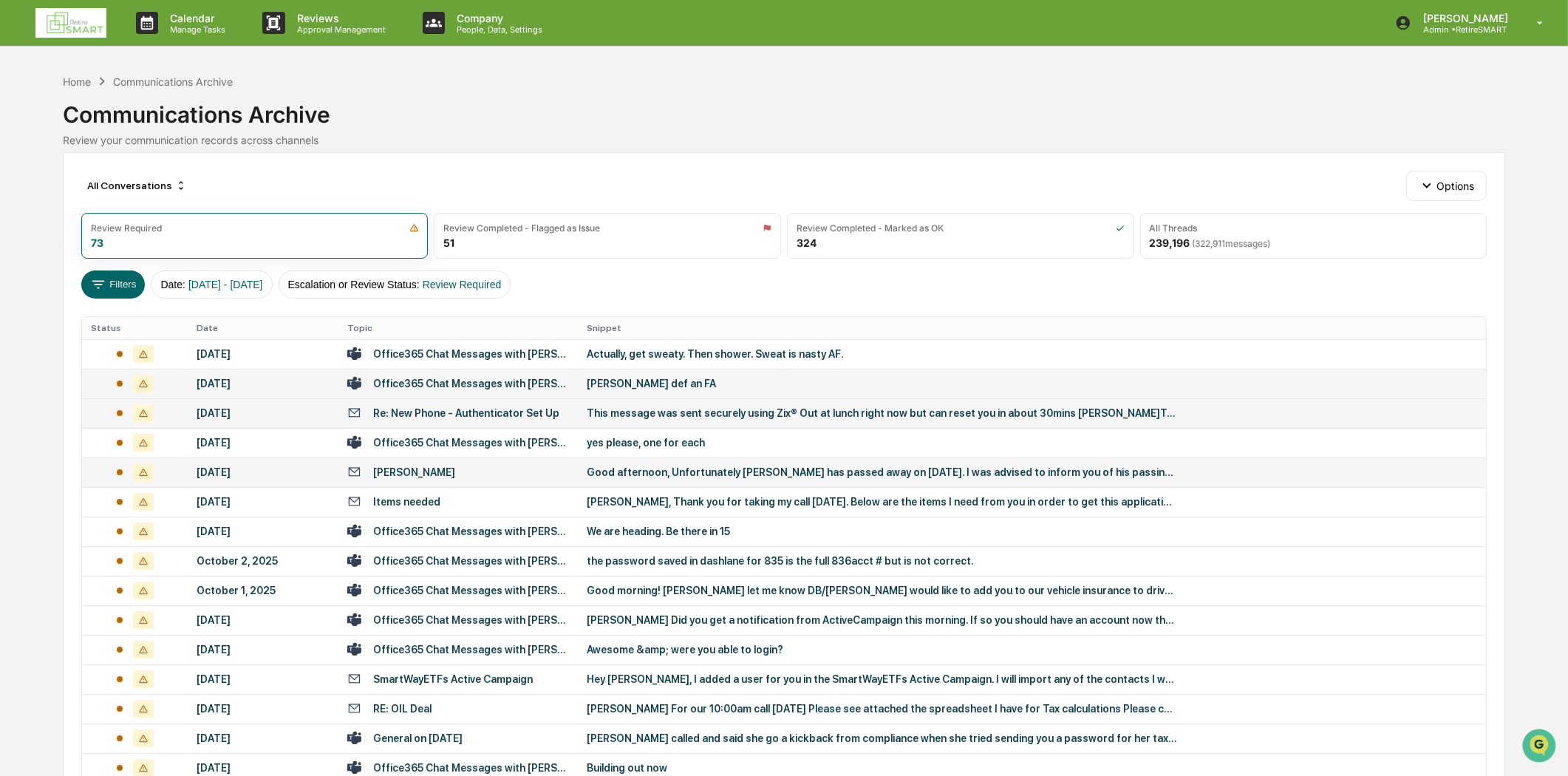
click at [456, 468] on div "[PERSON_NAME]" at bounding box center [414, 472] width 82 height 12
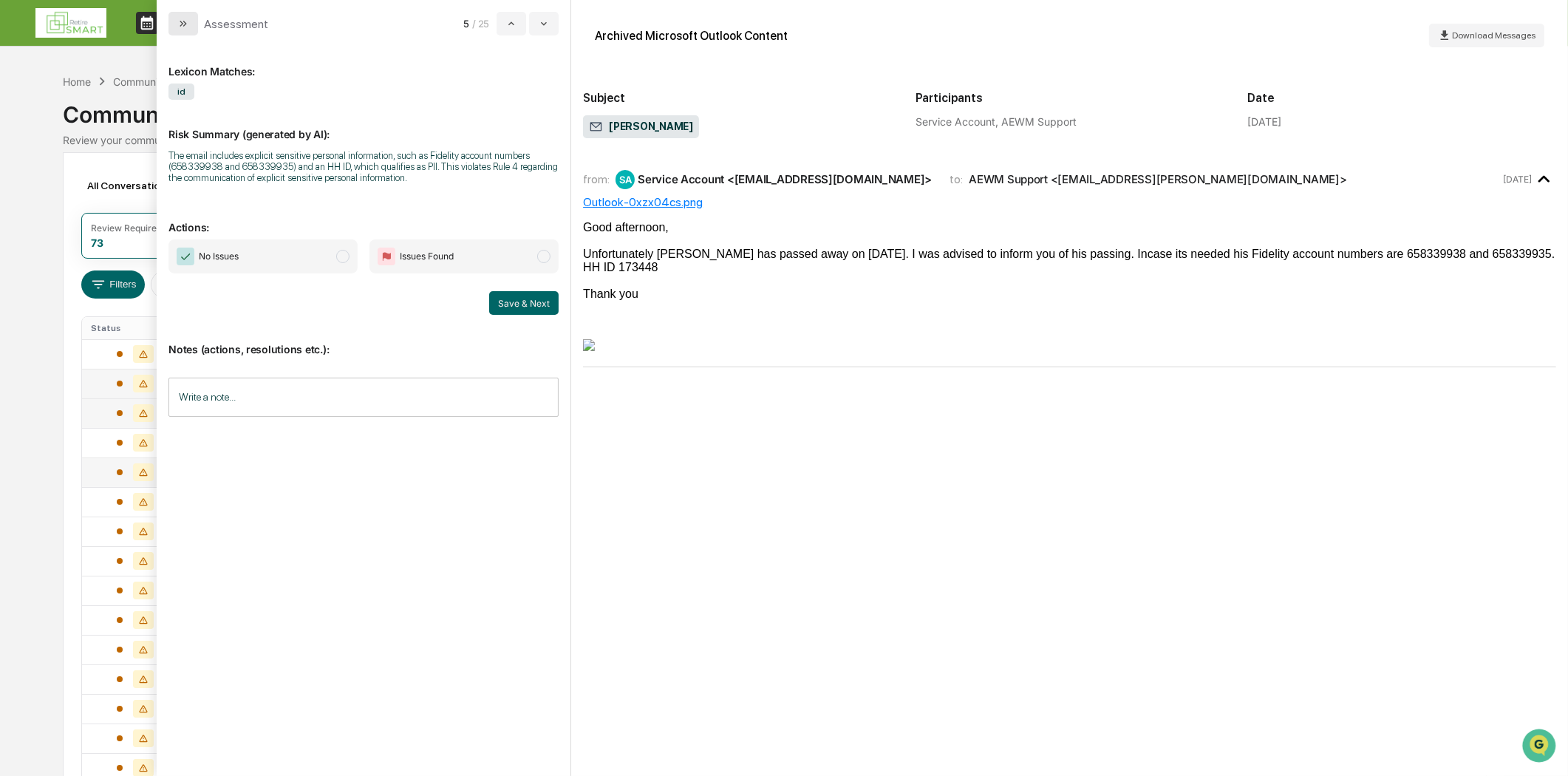
click at [185, 26] on icon "modal" at bounding box center [182, 24] width 12 height 12
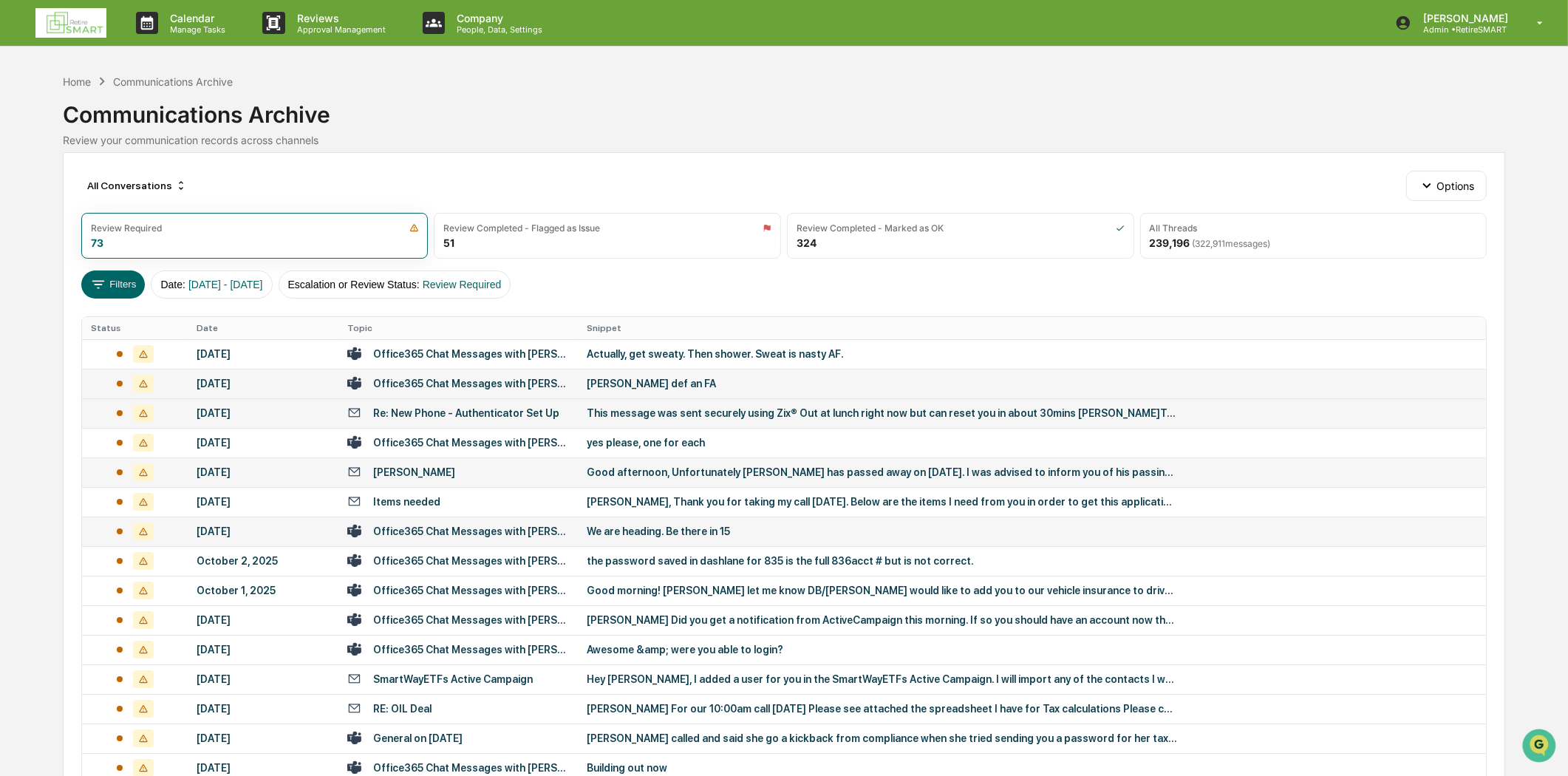
click at [476, 519] on td "Office365 Chat Messages with [PERSON_NAME], [PERSON_NAME] on [DATE]" at bounding box center [458, 531] width 240 height 30
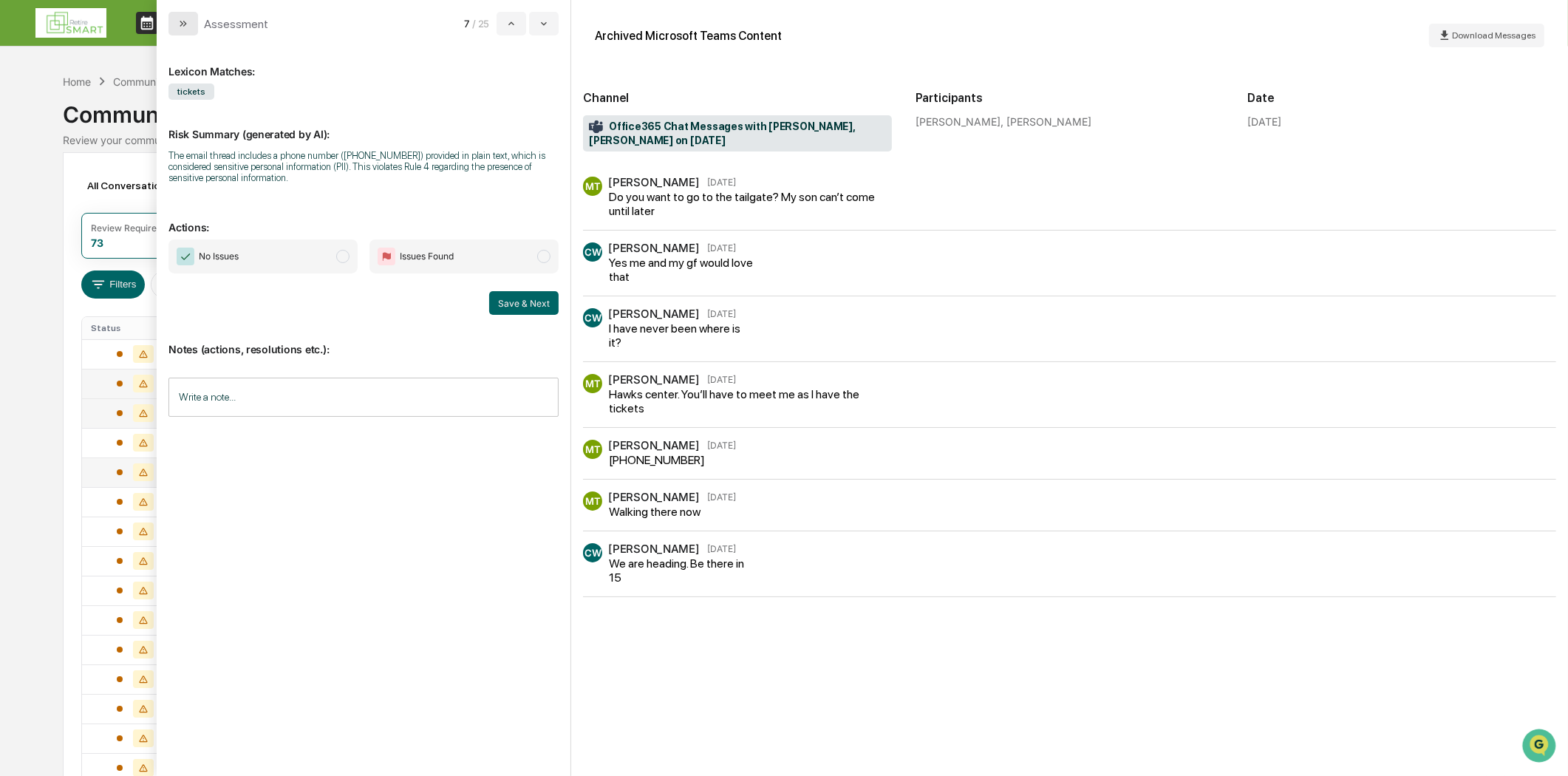
click at [185, 22] on icon "modal" at bounding box center [185, 24] width 4 height 6
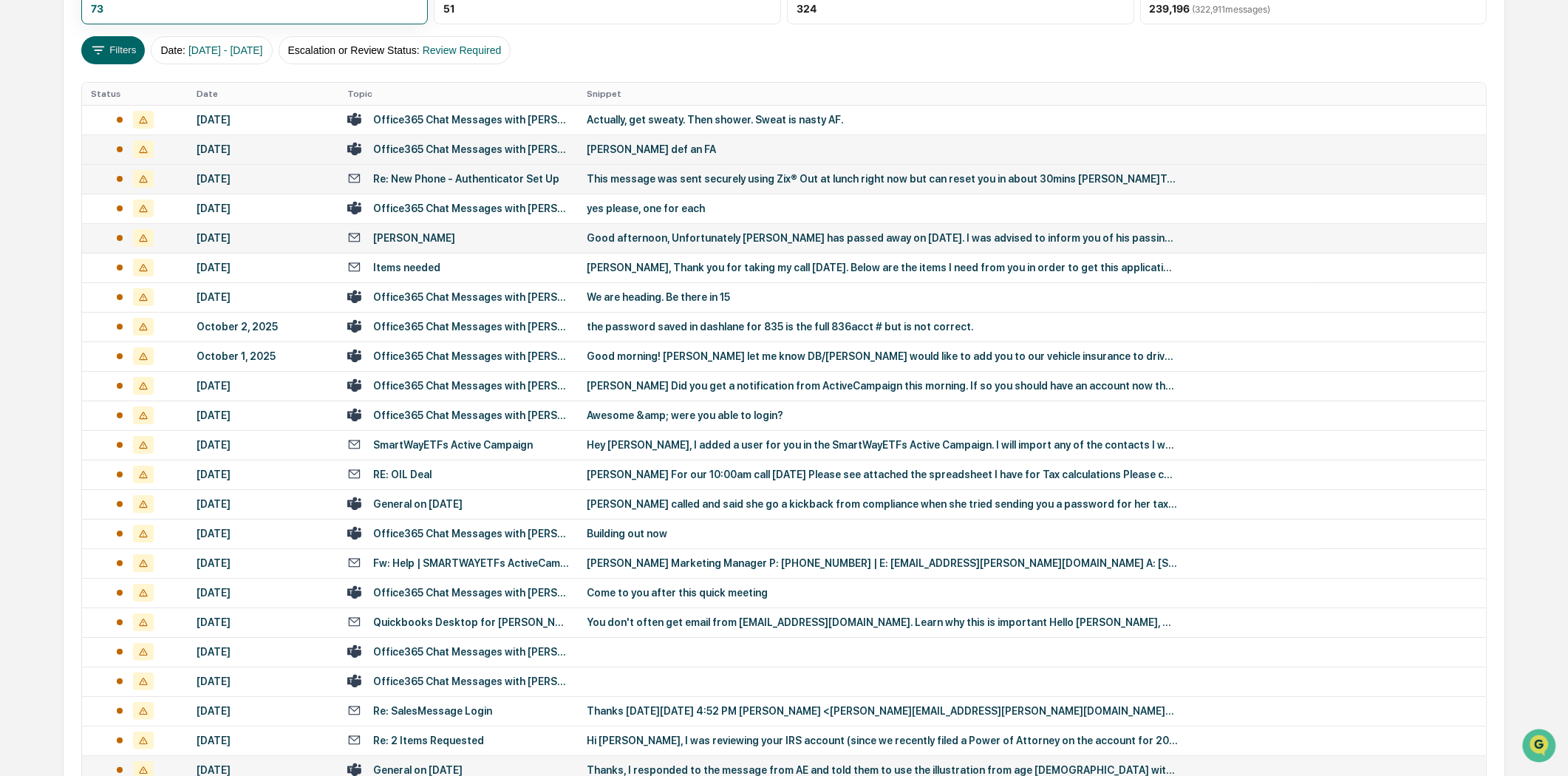
scroll to position [386, 0]
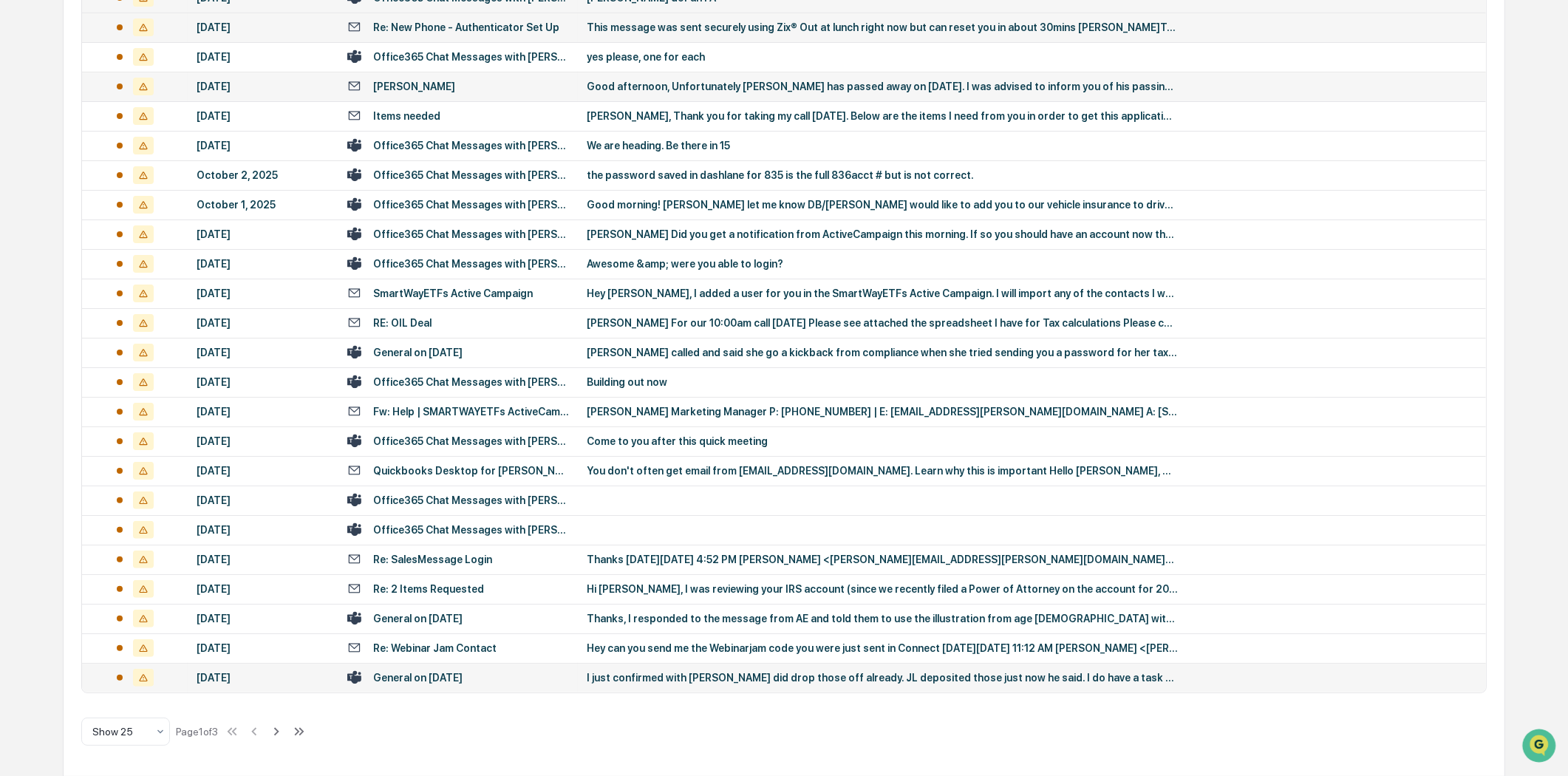
click at [493, 682] on div "General on [DATE]" at bounding box center [458, 677] width 221 height 14
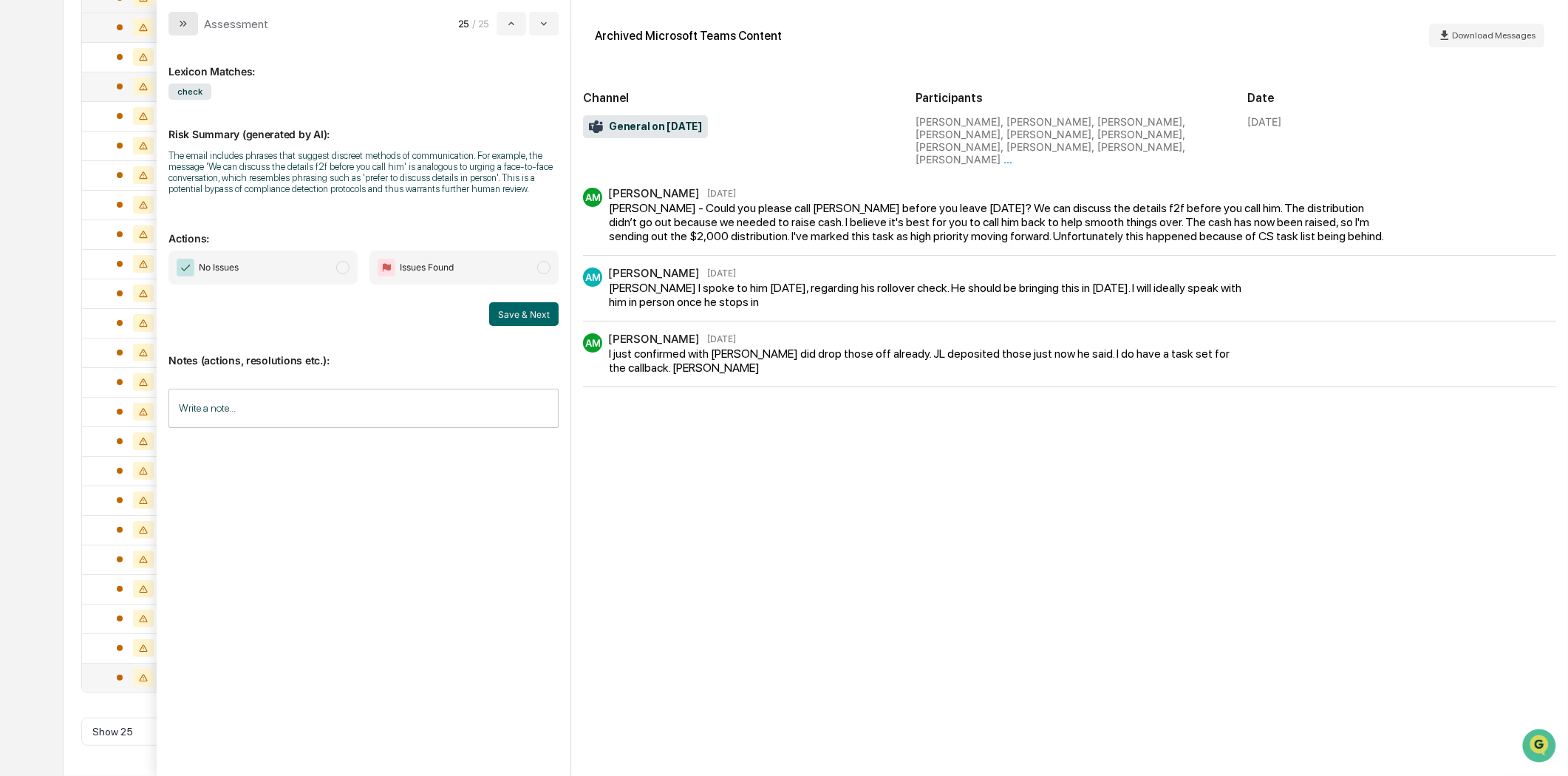
click at [182, 21] on icon "modal" at bounding box center [182, 24] width 12 height 12
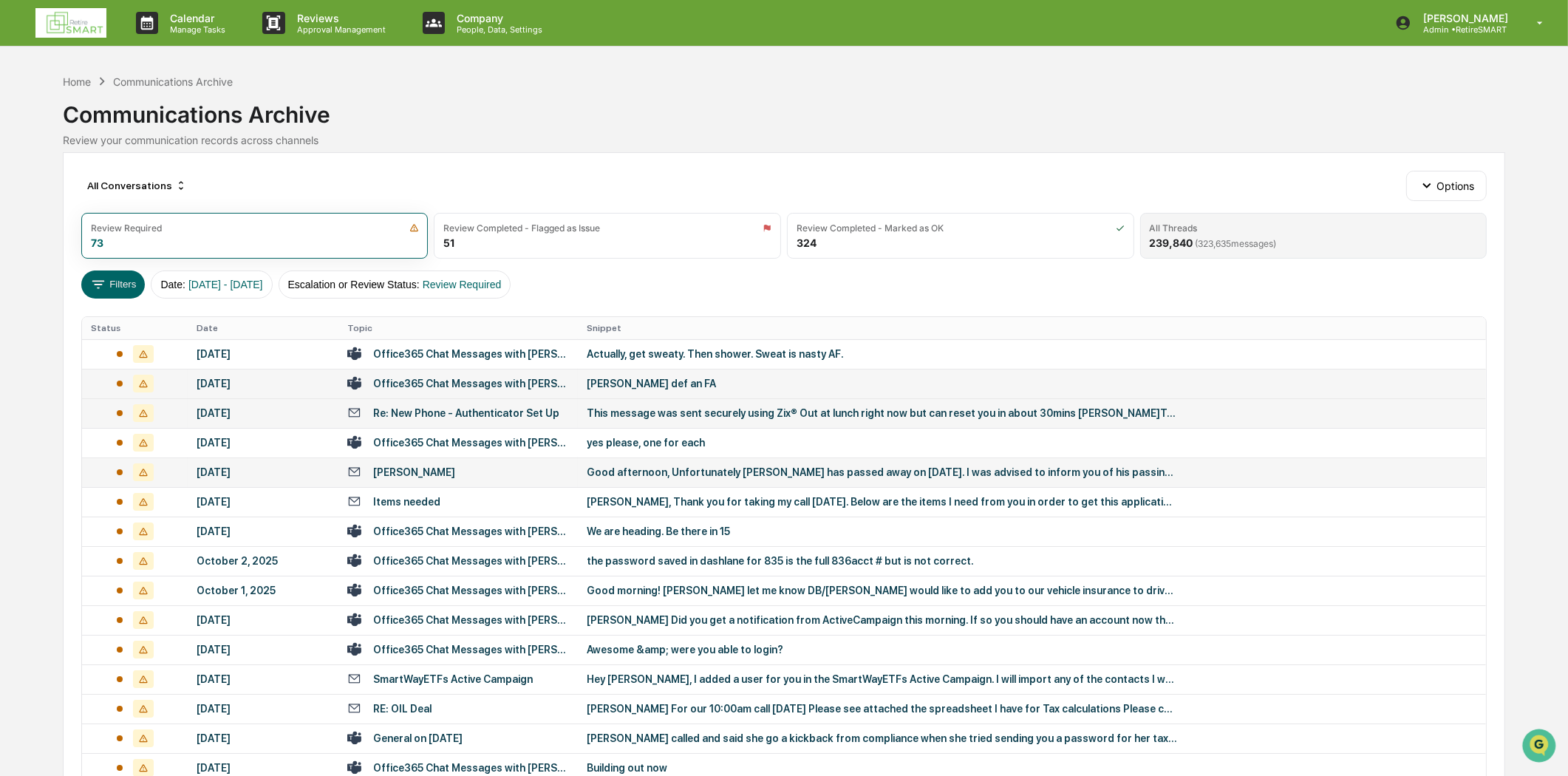
click at [1250, 222] on div "All Threads" at bounding box center [1314, 228] width 328 height 11
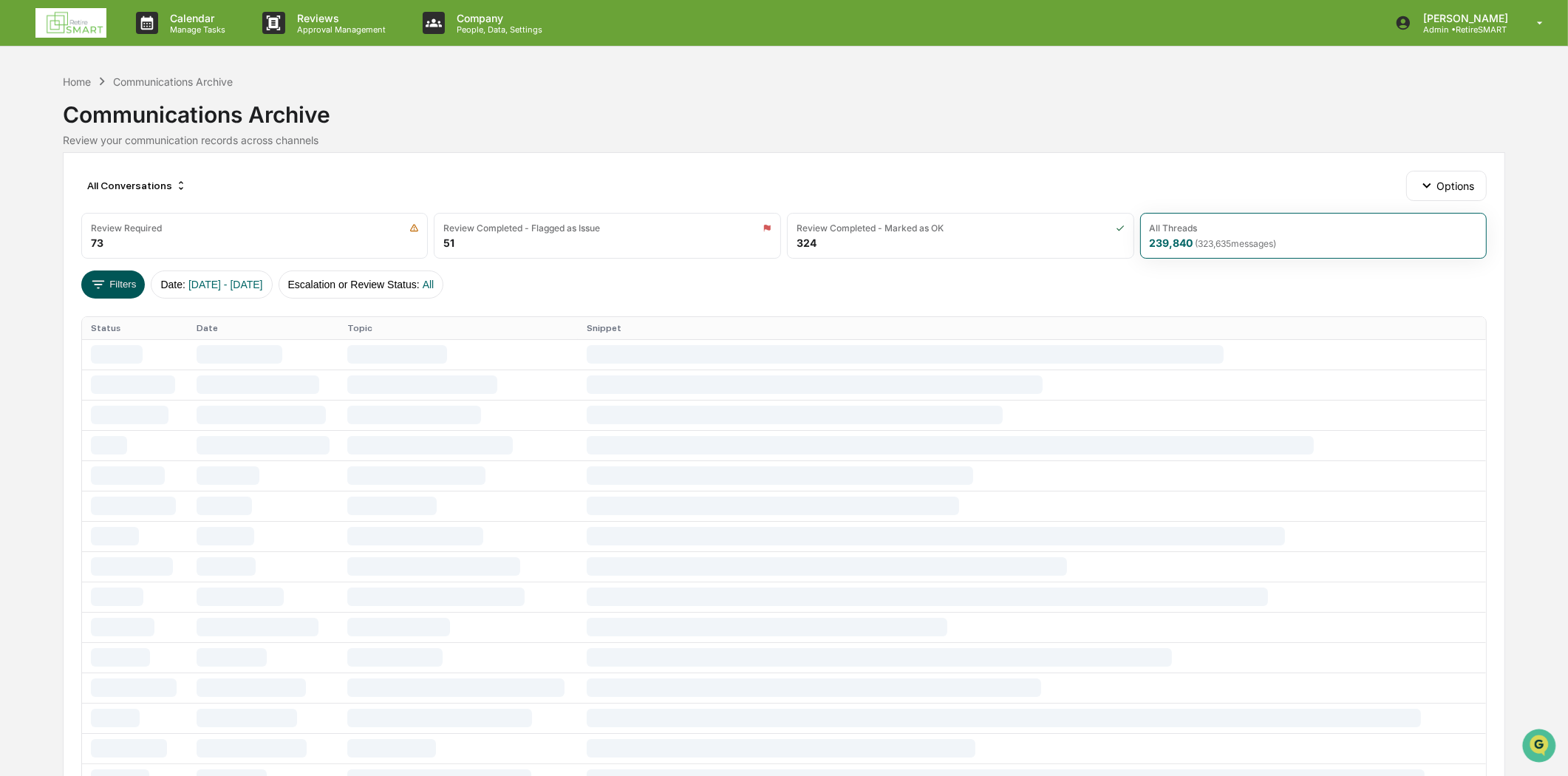
click at [102, 278] on icon at bounding box center [98, 285] width 16 height 16
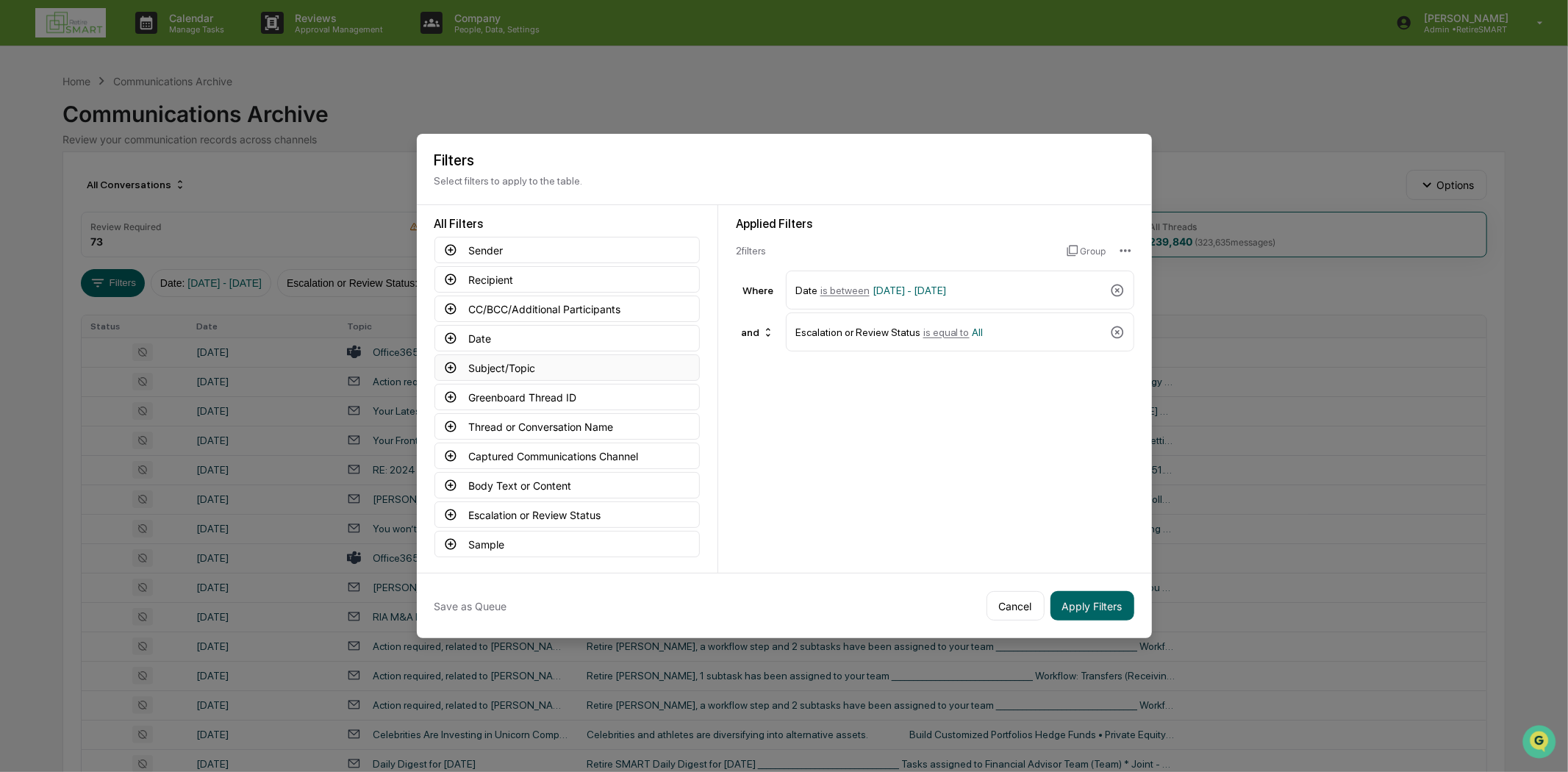
click at [520, 363] on button "Subject/Topic" at bounding box center [567, 367] width 265 height 26
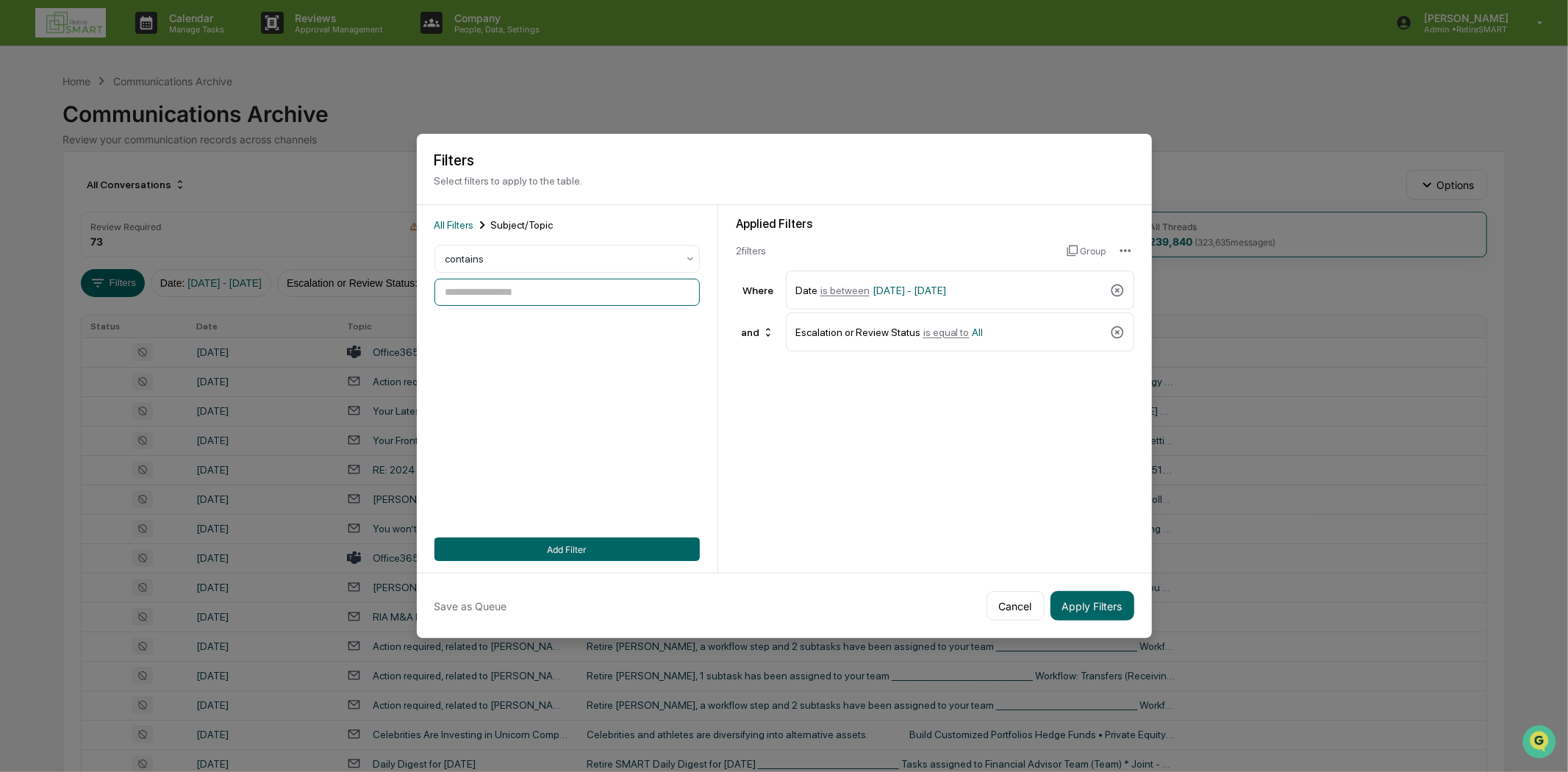
click at [509, 289] on input at bounding box center [567, 293] width 265 height 27
click at [493, 289] on input at bounding box center [567, 293] width 265 height 27
paste input "**********"
type input "**********"
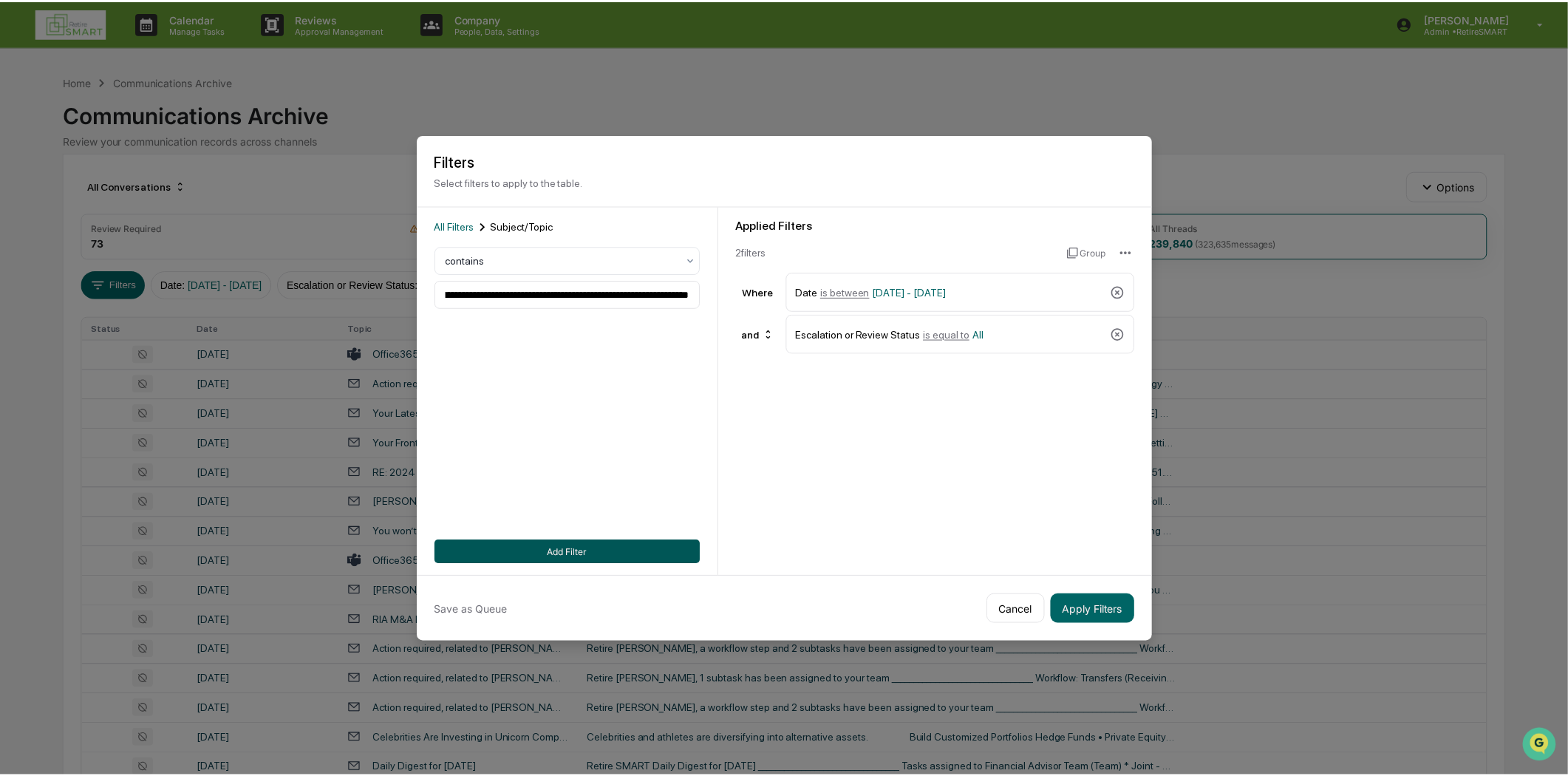
scroll to position [0, 0]
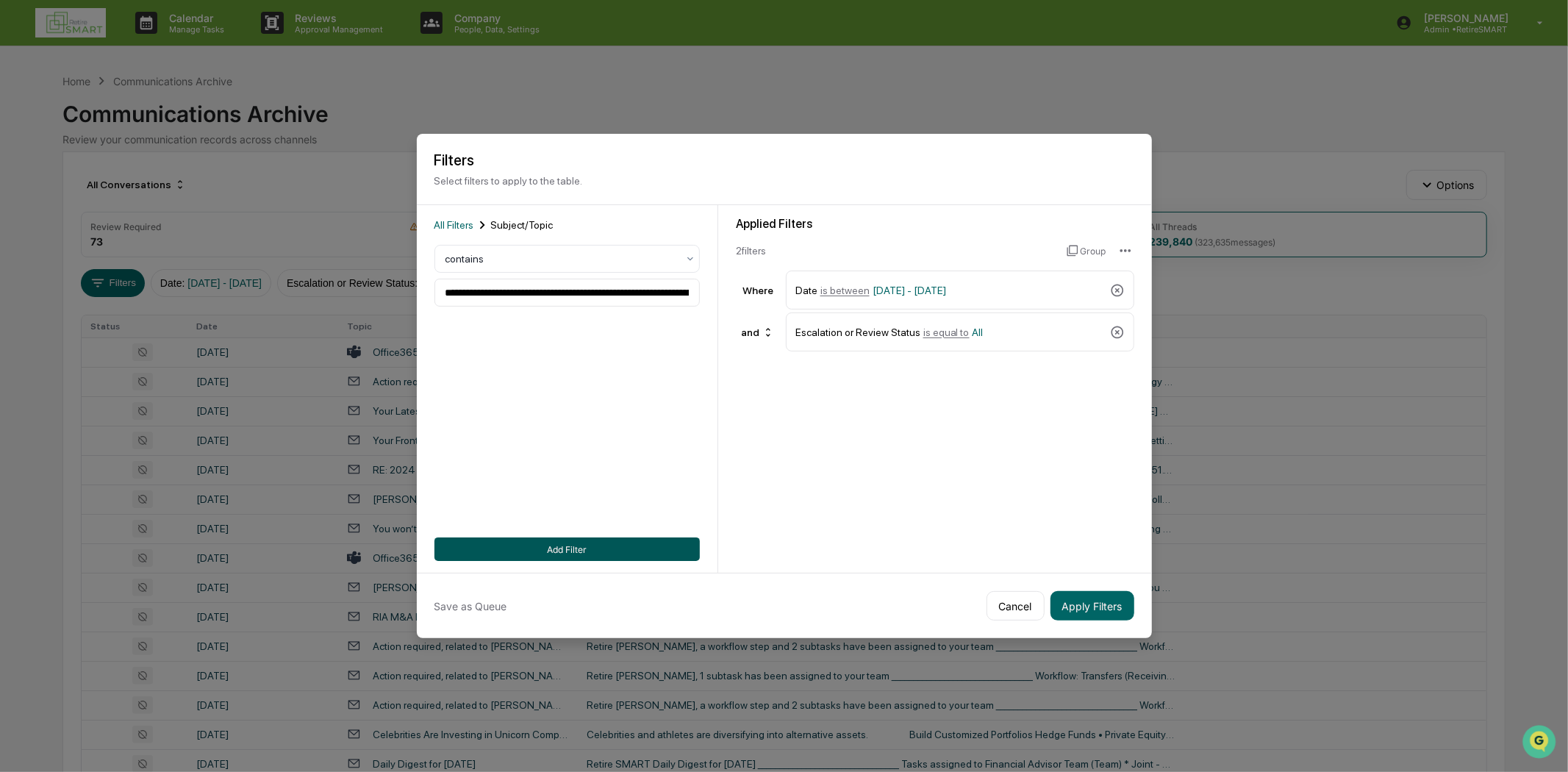
click at [649, 545] on button "Add Filter" at bounding box center [567, 549] width 265 height 23
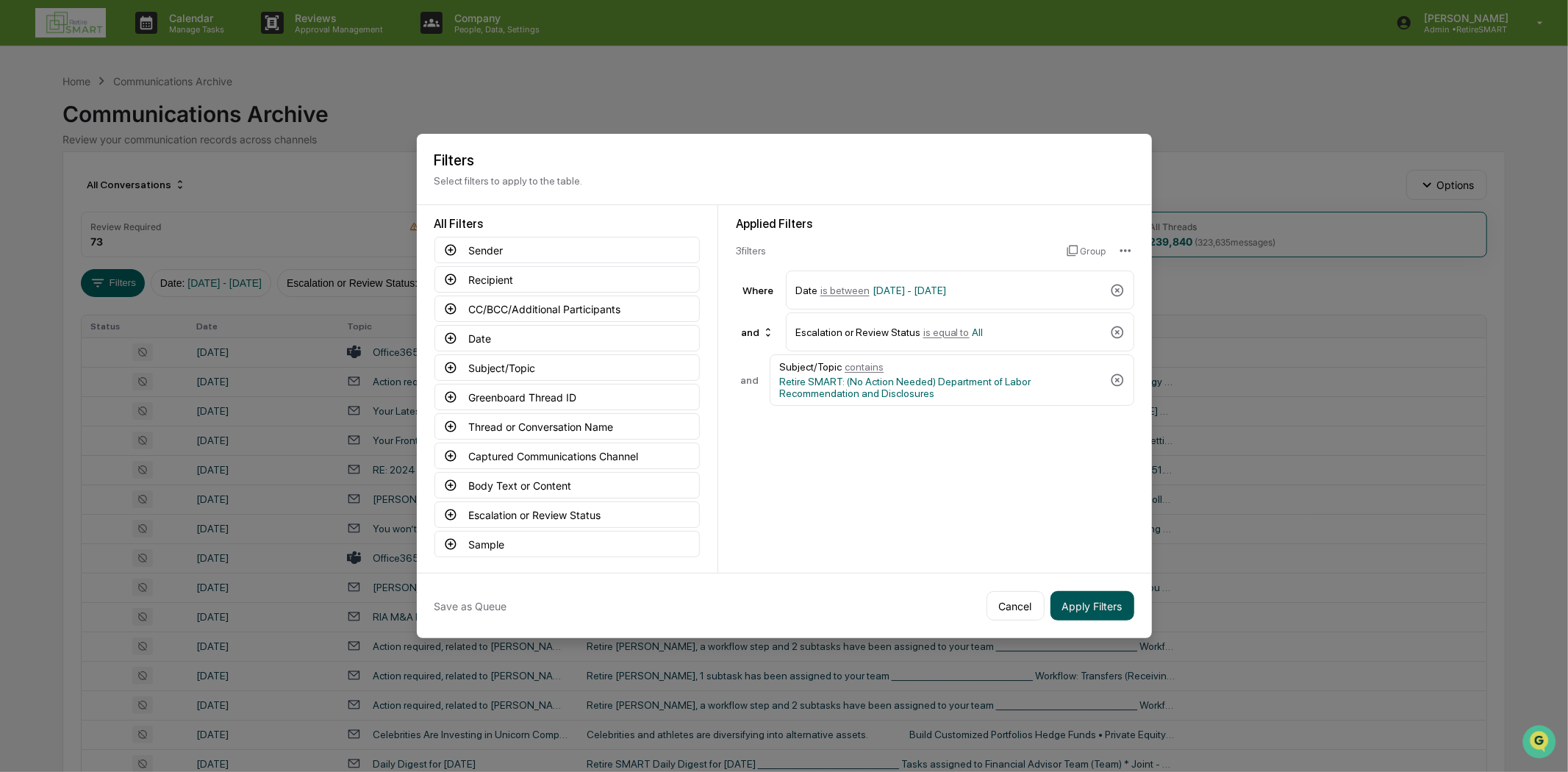
click at [1087, 600] on button "Apply Filters" at bounding box center [1092, 606] width 84 height 30
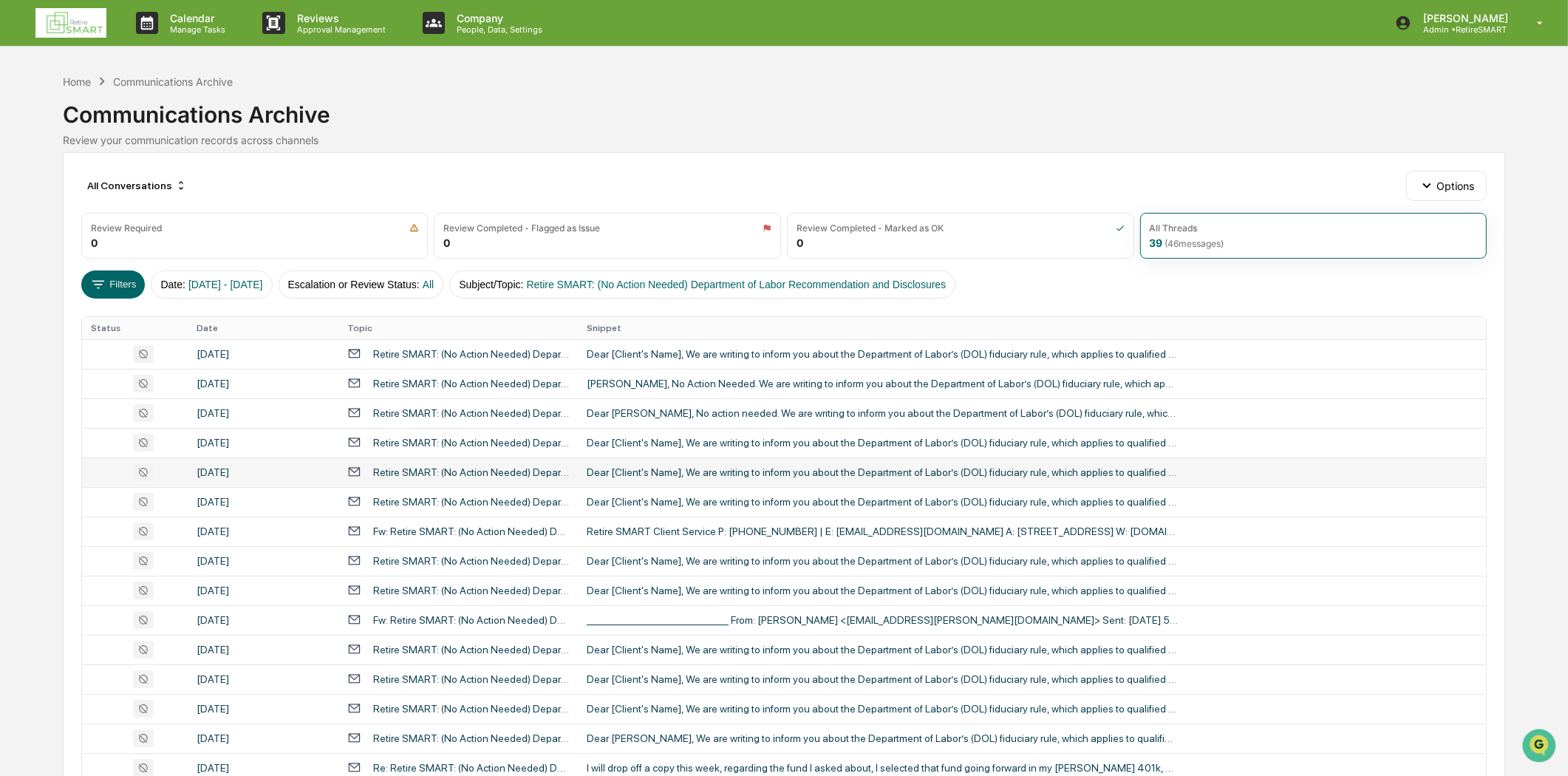
scroll to position [386, 0]
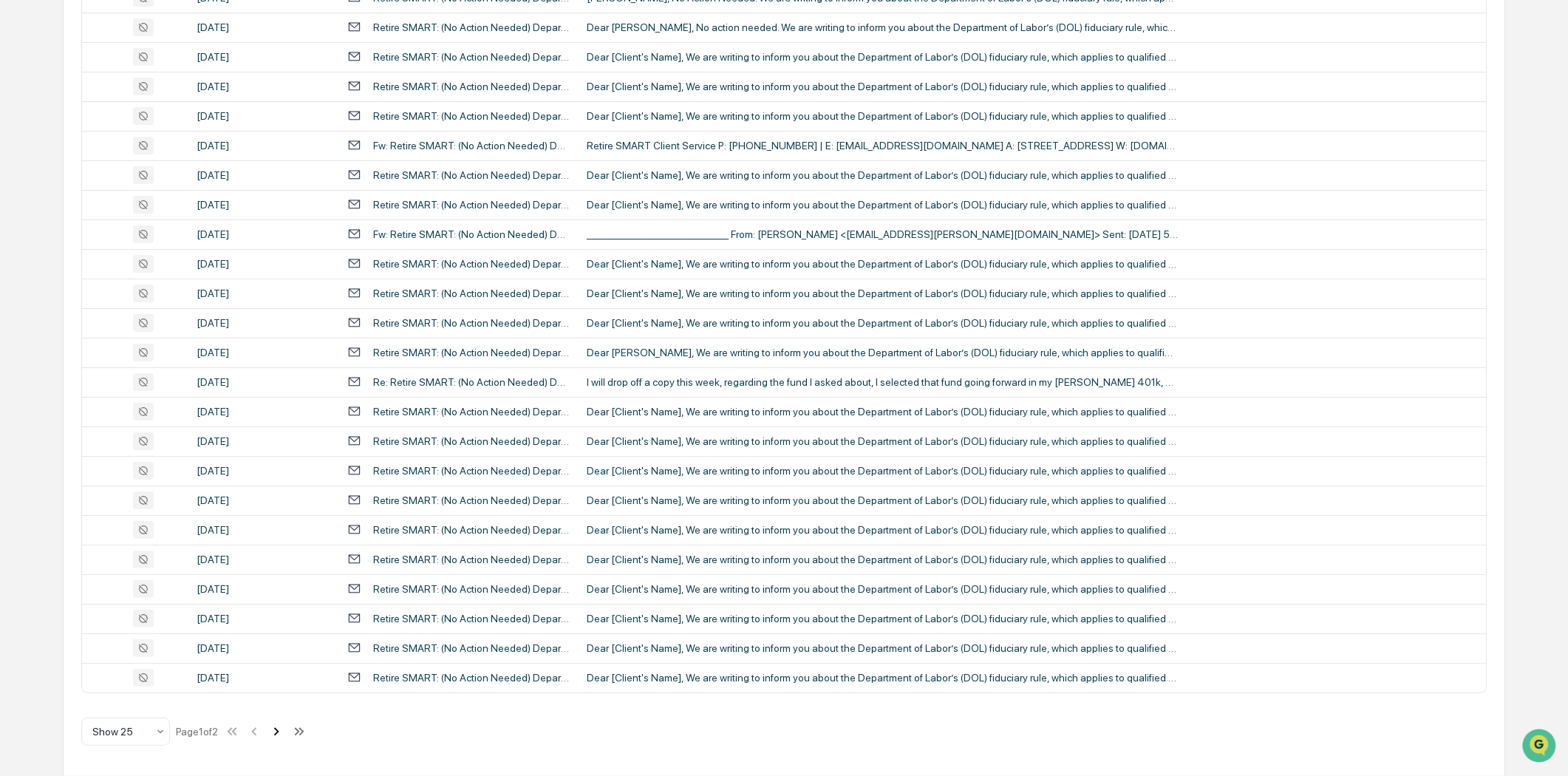
click at [279, 731] on icon at bounding box center [277, 731] width 5 height 8
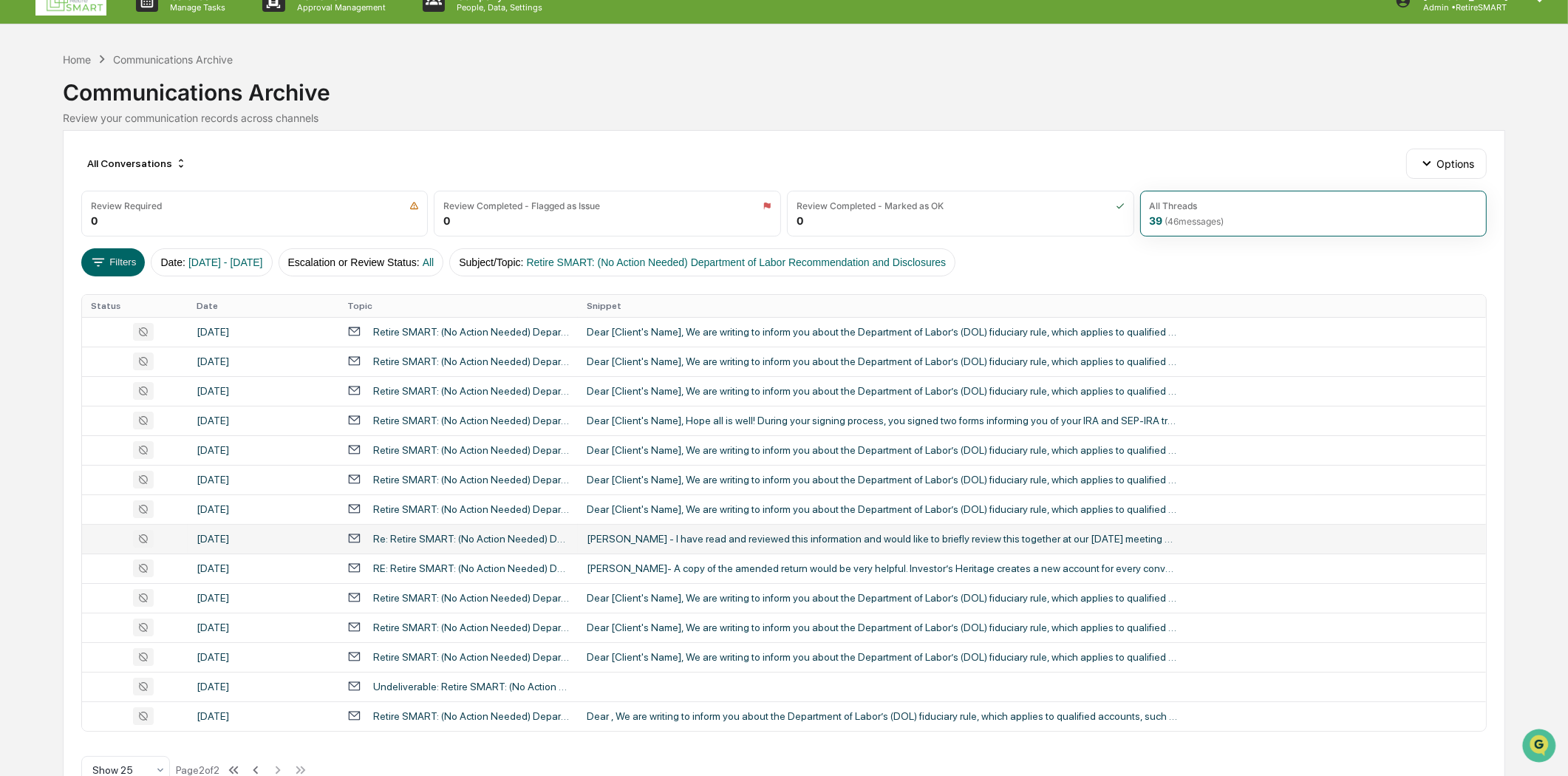
scroll to position [0, 0]
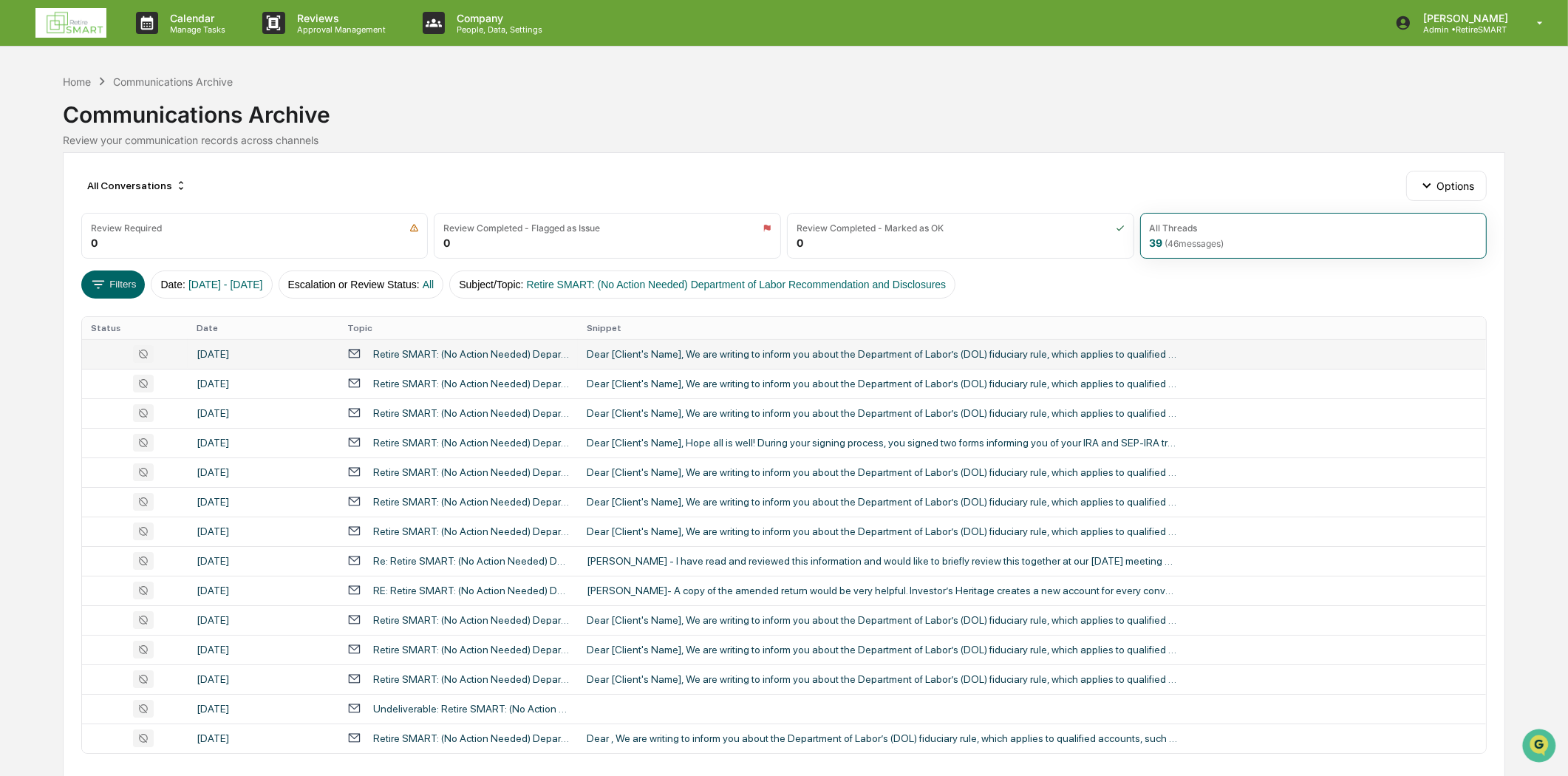
click at [452, 360] on td "Retire SMART: (No Action Needed) Department of Labor Recommendation and Disclos…" at bounding box center [458, 354] width 240 height 30
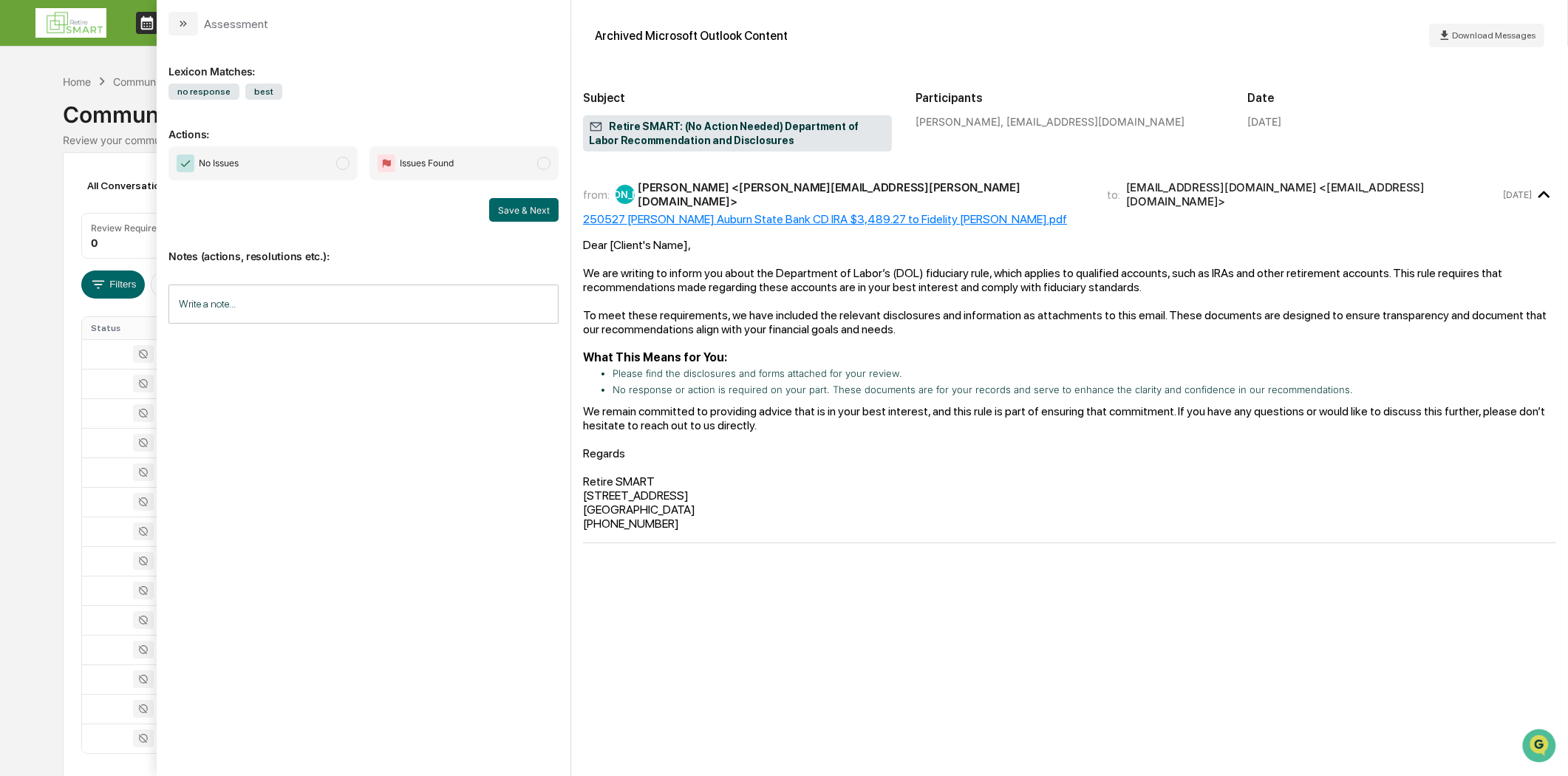
click at [181, 28] on icon "modal" at bounding box center [182, 24] width 12 height 12
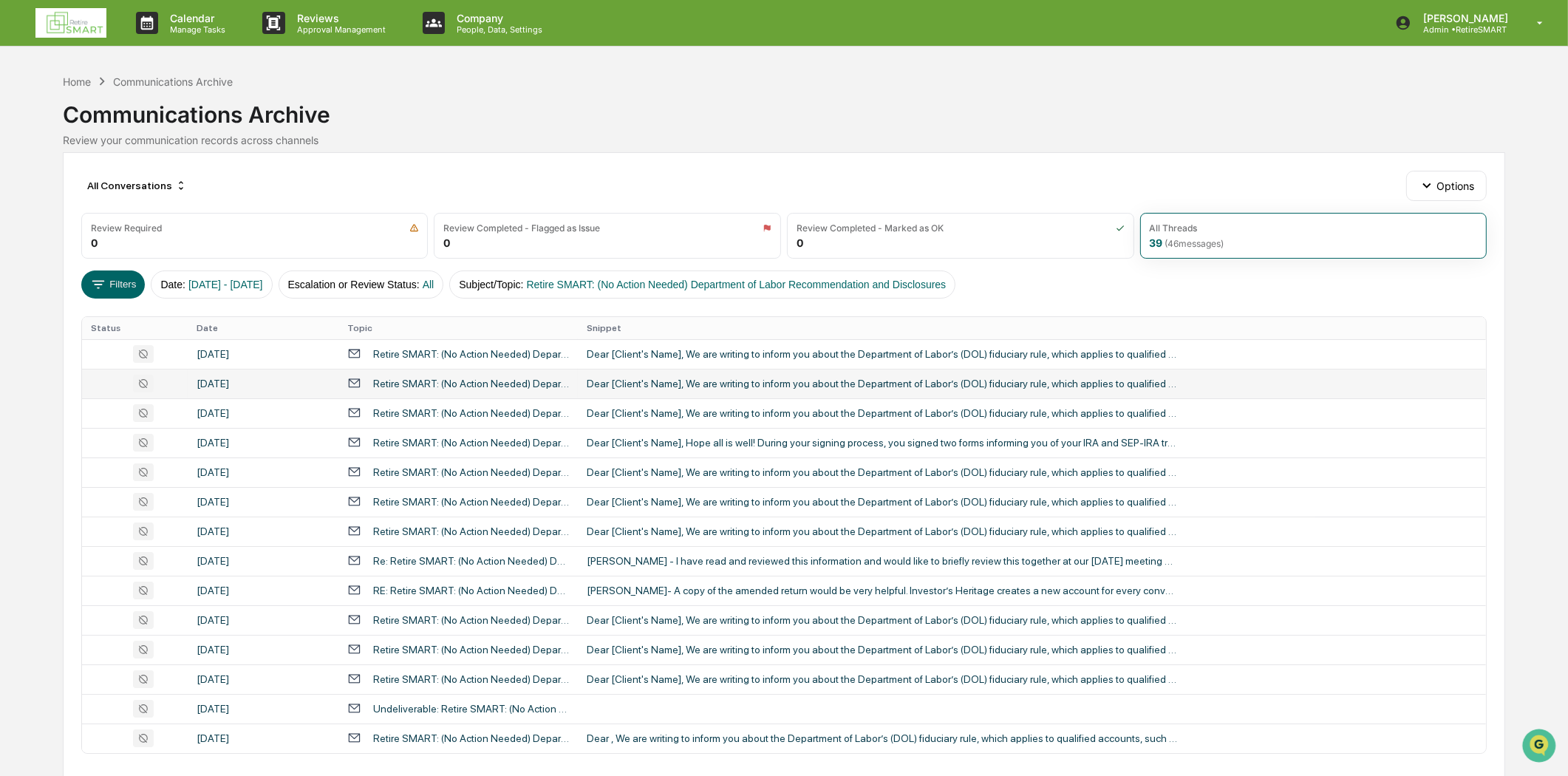
click at [405, 385] on div "Retire SMART: (No Action Needed) Department of Labor Recommendation and Disclos…" at bounding box center [471, 383] width 196 height 12
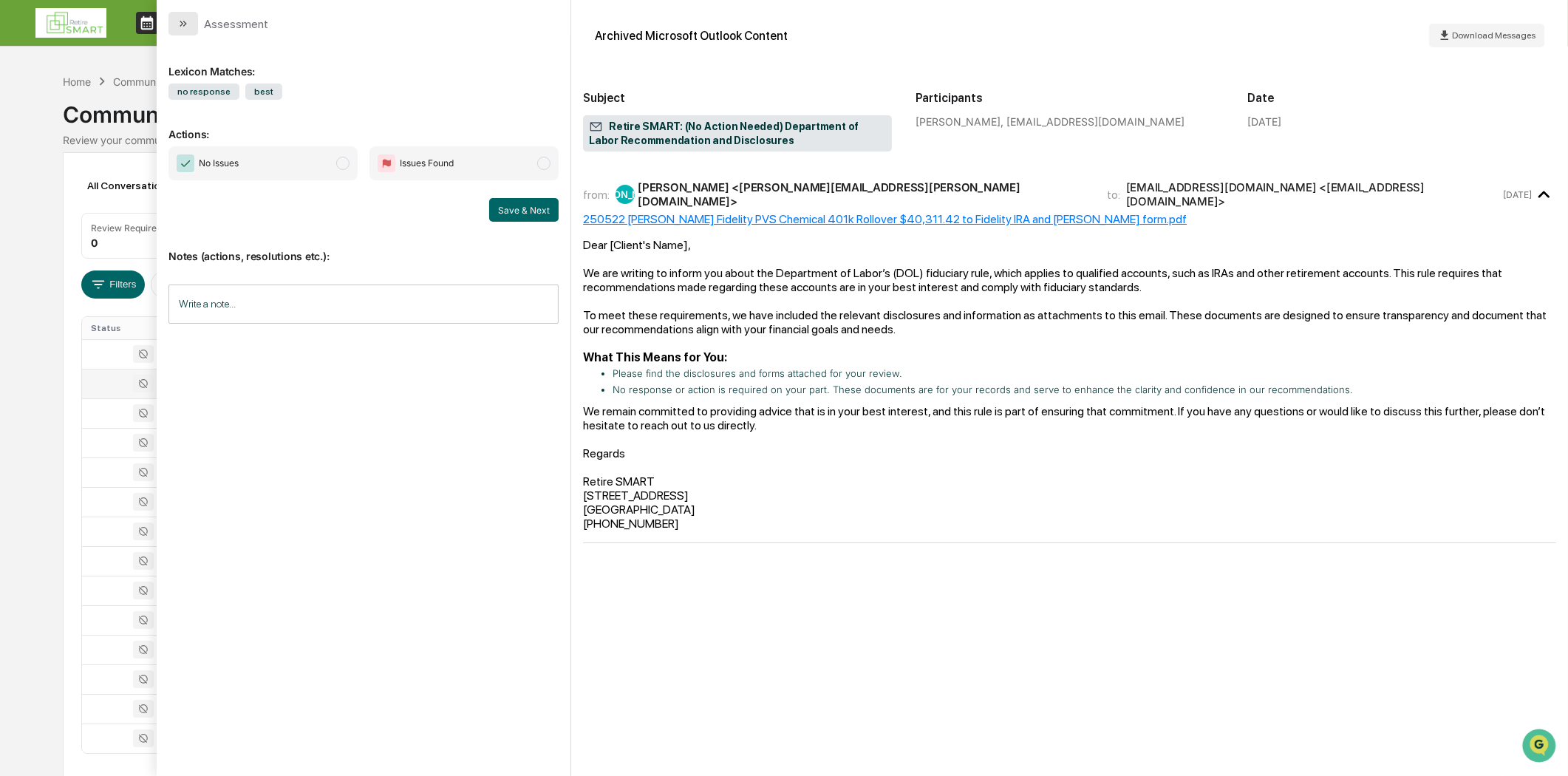
click at [176, 26] on button "modal" at bounding box center [183, 24] width 30 height 24
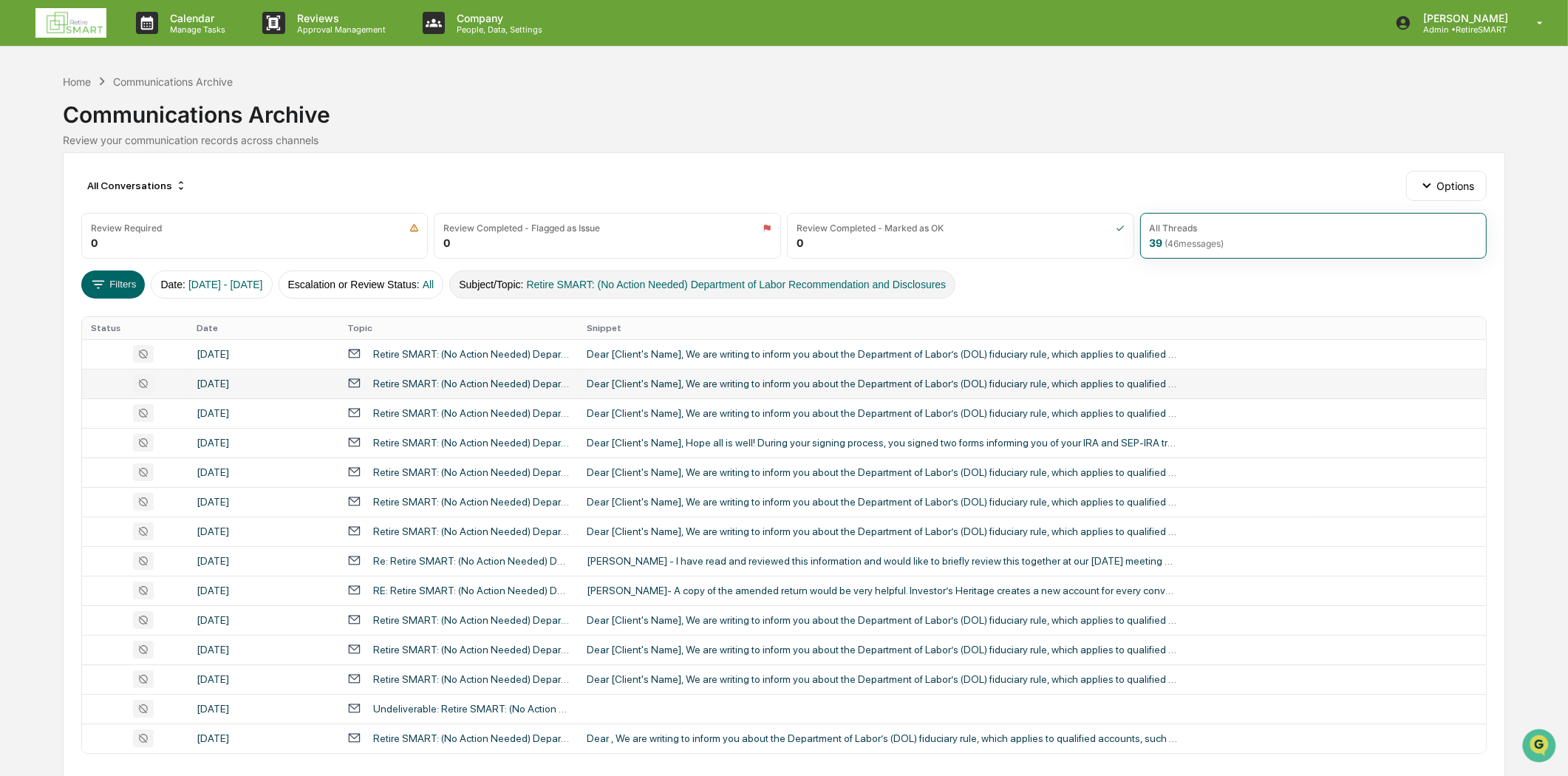
click at [643, 284] on span "Retire SMART: (No Action Needed) Department of Labor Recommendation and Disclos…" at bounding box center [736, 284] width 420 height 12
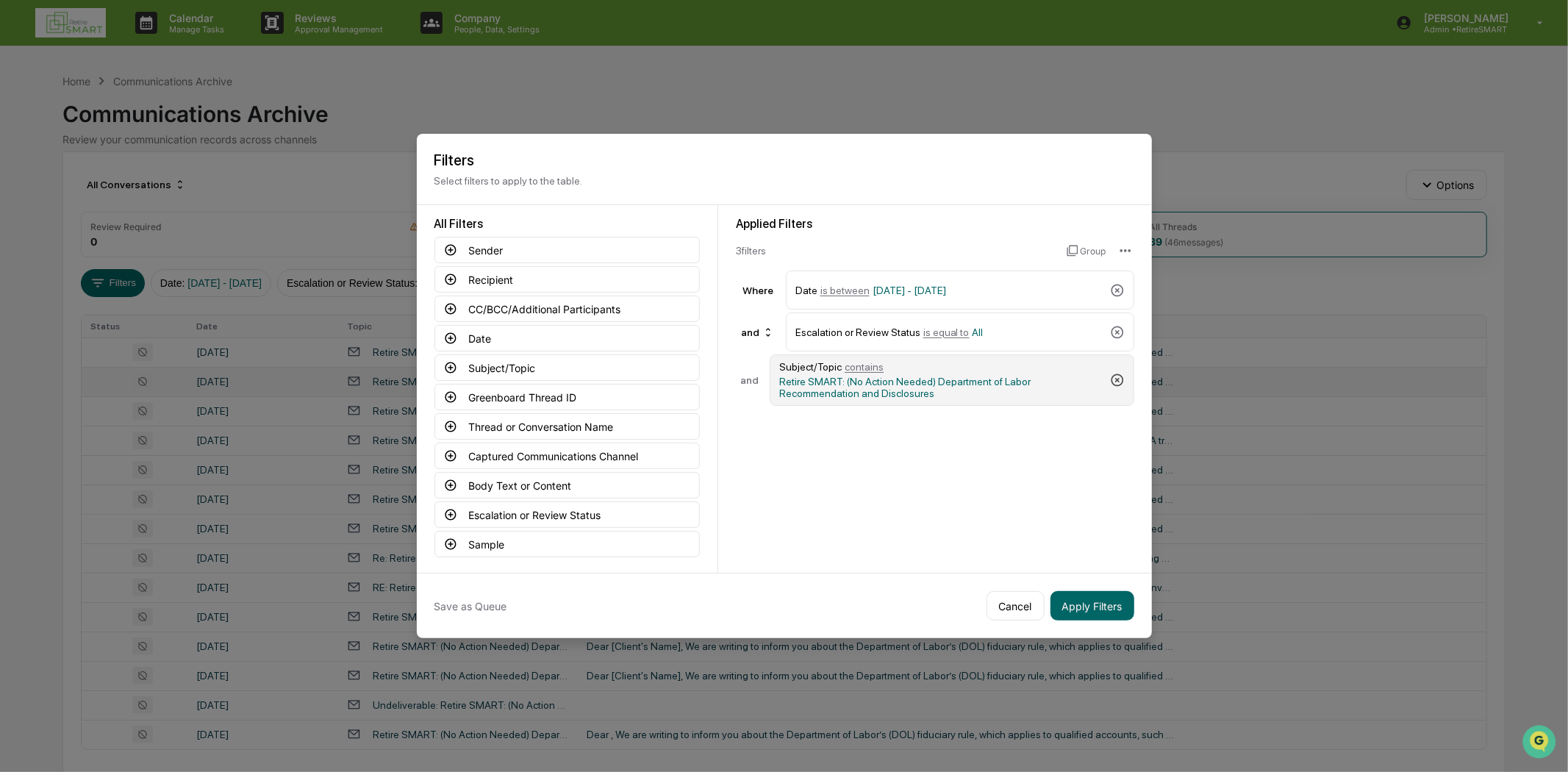
click at [1113, 373] on icon at bounding box center [1118, 380] width 14 height 14
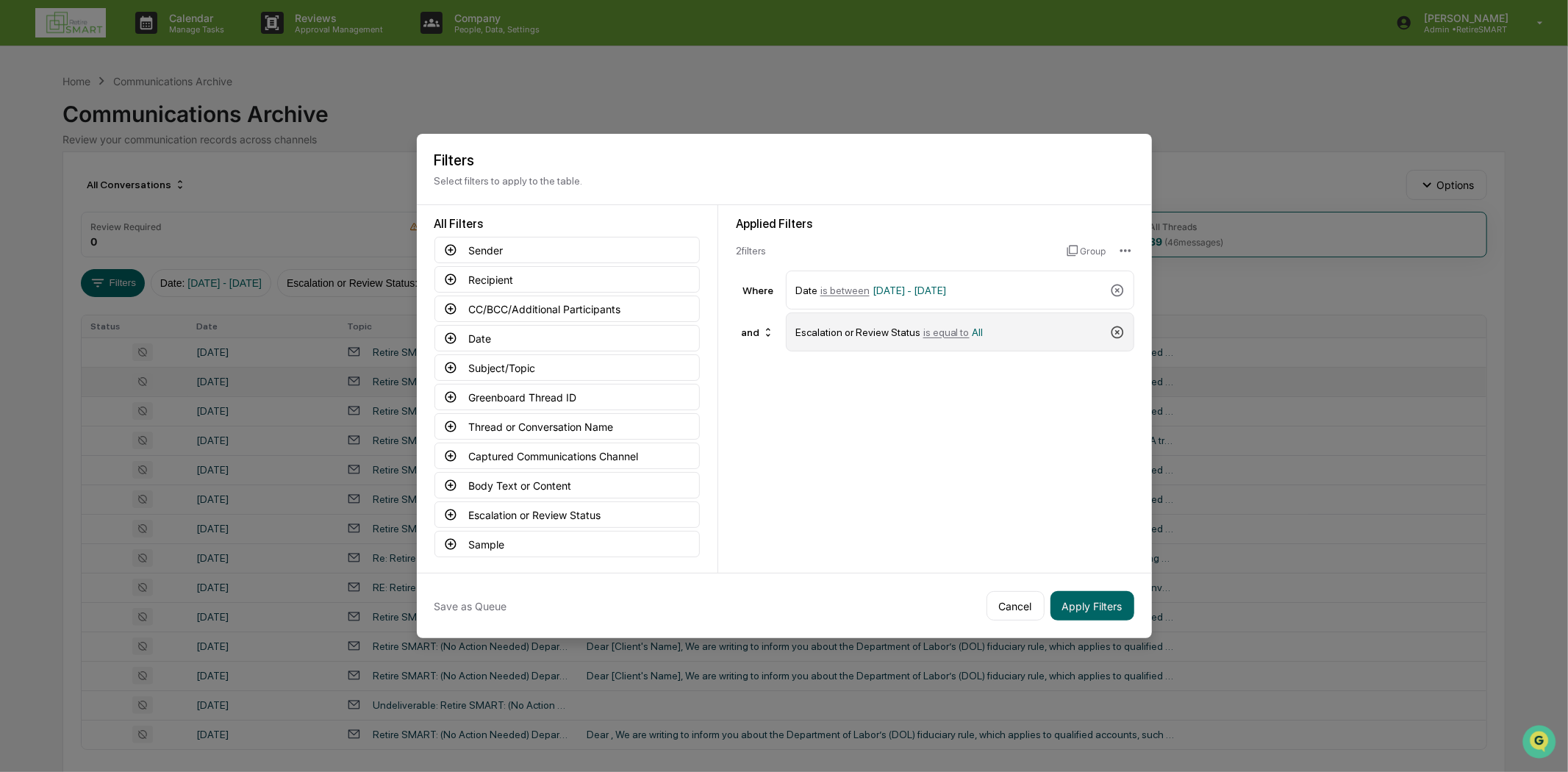
click at [1119, 329] on icon at bounding box center [1118, 332] width 14 height 14
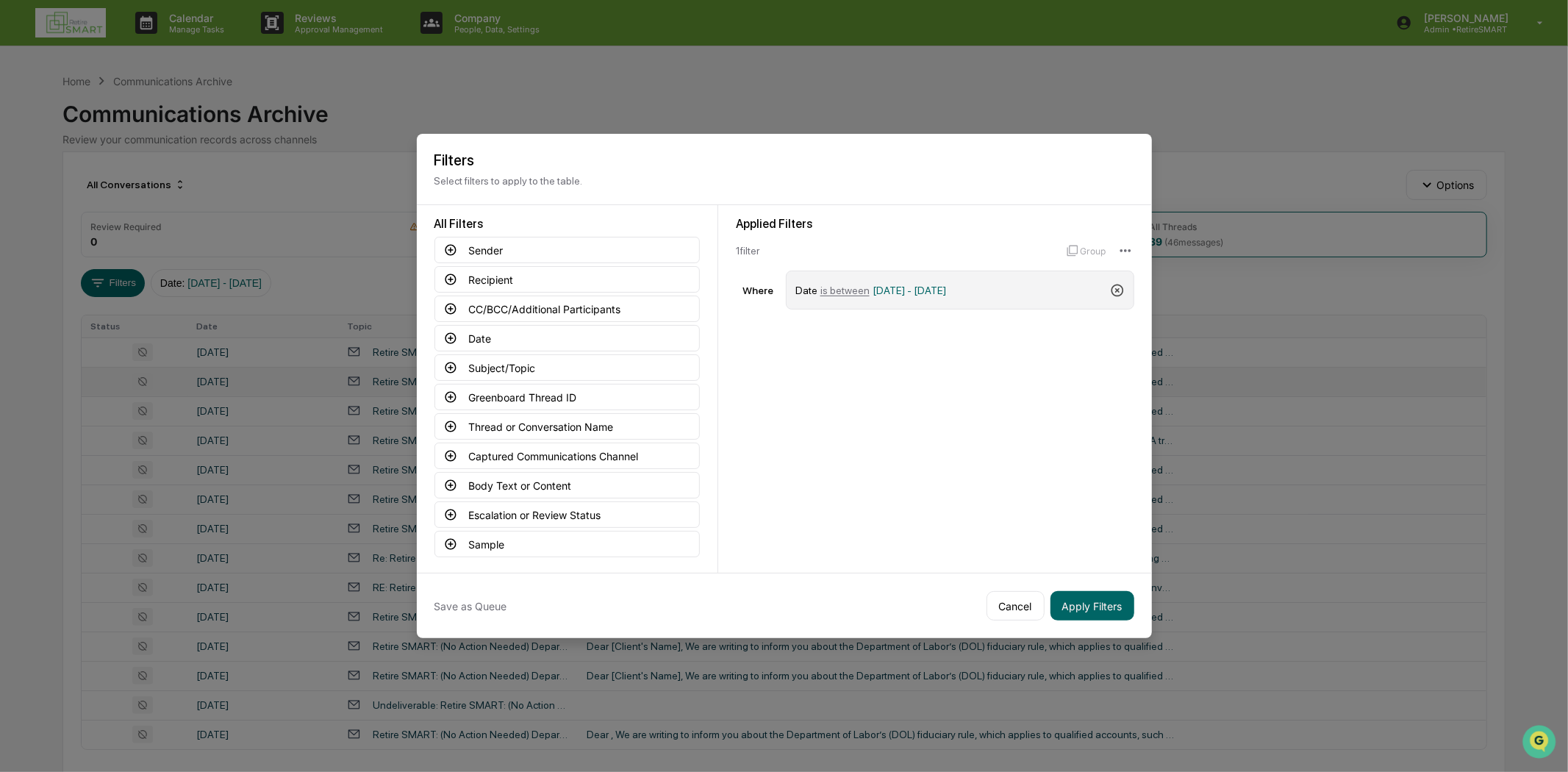
click at [1119, 284] on icon at bounding box center [1118, 291] width 14 height 14
click at [523, 246] on button "Sender" at bounding box center [567, 249] width 265 height 26
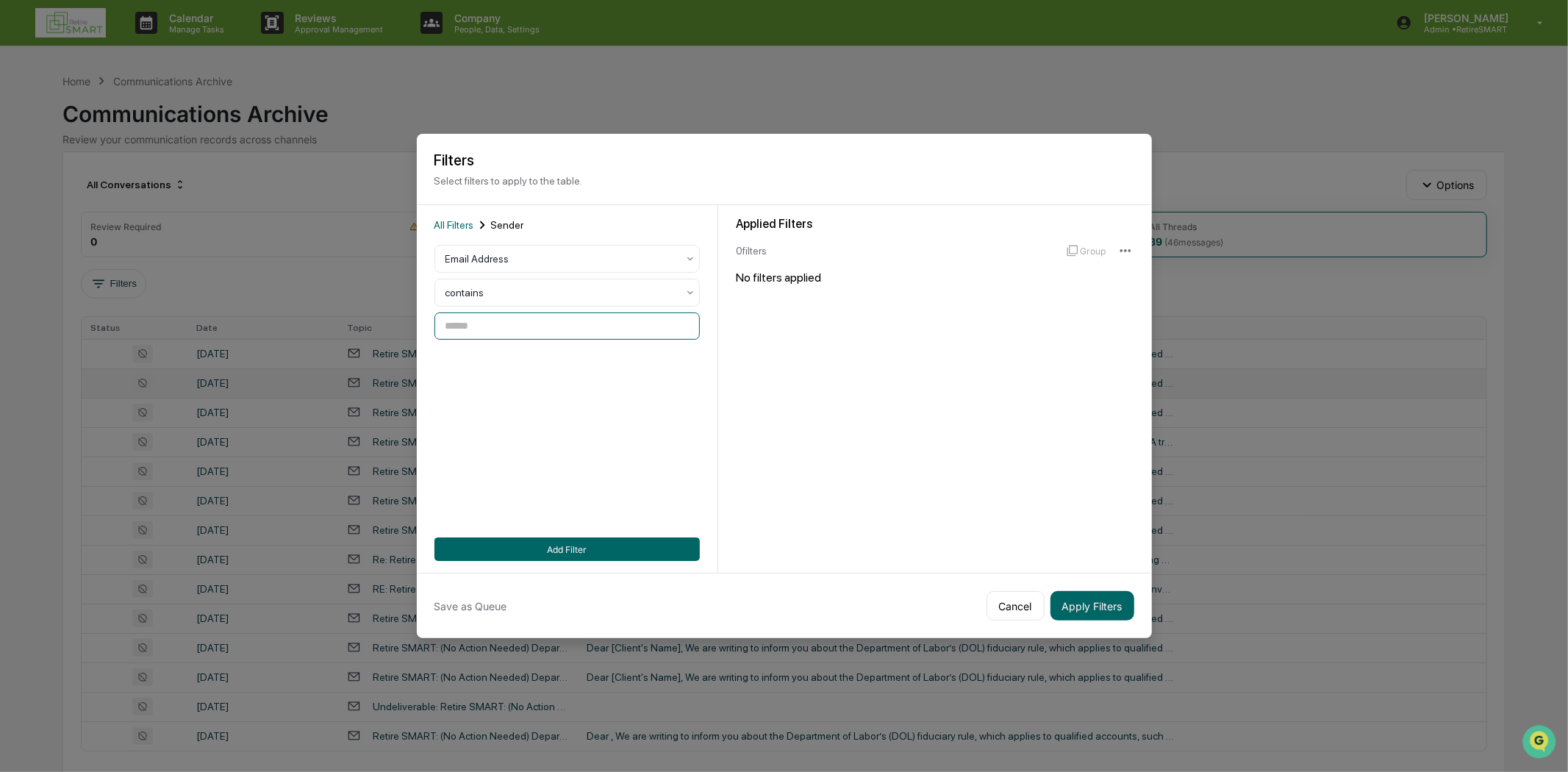
click at [463, 325] on input at bounding box center [567, 326] width 265 height 27
type input "**********"
click at [669, 537] on button "Add Filter" at bounding box center [567, 549] width 265 height 23
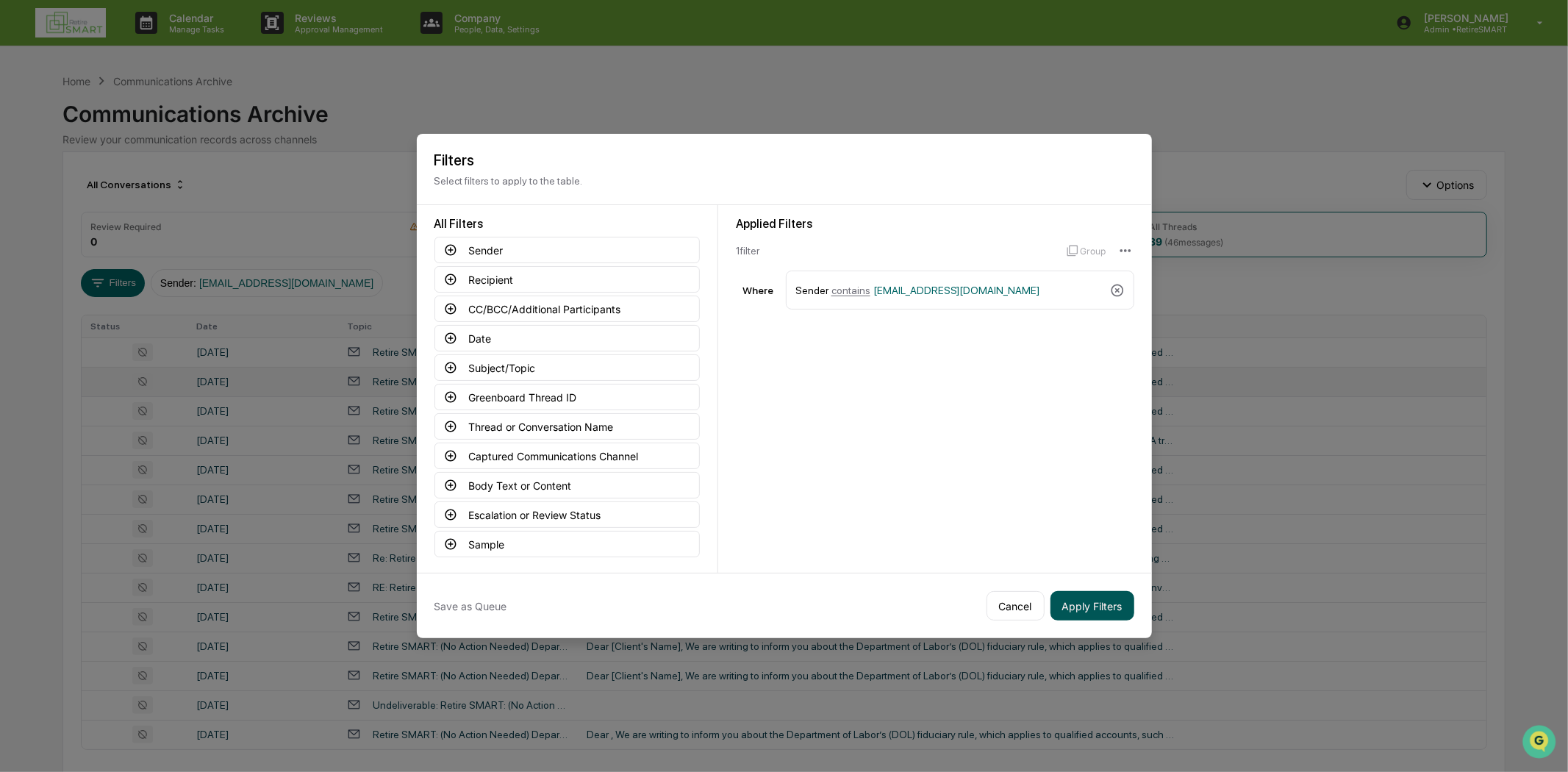
click at [1113, 610] on button "Apply Filters" at bounding box center [1092, 606] width 84 height 30
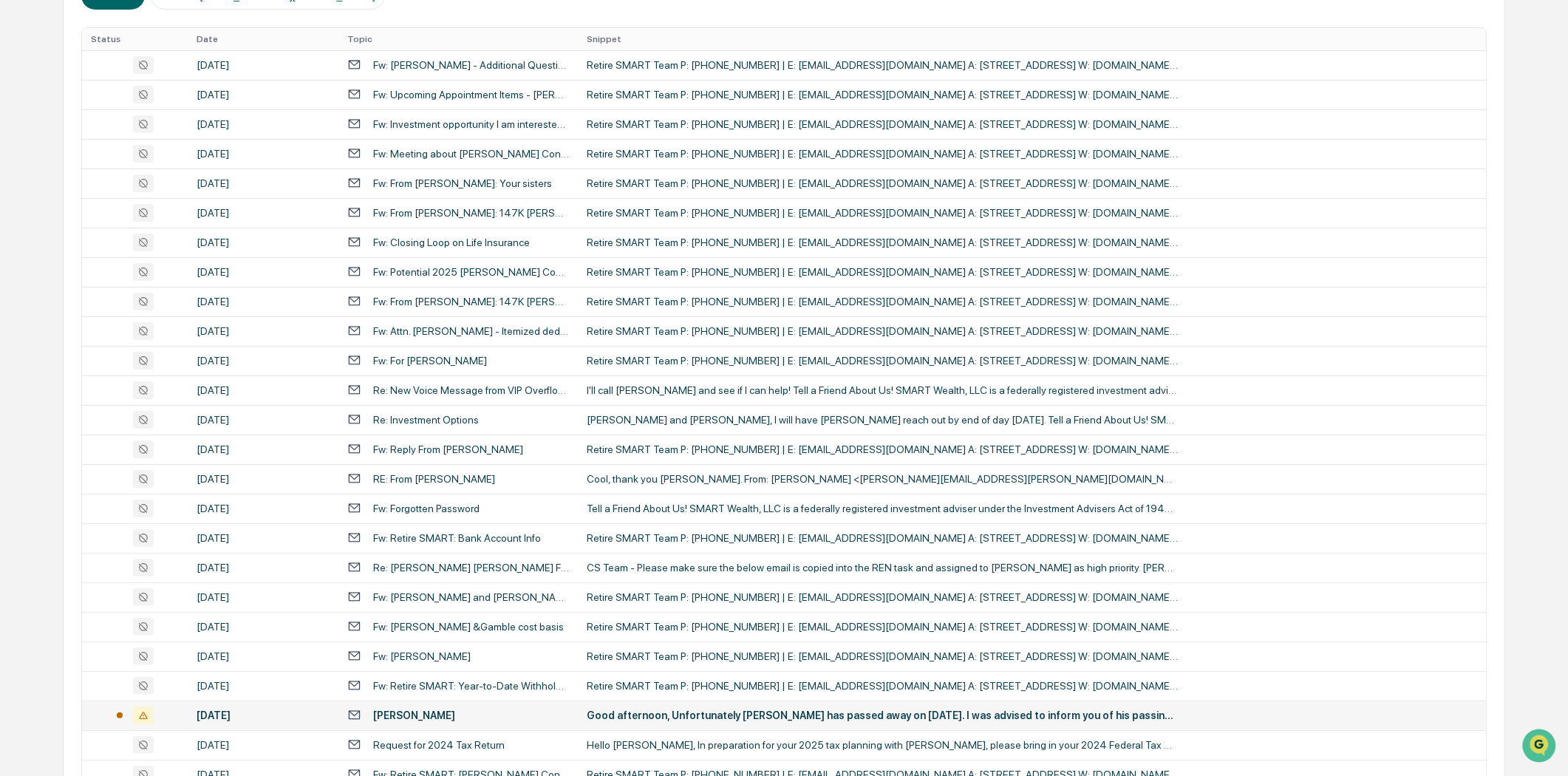
scroll to position [386, 0]
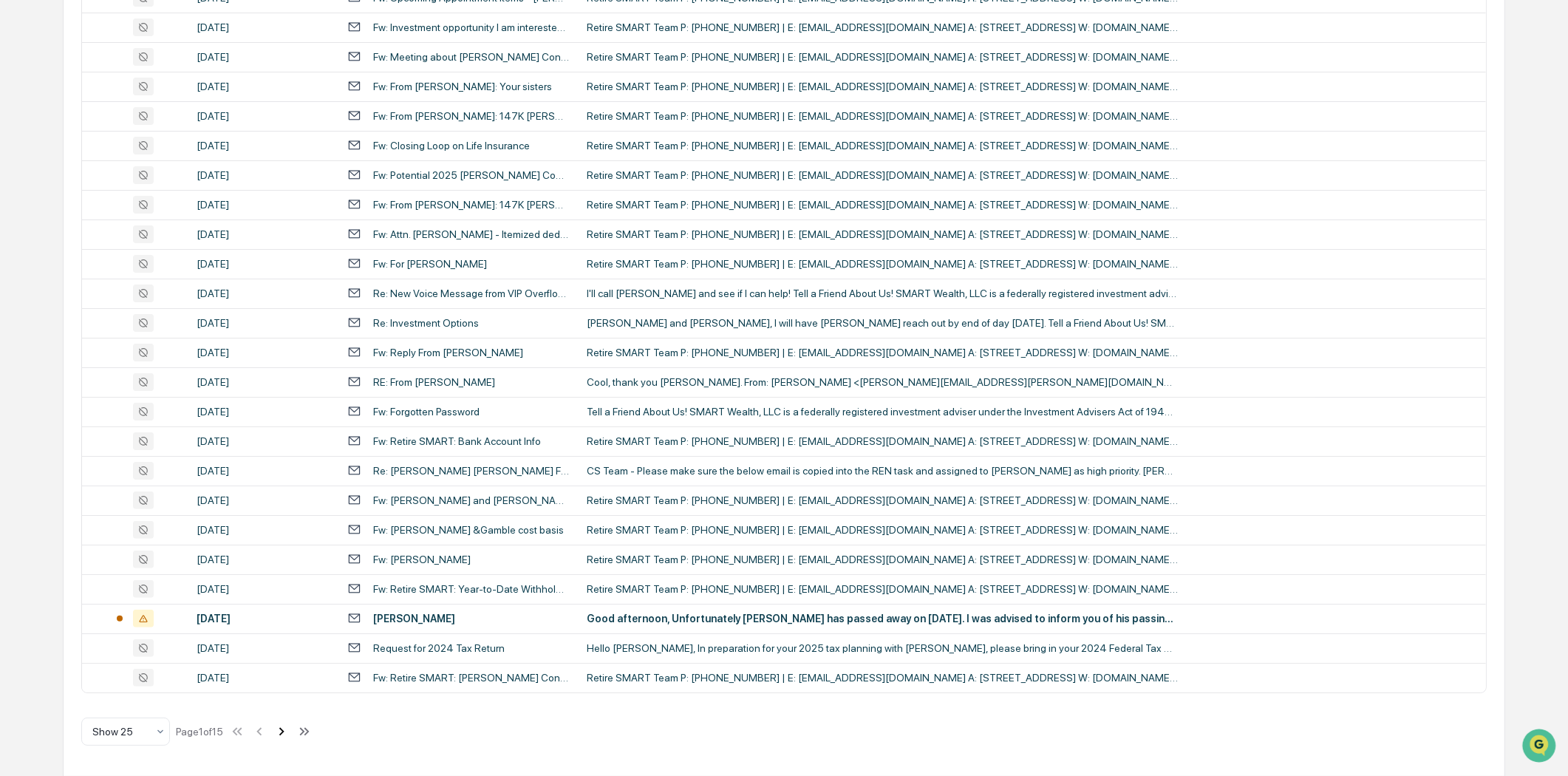
click at [287, 735] on icon at bounding box center [281, 732] width 16 height 16
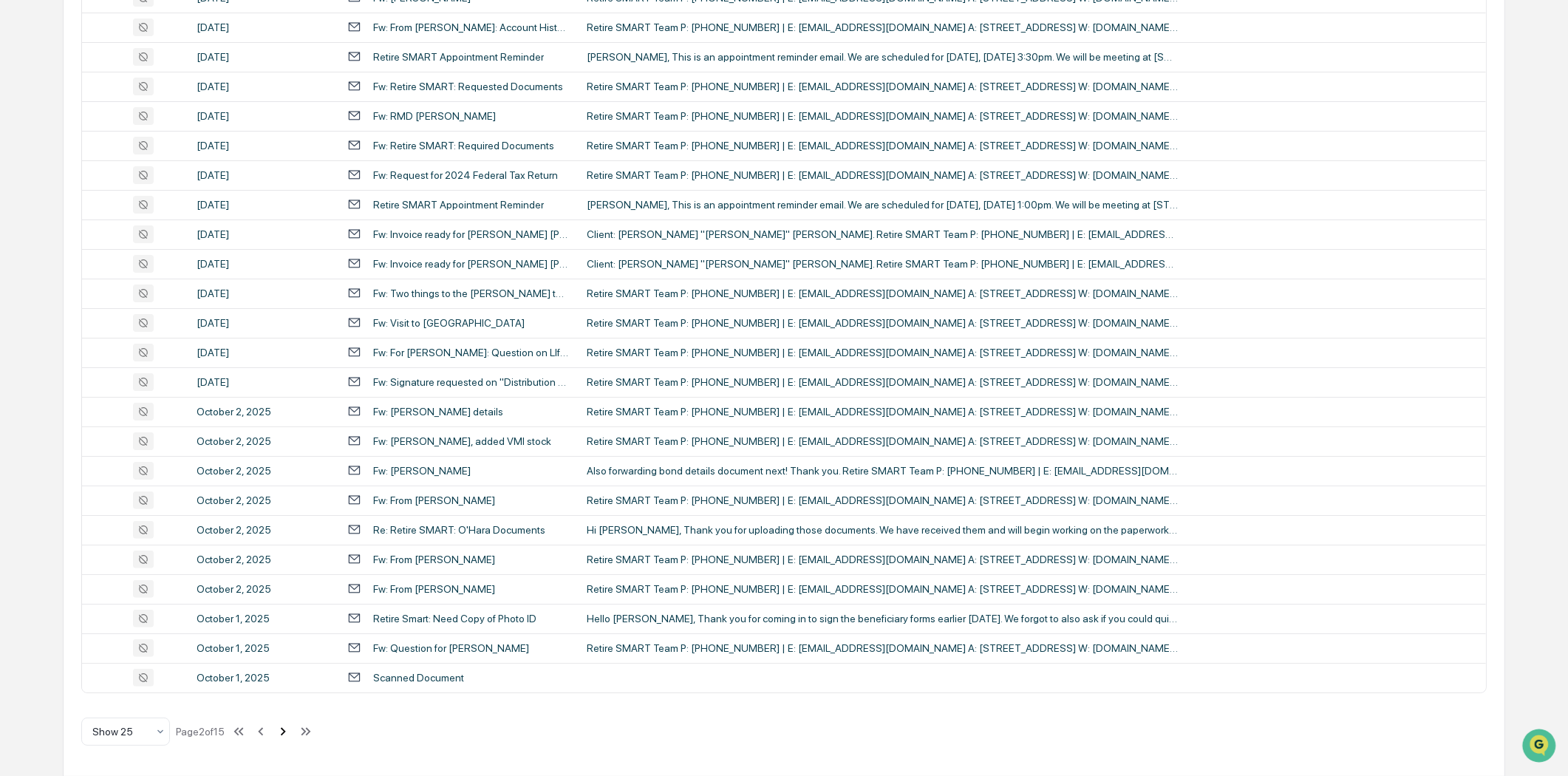
click at [289, 732] on icon at bounding box center [283, 732] width 16 height 16
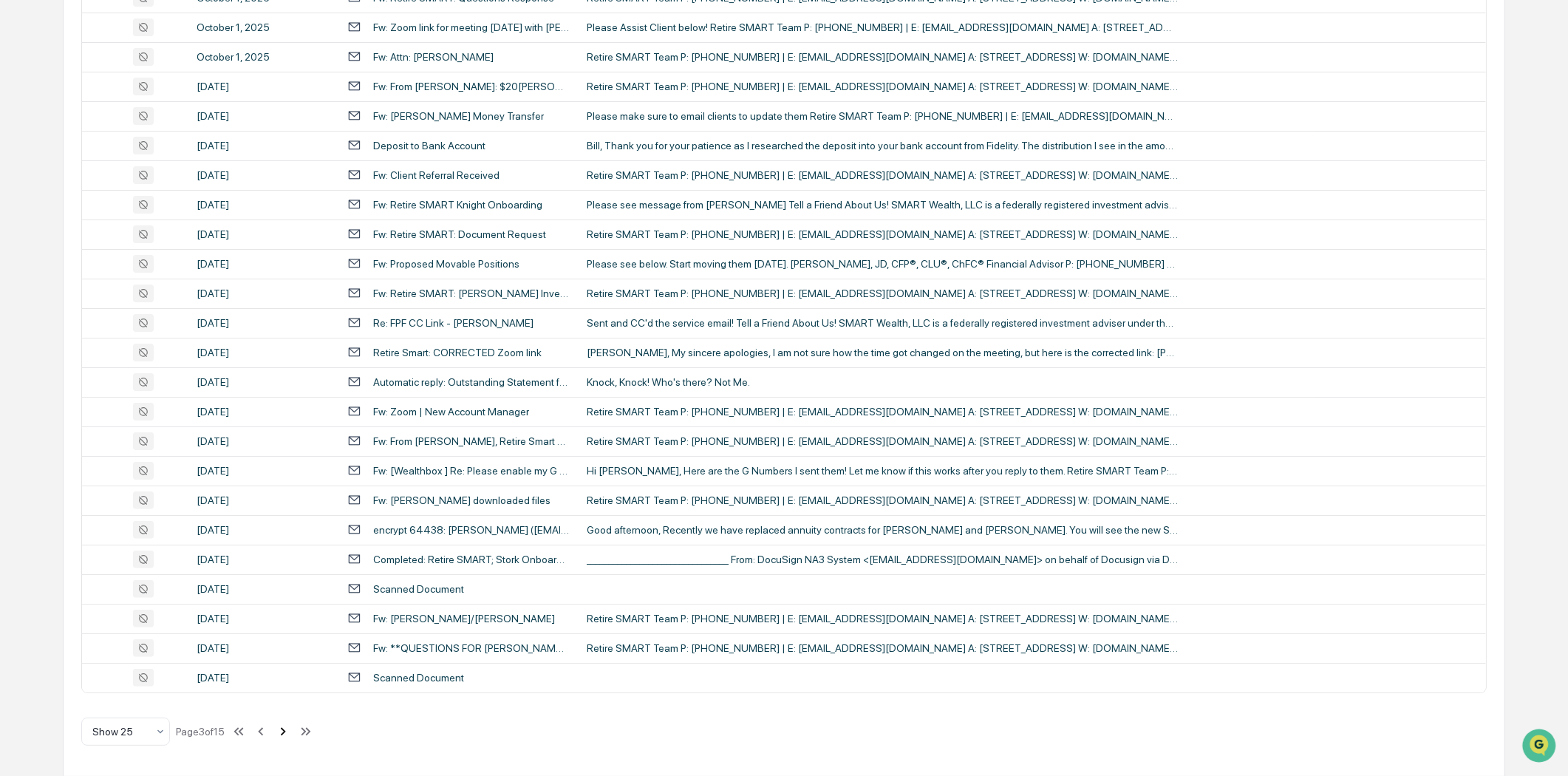
click at [286, 732] on icon at bounding box center [284, 731] width 5 height 8
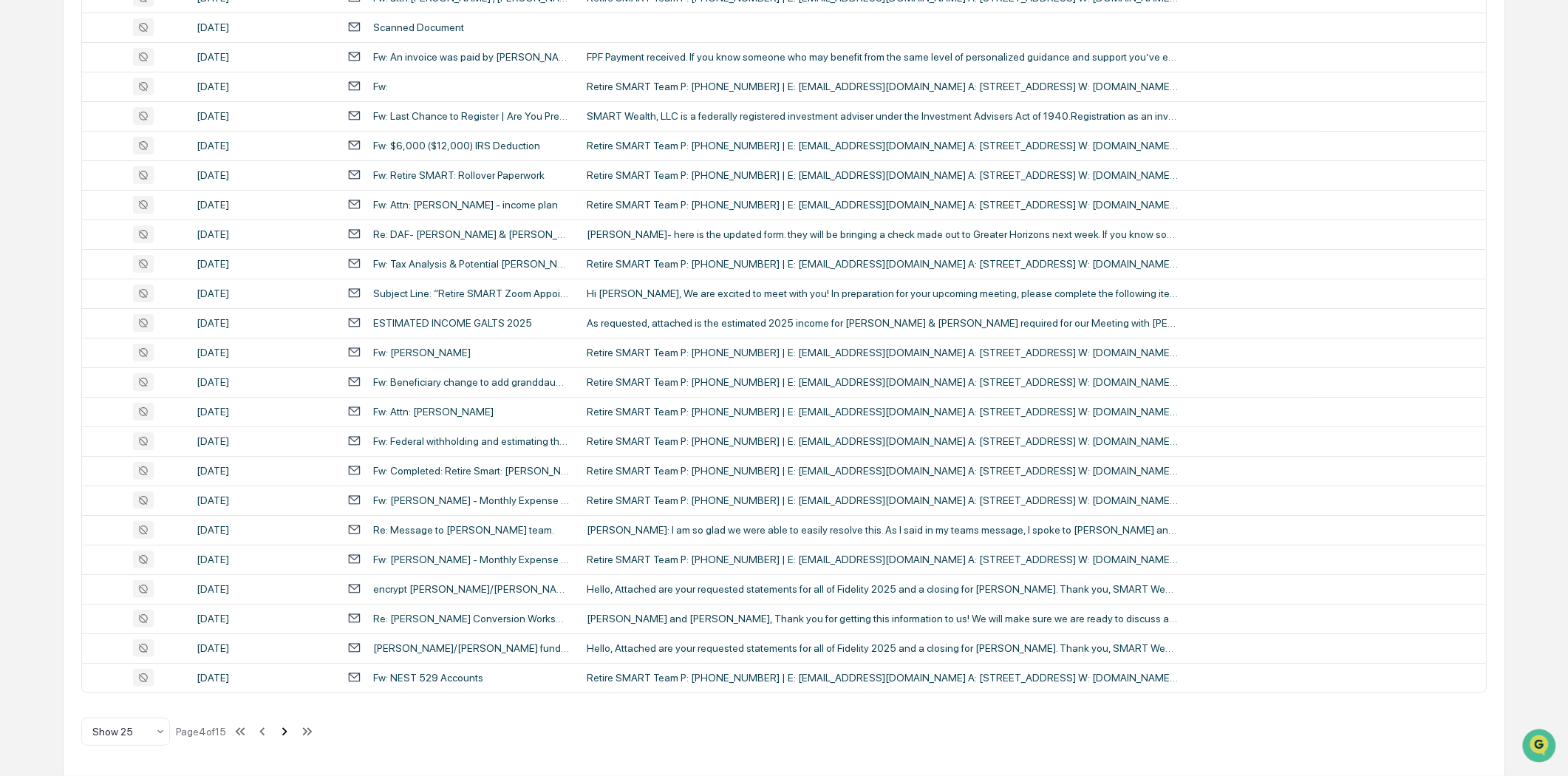
click at [288, 732] on icon at bounding box center [285, 731] width 5 height 8
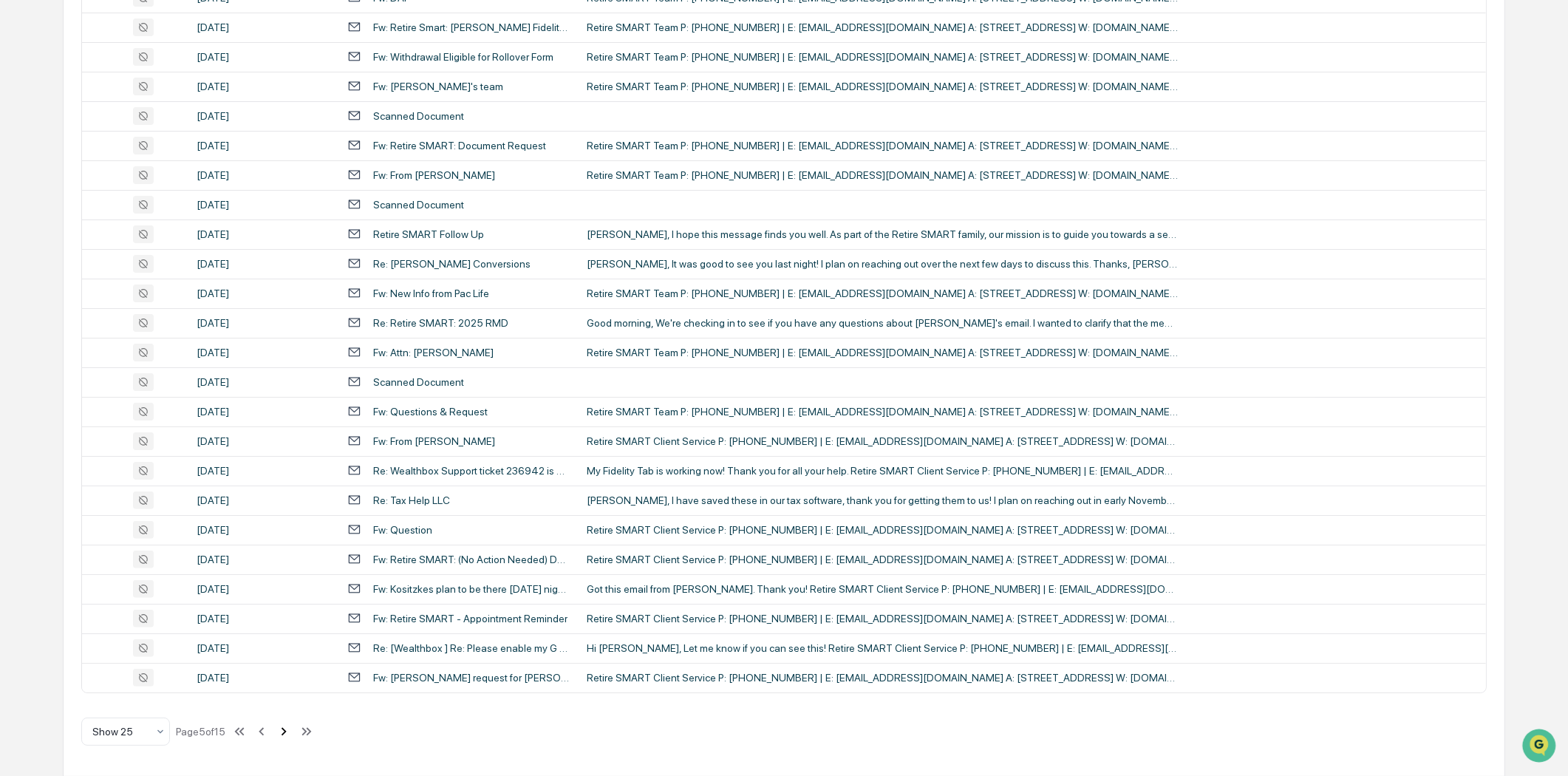
click at [281, 728] on icon at bounding box center [284, 732] width 16 height 16
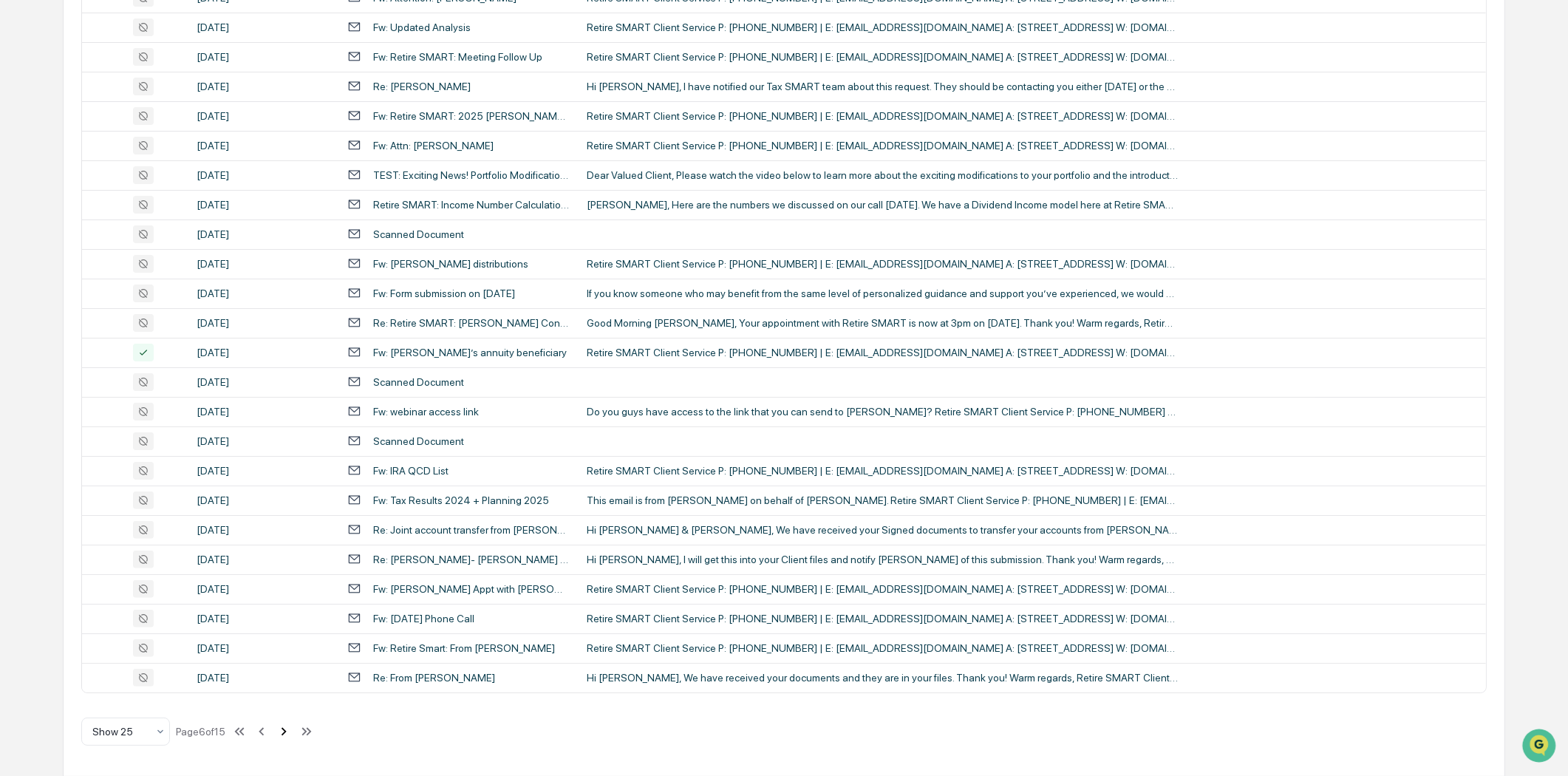
click at [283, 721] on button at bounding box center [284, 732] width 16 height 30
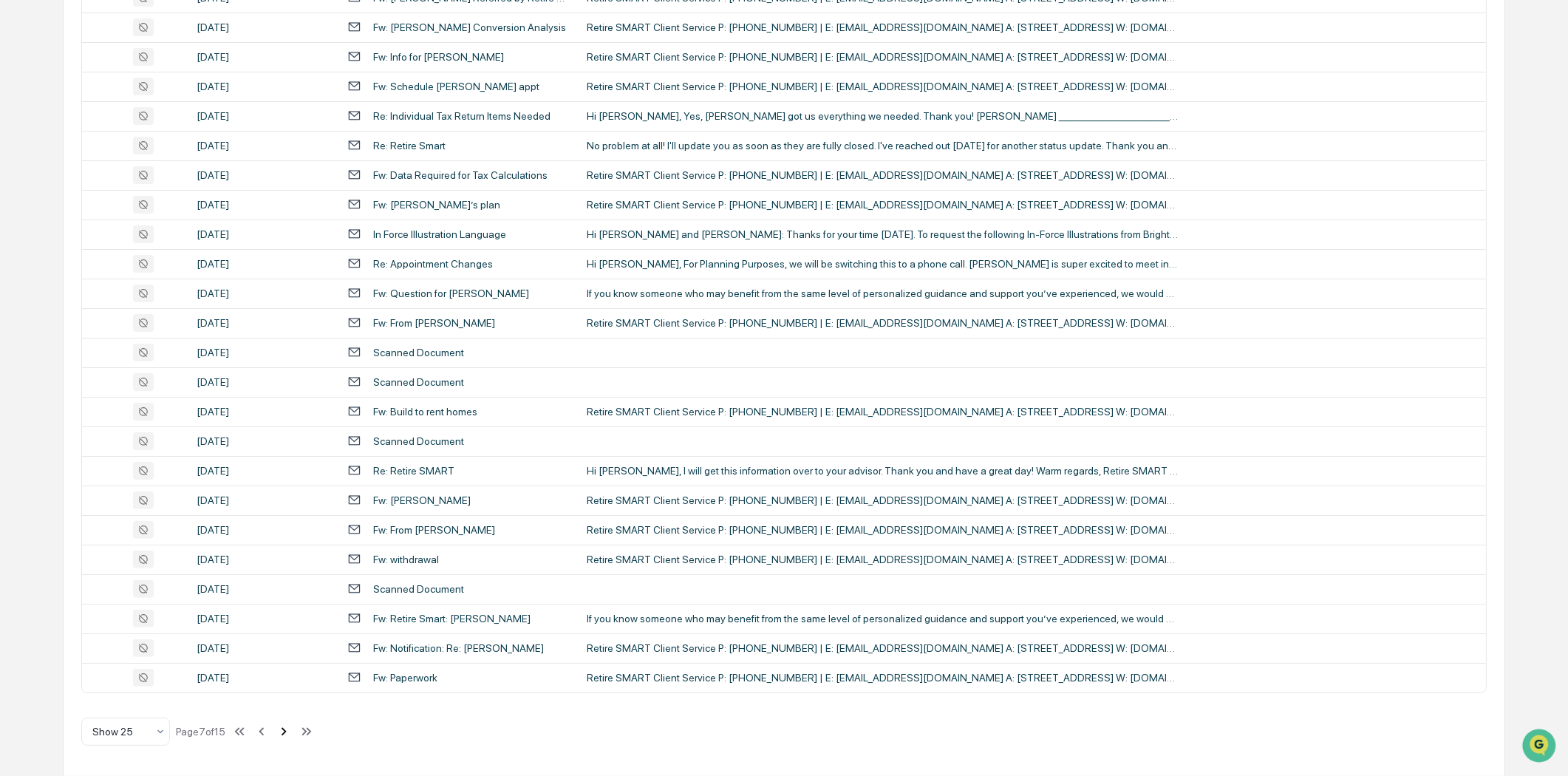
click at [285, 724] on icon at bounding box center [284, 732] width 16 height 16
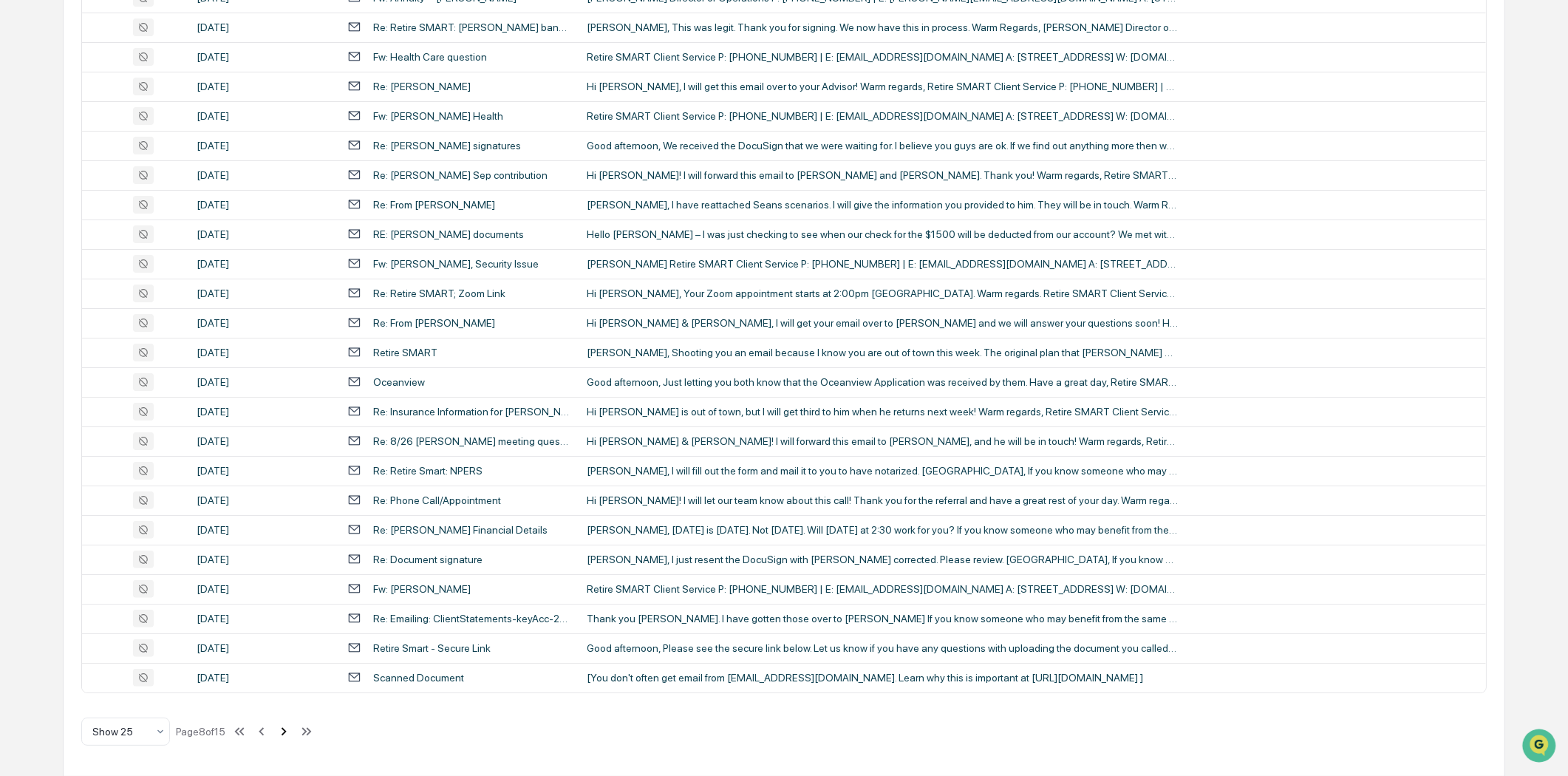
click at [287, 731] on icon at bounding box center [284, 731] width 5 height 8
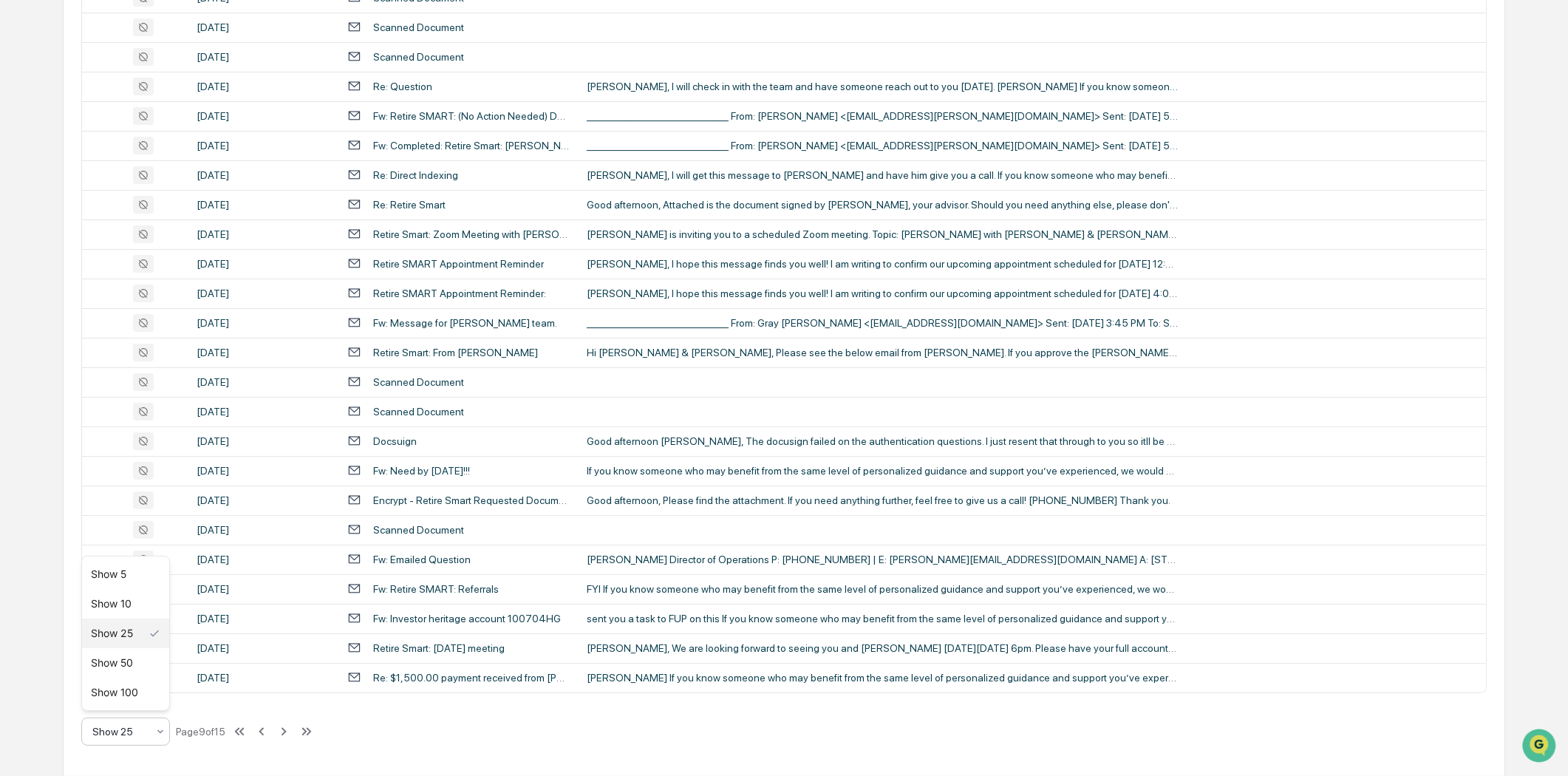
click at [163, 727] on icon at bounding box center [160, 732] width 12 height 12
click at [142, 690] on div "Show 100" at bounding box center [125, 693] width 87 height 30
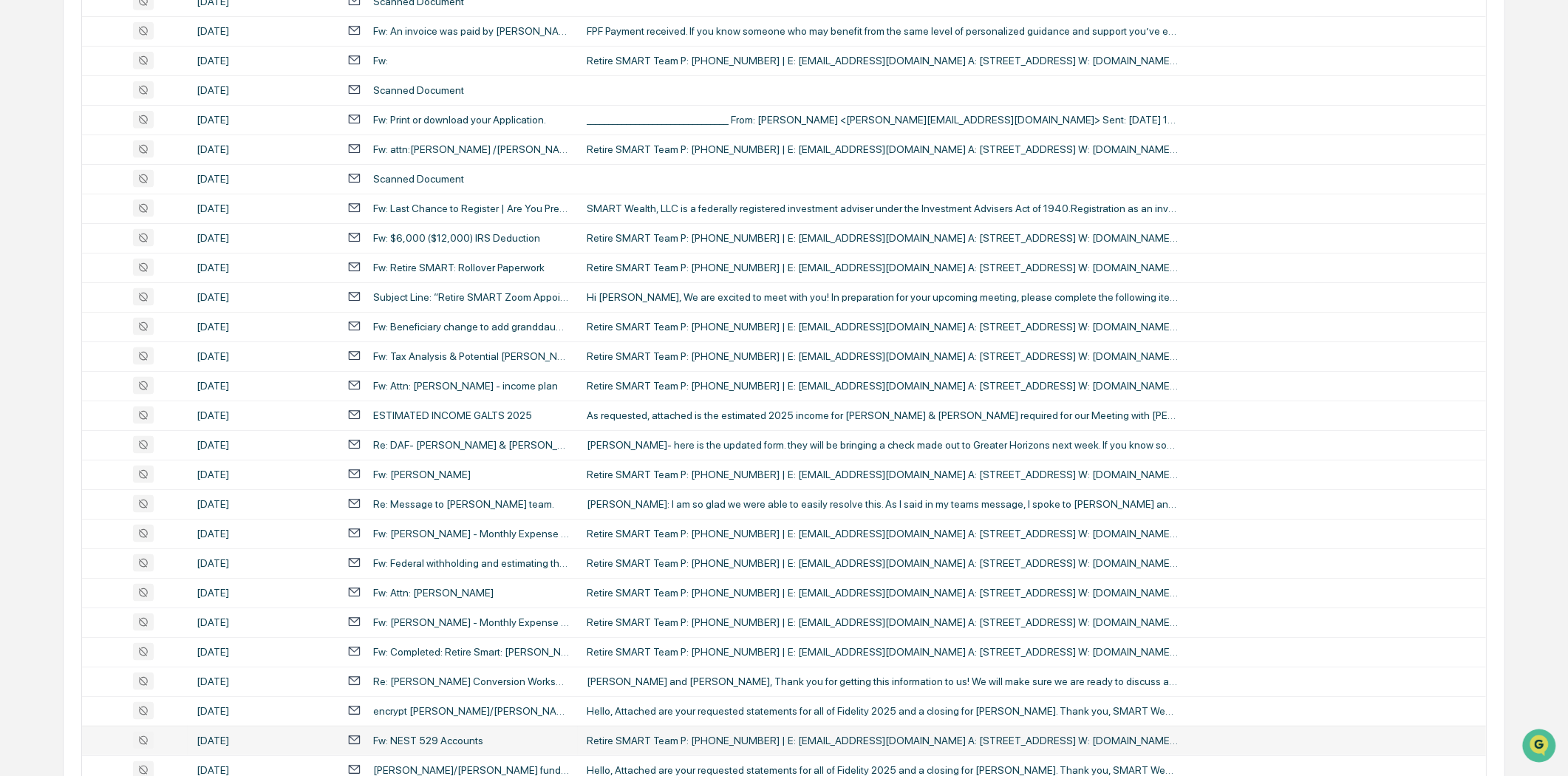
scroll to position [2602, 0]
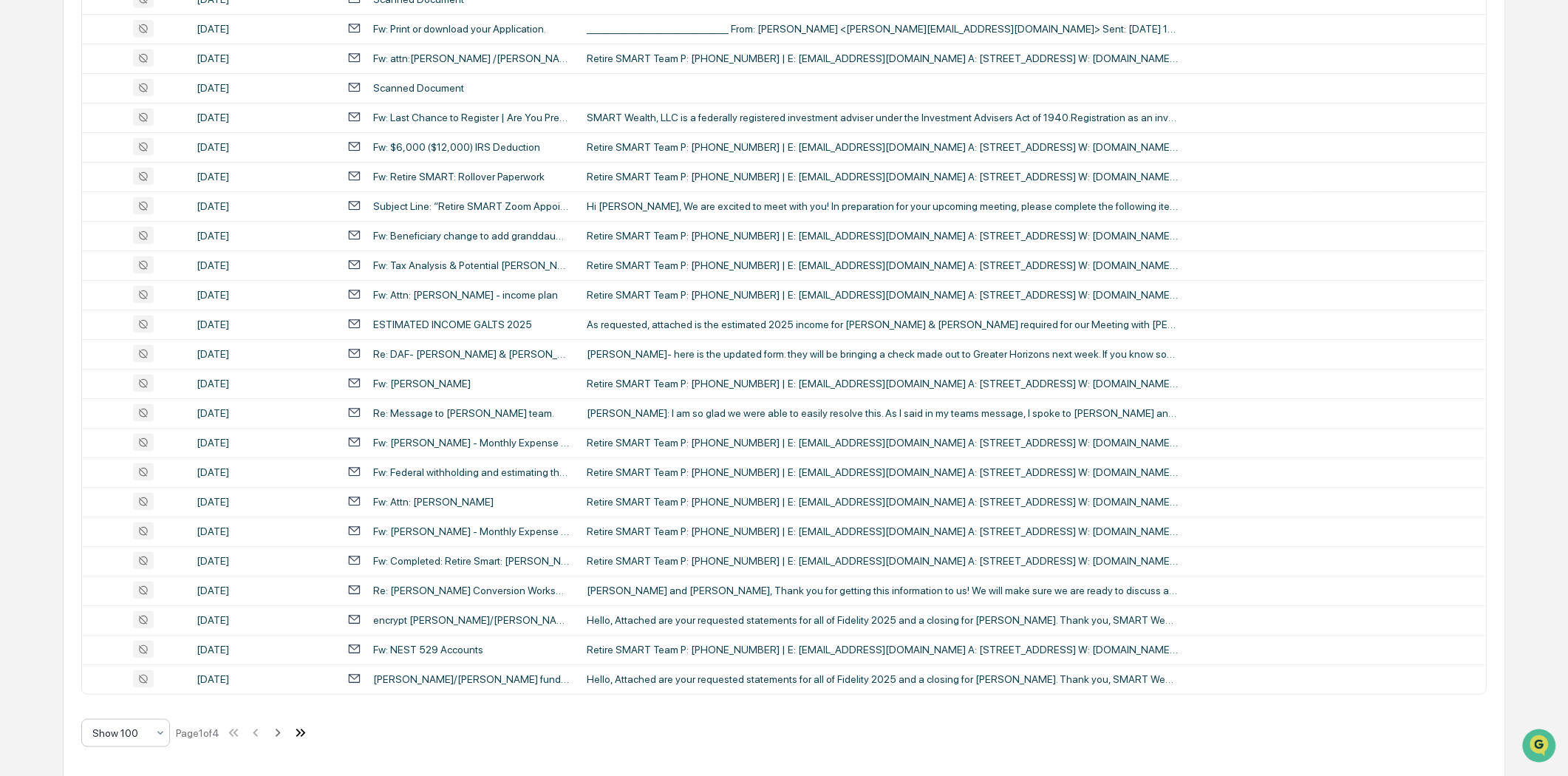
click at [304, 729] on icon at bounding box center [301, 733] width 16 height 16
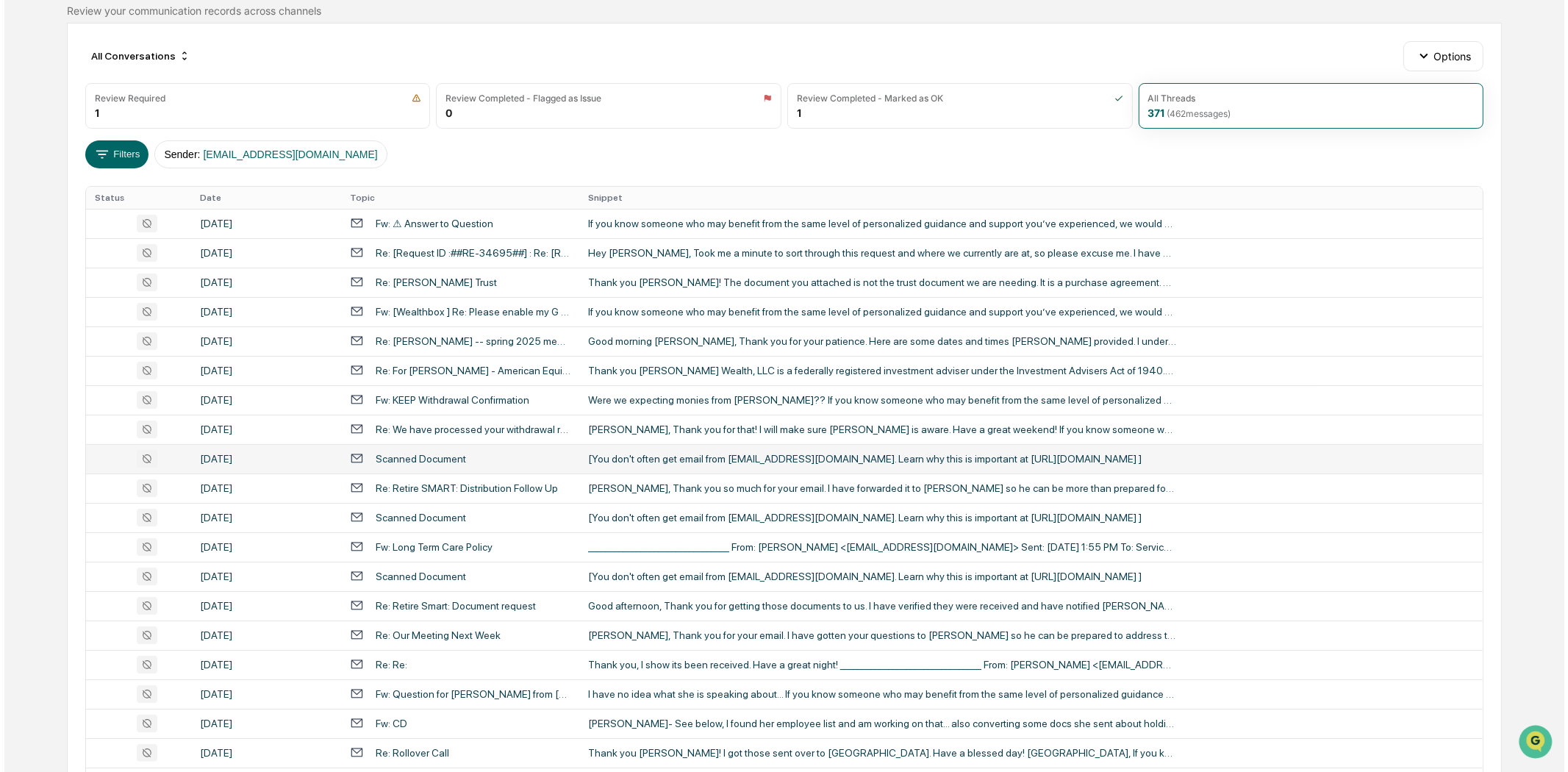
scroll to position [0, 0]
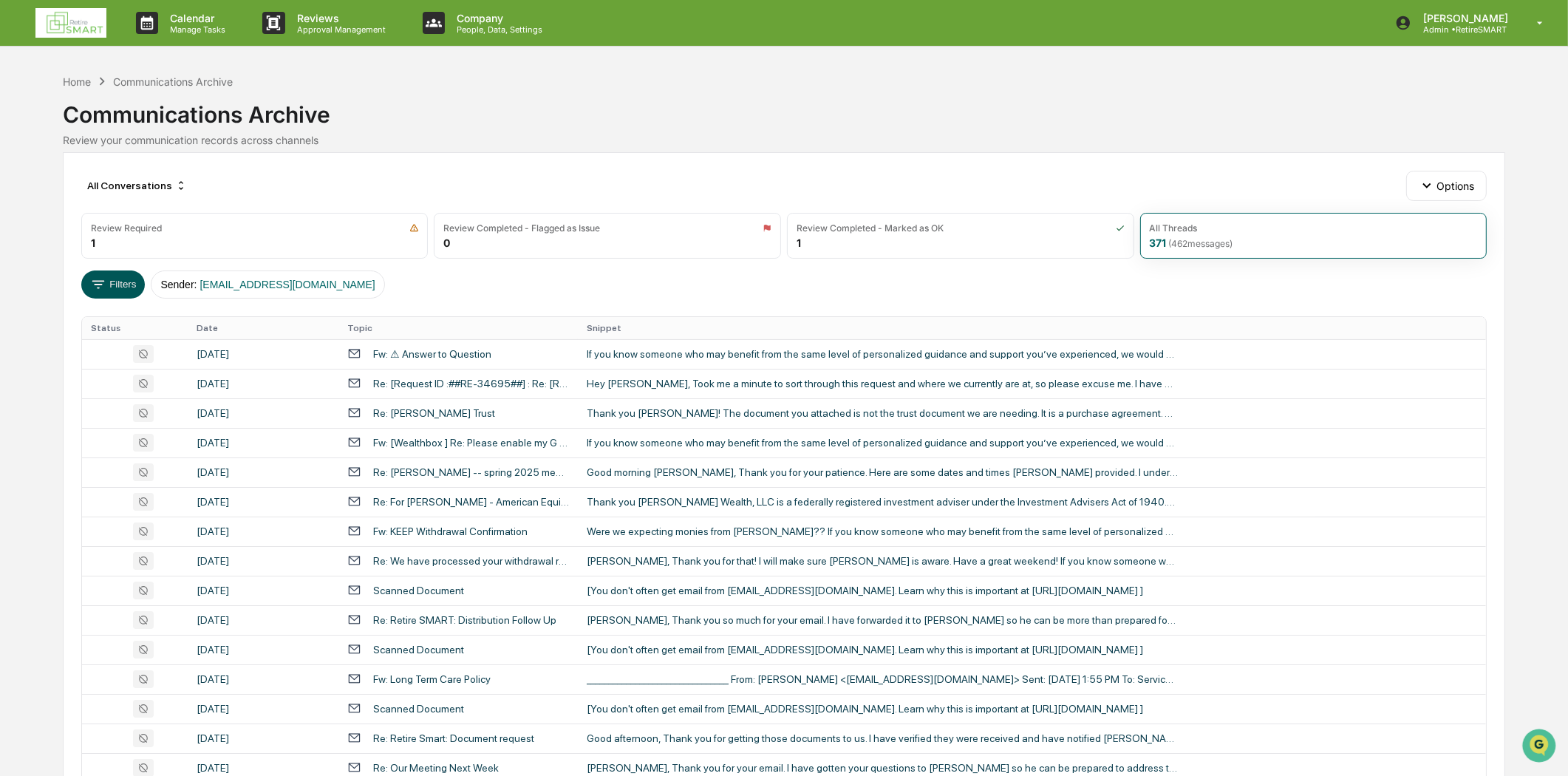
click at [100, 282] on icon at bounding box center [98, 285] width 16 height 16
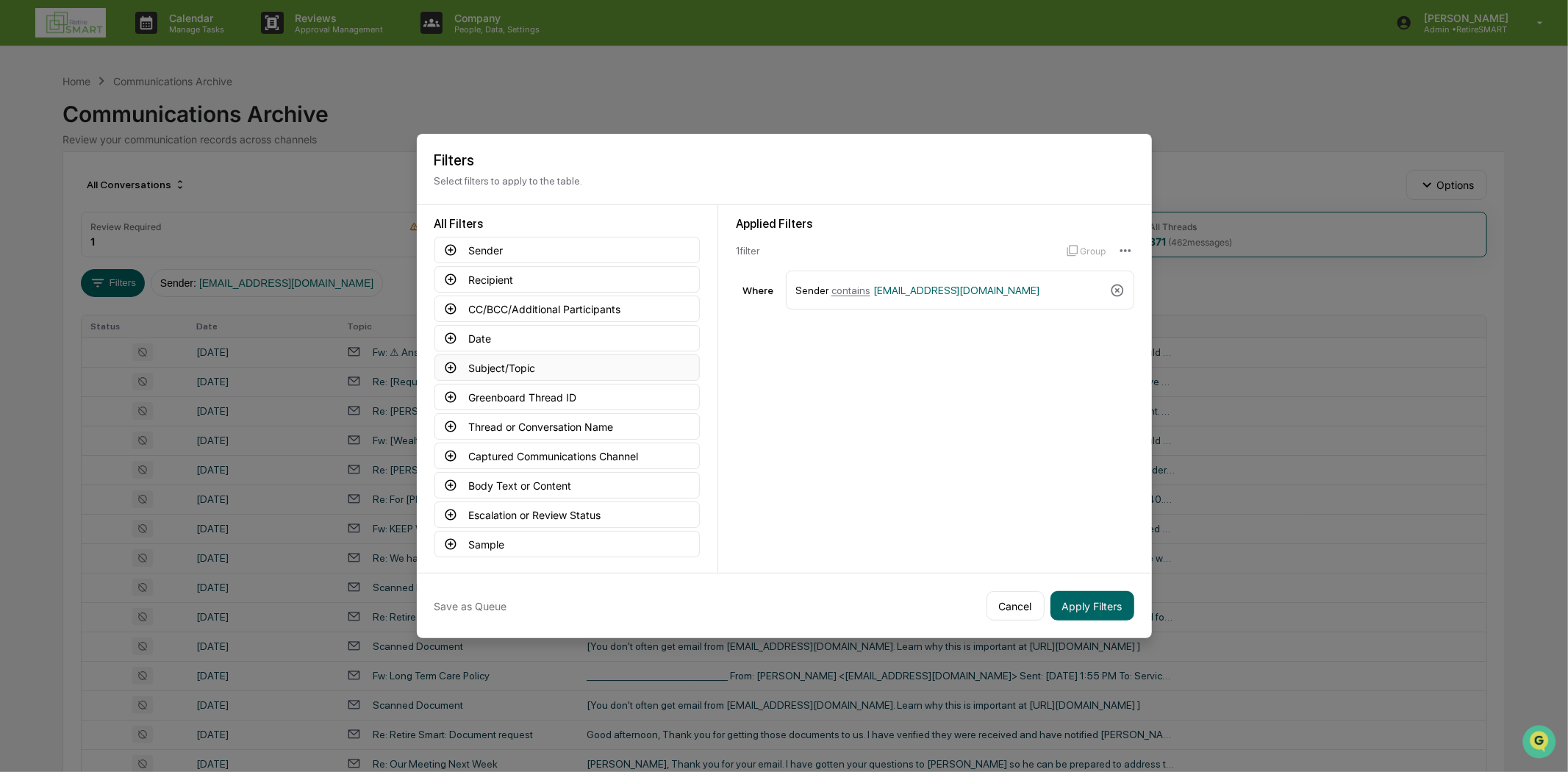
click at [519, 358] on button "Subject/Topic" at bounding box center [567, 367] width 265 height 26
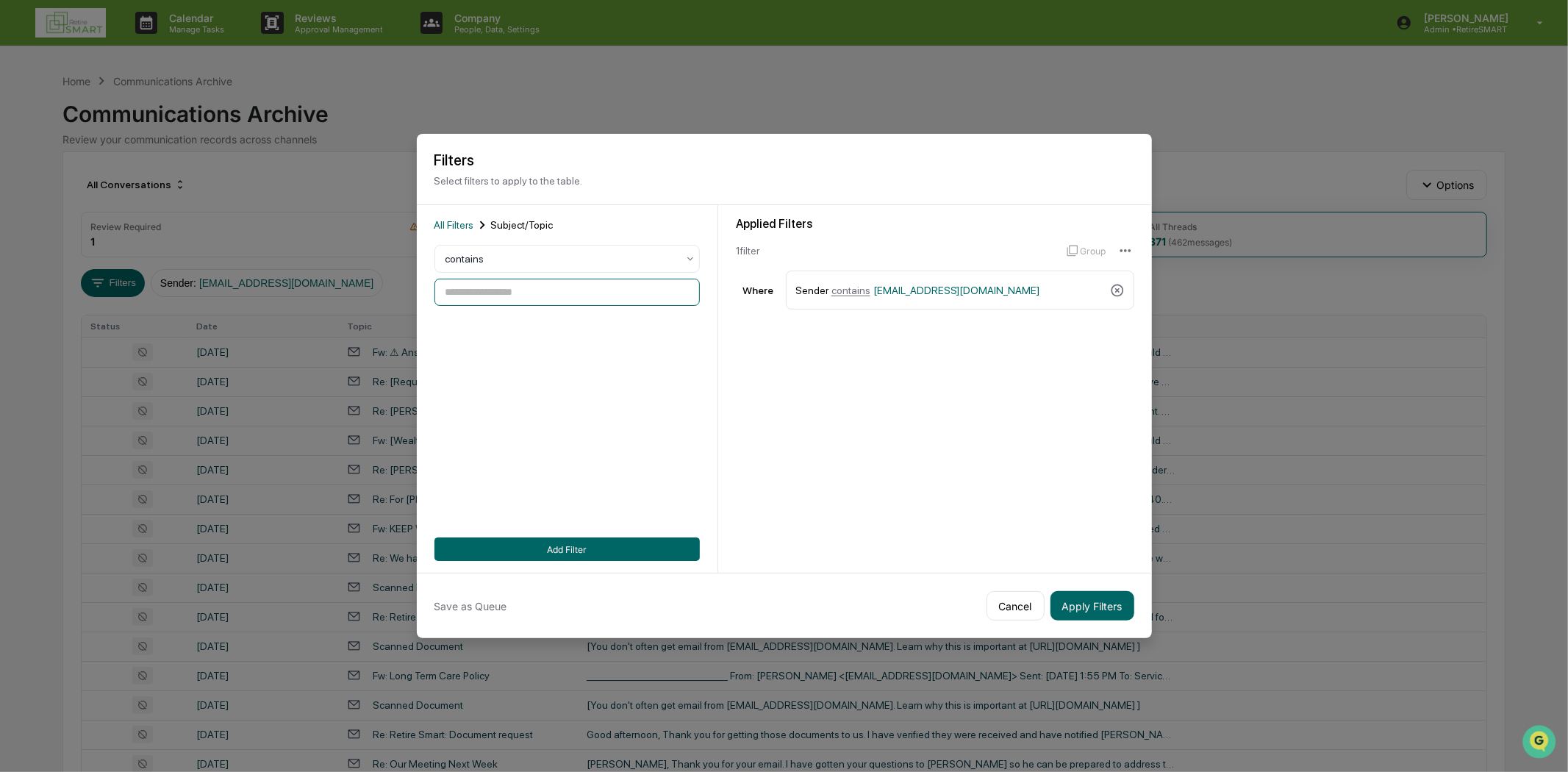
paste input "**********"
type input "**********"
click at [554, 547] on button "Add Filter" at bounding box center [567, 549] width 265 height 23
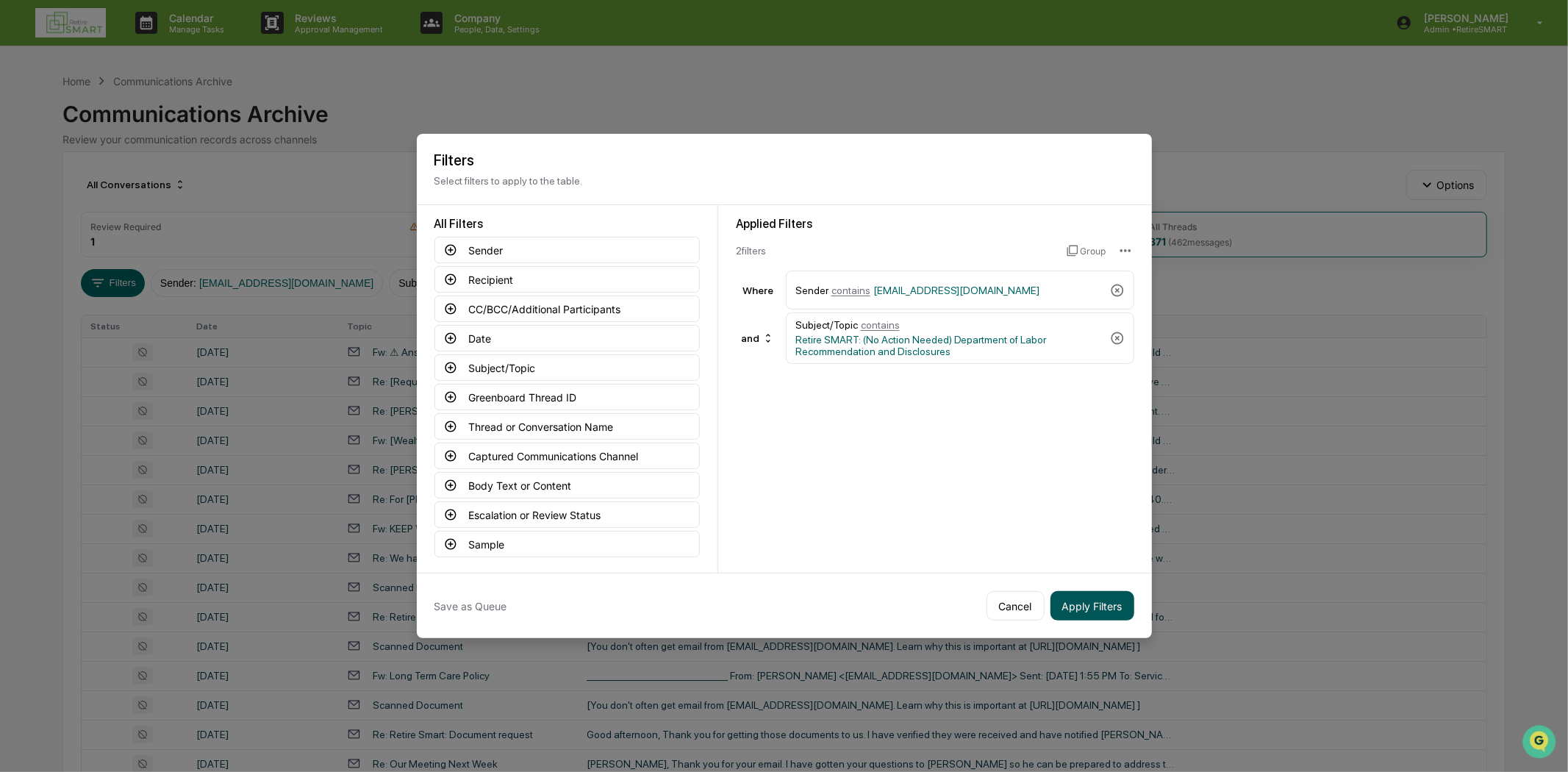
click at [1069, 598] on button "Apply Filters" at bounding box center [1092, 606] width 84 height 30
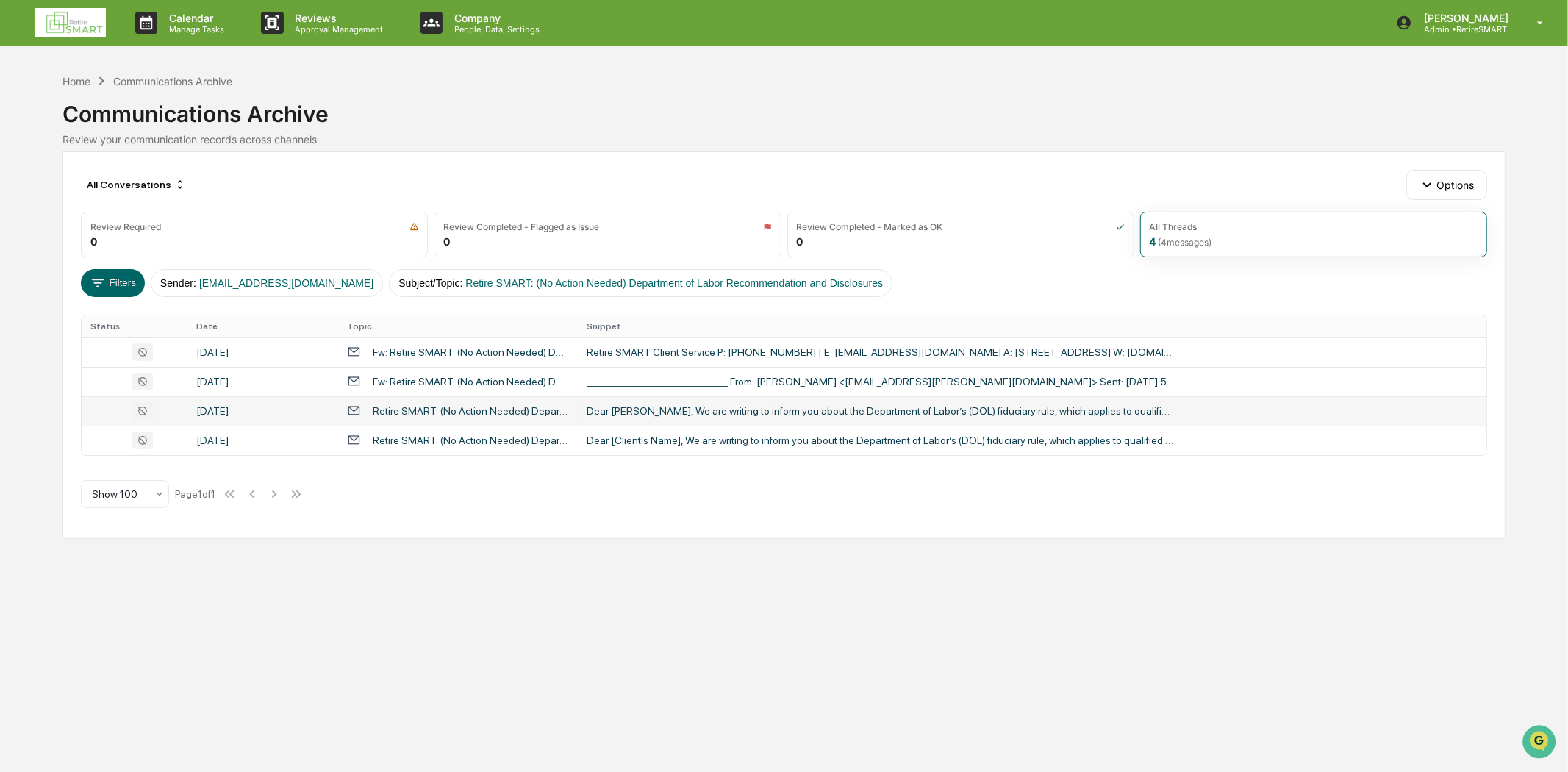
click at [260, 415] on div "[DATE]" at bounding box center [262, 411] width 133 height 12
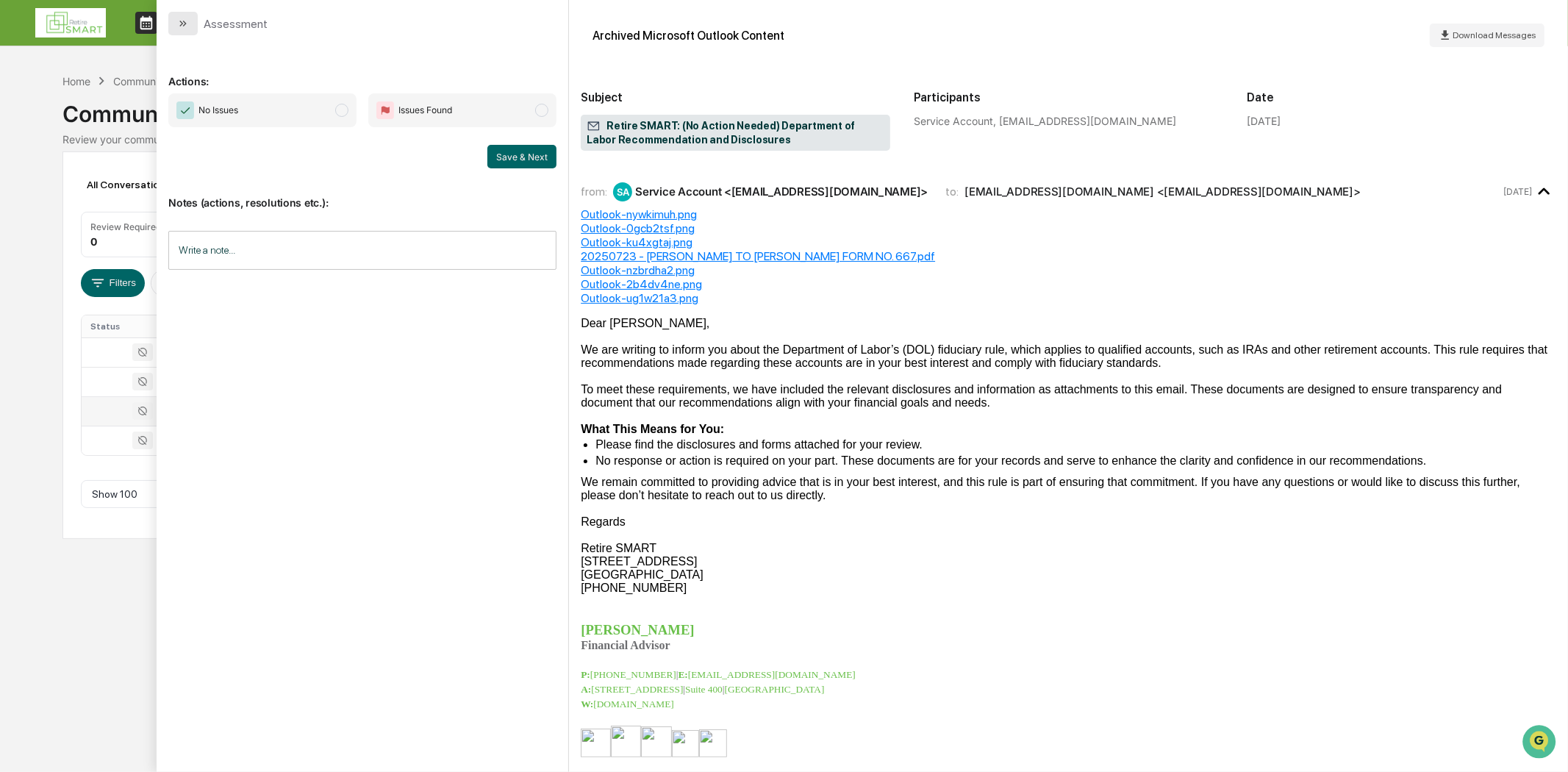
click at [192, 30] on button "modal" at bounding box center [183, 23] width 30 height 23
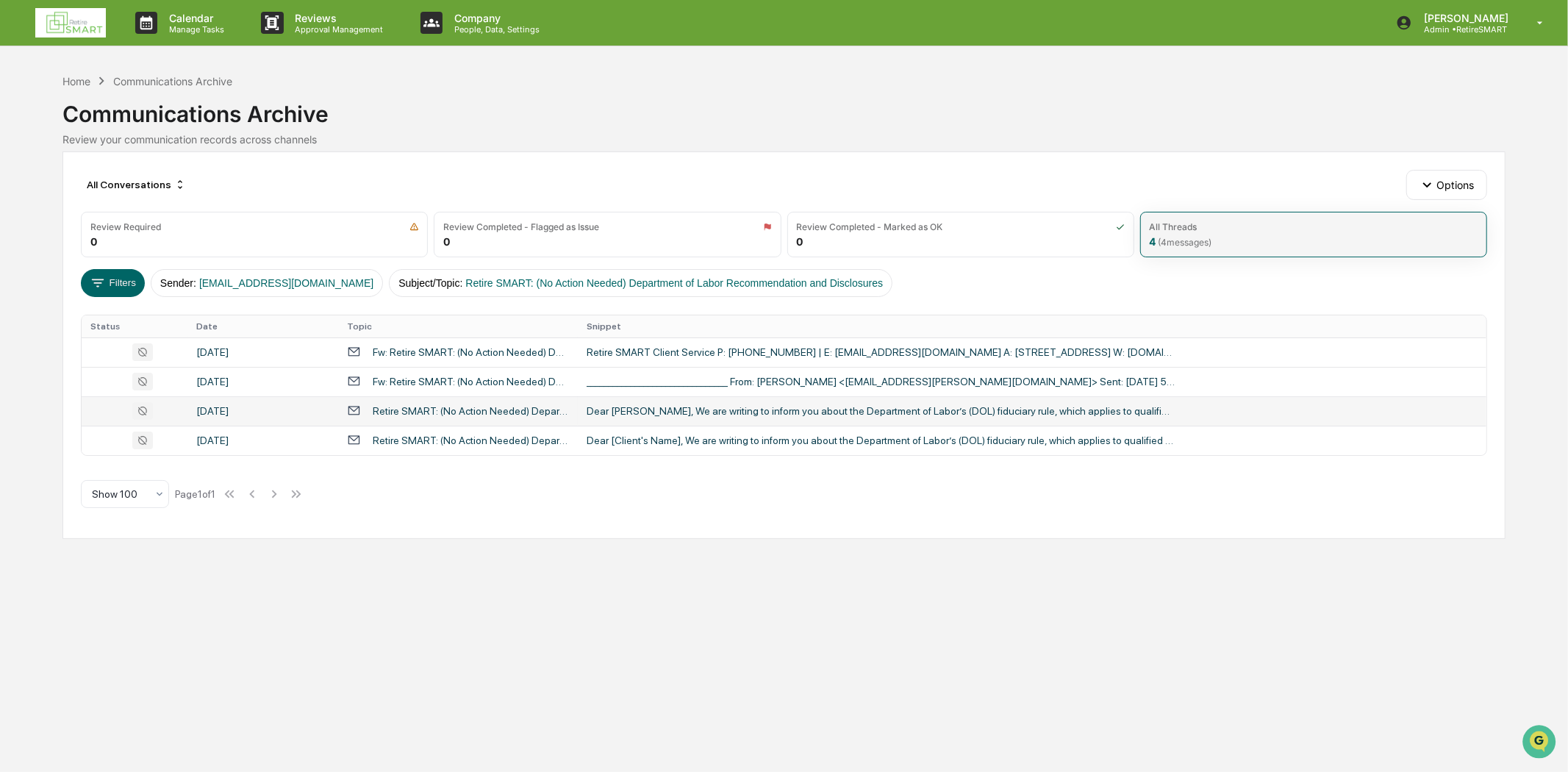
click at [1212, 239] on span "( 4 messages)" at bounding box center [1185, 242] width 53 height 11
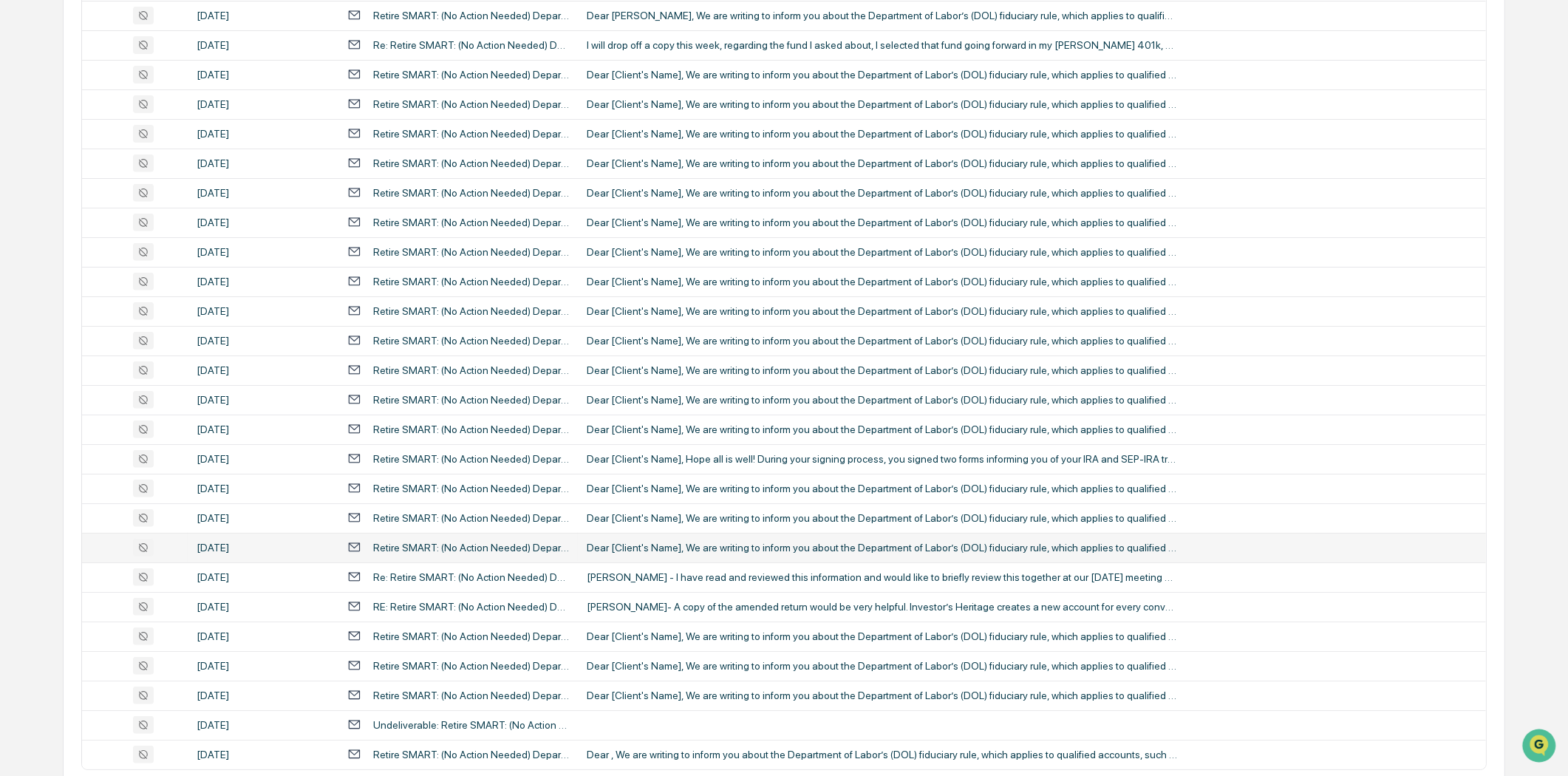
scroll to position [800, 0]
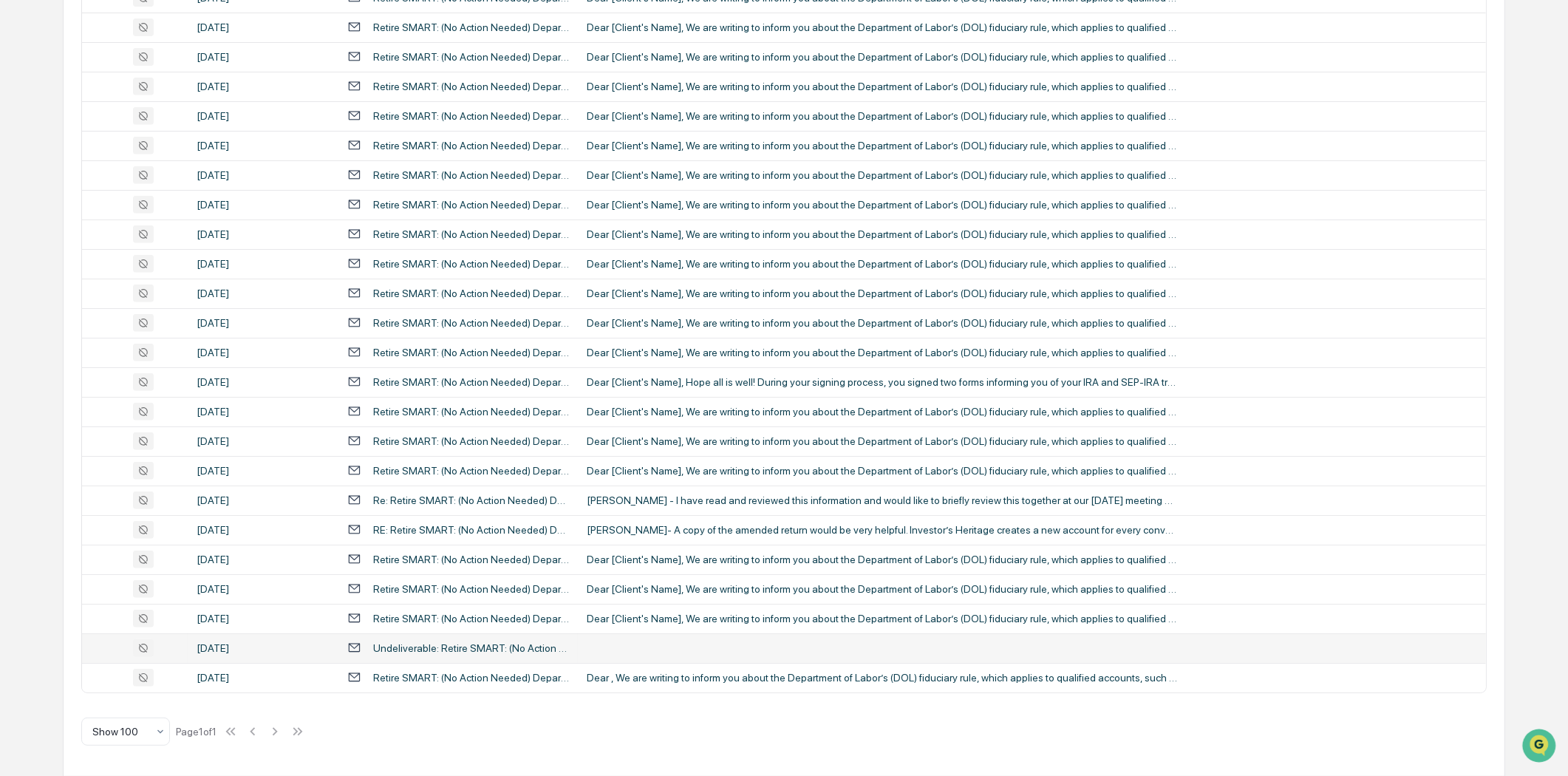
click at [476, 649] on div "Undeliverable: Retire SMART: (No Action Needed) Department of Labor Recommendat…" at bounding box center [471, 648] width 196 height 12
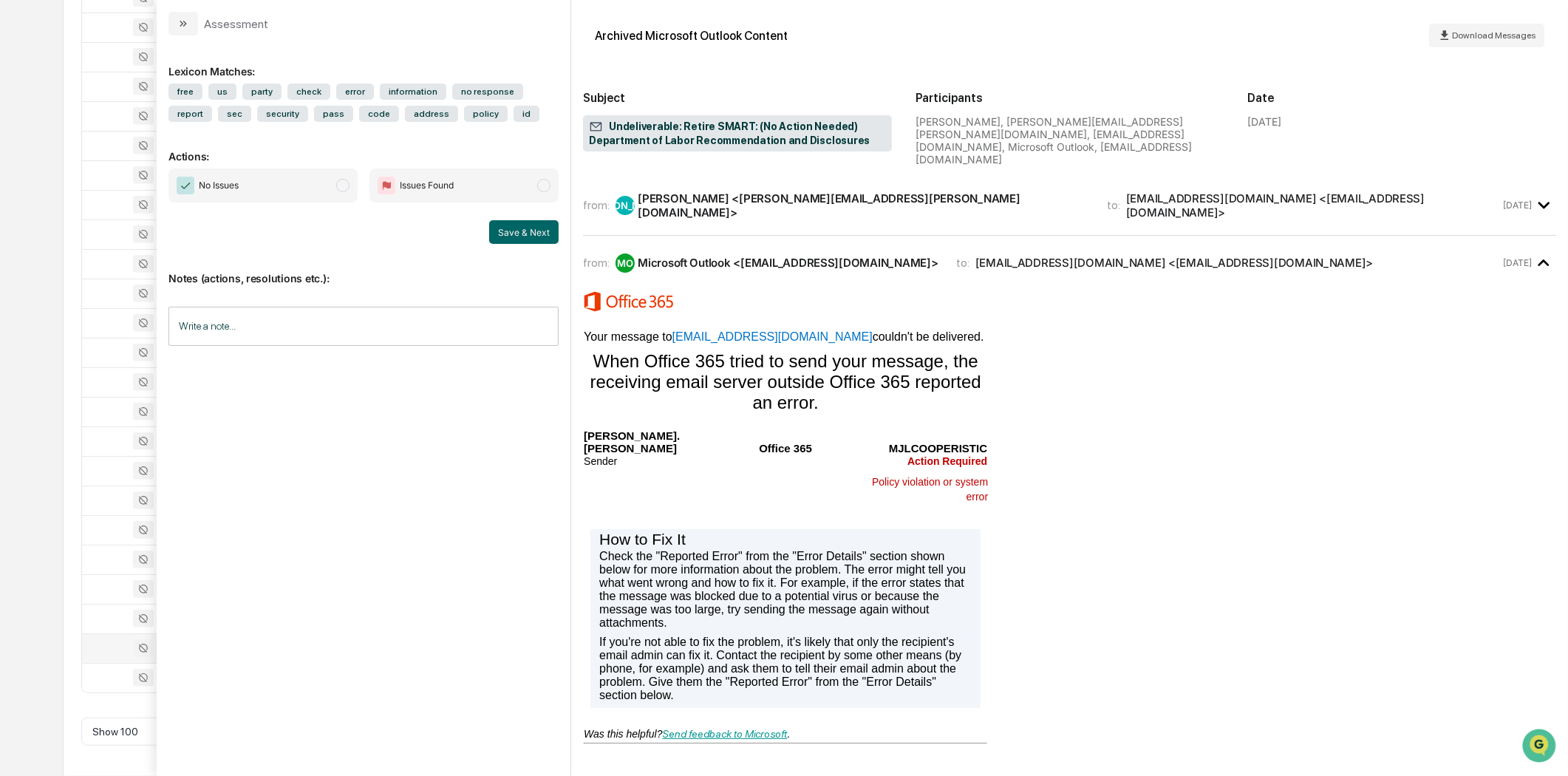
click at [179, 24] on icon "modal" at bounding box center [182, 24] width 12 height 12
